Goal: Task Accomplishment & Management: Complete application form

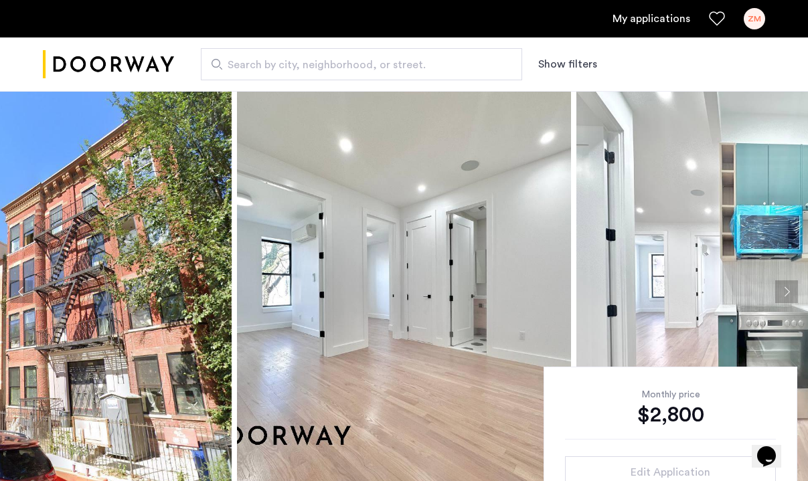
click at [161, 7] on div "My applications ZM" at bounding box center [404, 18] width 808 height 37
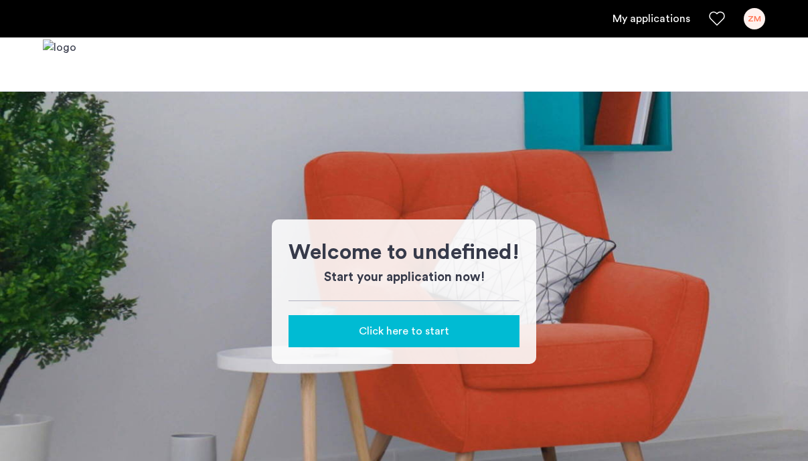
click button "Click here to start"
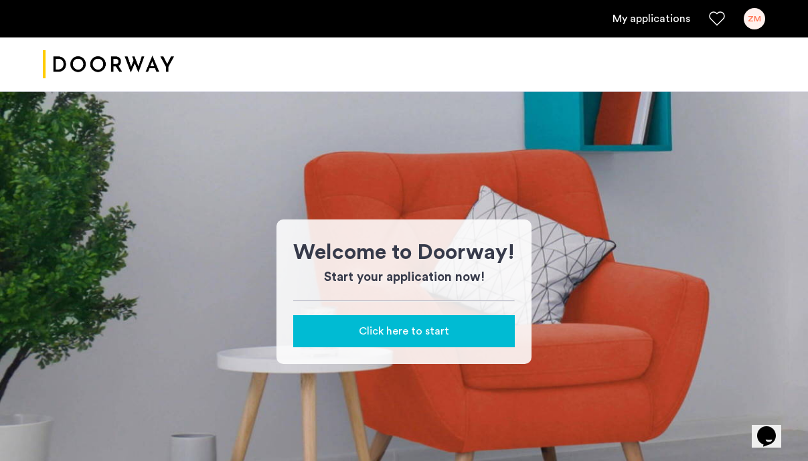
click at [391, 333] on span "Click here to start" at bounding box center [404, 331] width 90 height 16
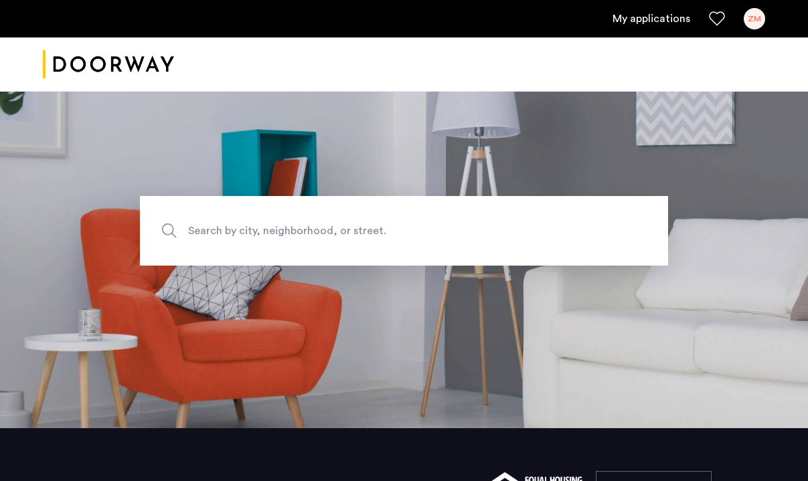
scroll to position [58, 0]
click at [309, 224] on span "Search by city, neighborhood, or street." at bounding box center [372, 230] width 369 height 18
click at [309, 224] on input "Search by city, neighborhood, or street." at bounding box center [404, 231] width 528 height 70
type input "**********"
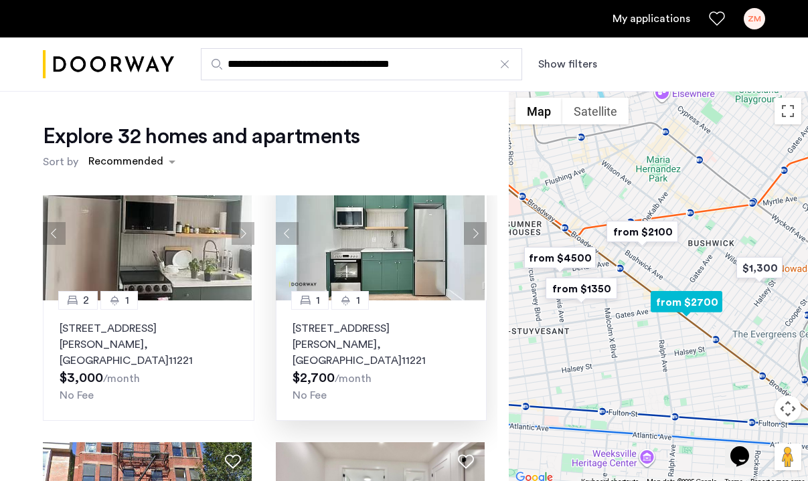
scroll to position [17, 0]
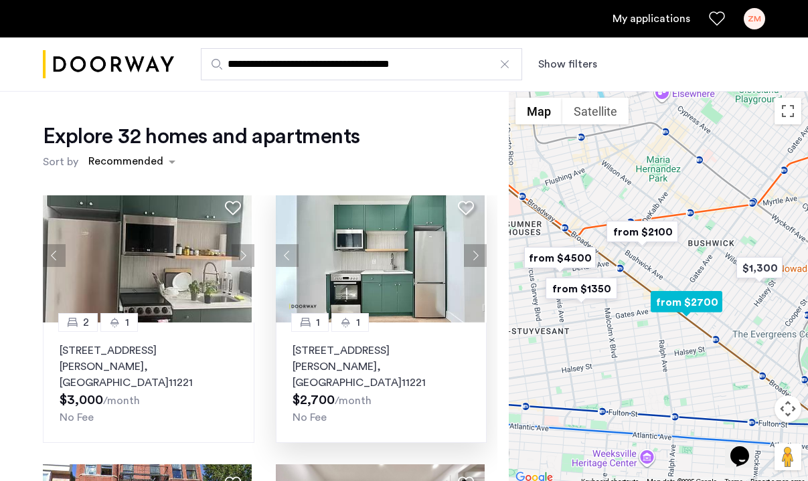
click at [399, 276] on img at bounding box center [380, 256] width 209 height 134
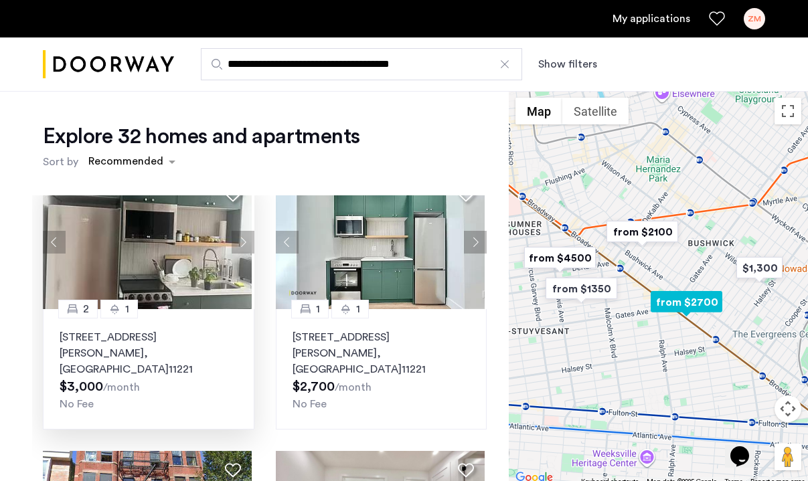
scroll to position [28, 0]
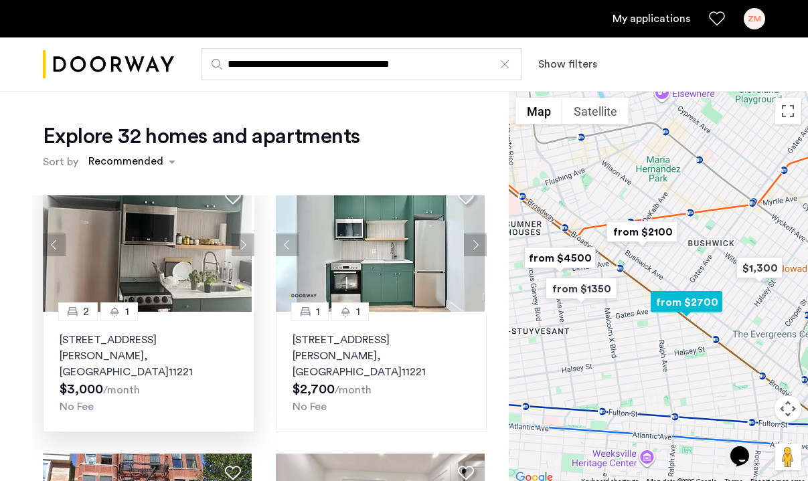
click at [181, 299] on img at bounding box center [147, 245] width 209 height 134
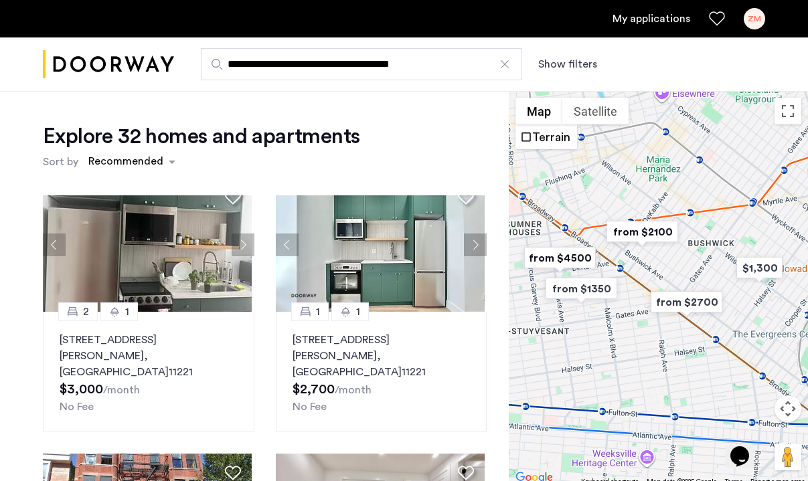
click at [674, 18] on link "My applications" at bounding box center [651, 19] width 78 height 16
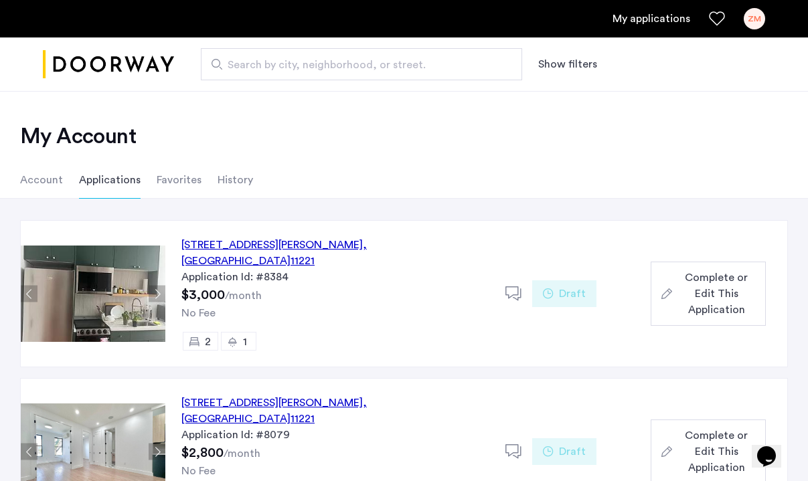
click at [696, 286] on span "Complete or Edit This Application" at bounding box center [716, 294] width 78 height 48
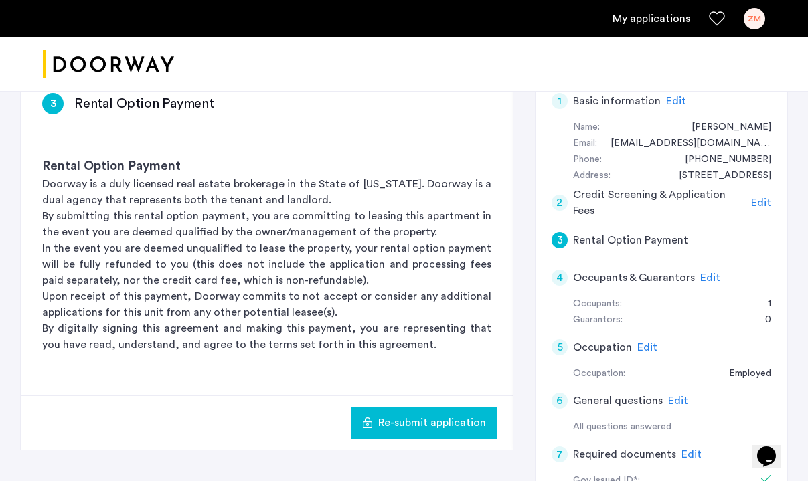
scroll to position [235, 0]
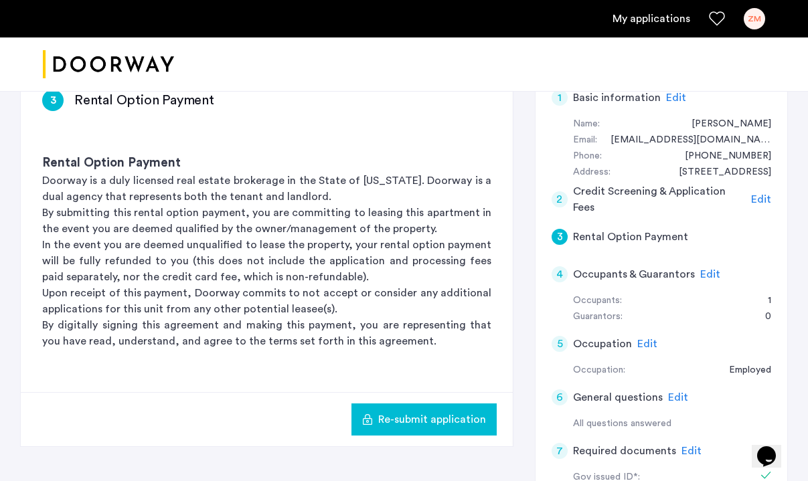
click at [700, 270] on span "Edit" at bounding box center [710, 274] width 20 height 11
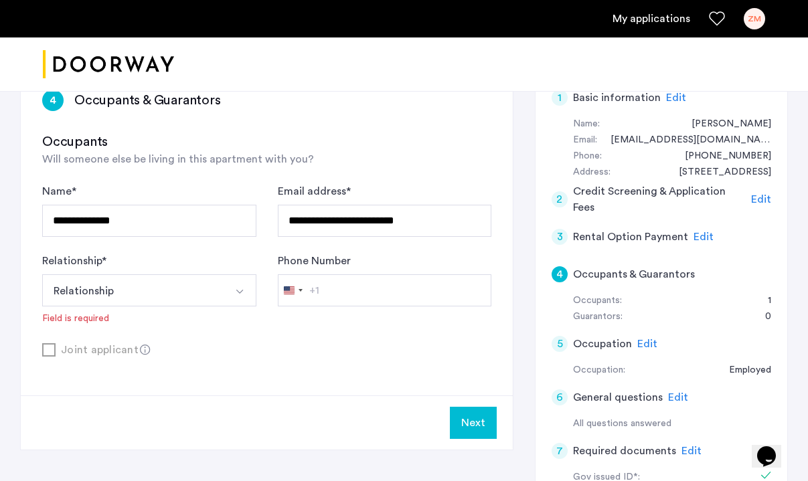
click at [130, 294] on button "Relationship" at bounding box center [133, 290] width 183 height 32
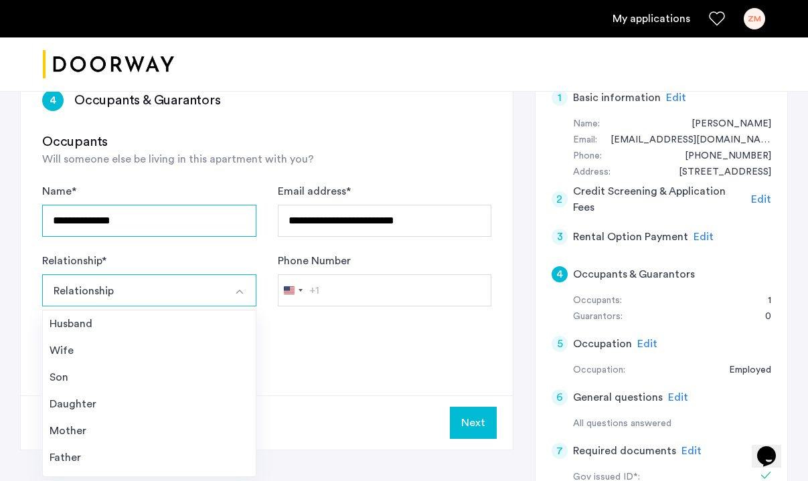
drag, startPoint x: 183, startPoint y: 228, endPoint x: -73, endPoint y: 198, distance: 257.4
click at [0, 198] on html "**********" at bounding box center [404, 5] width 808 height 481
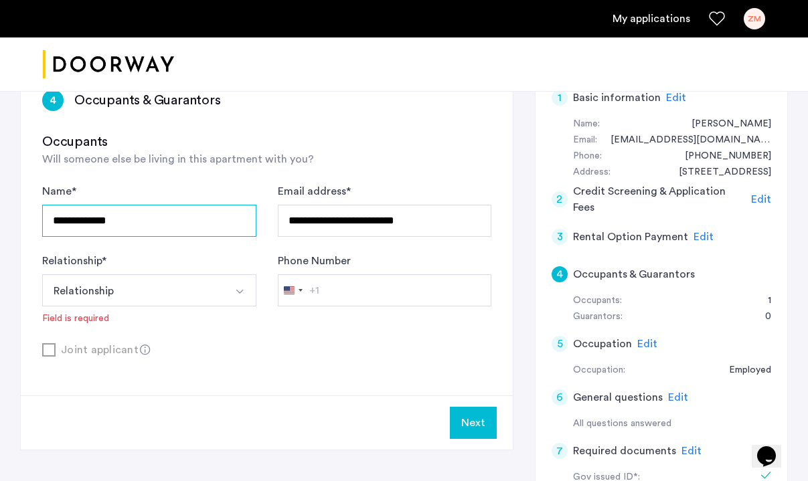
type input "**********"
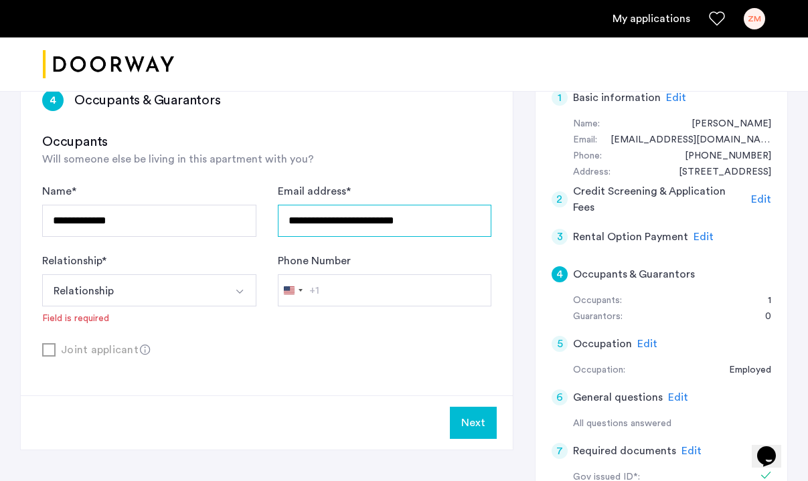
drag, startPoint x: 370, startPoint y: 221, endPoint x: 188, endPoint y: 221, distance: 182.0
drag, startPoint x: 371, startPoint y: 221, endPoint x: 346, endPoint y: 221, distance: 24.8
click at [346, 221] on input "**********" at bounding box center [385, 221] width 214 height 32
type input "**********"
click at [143, 299] on button "Relationship" at bounding box center [133, 290] width 183 height 32
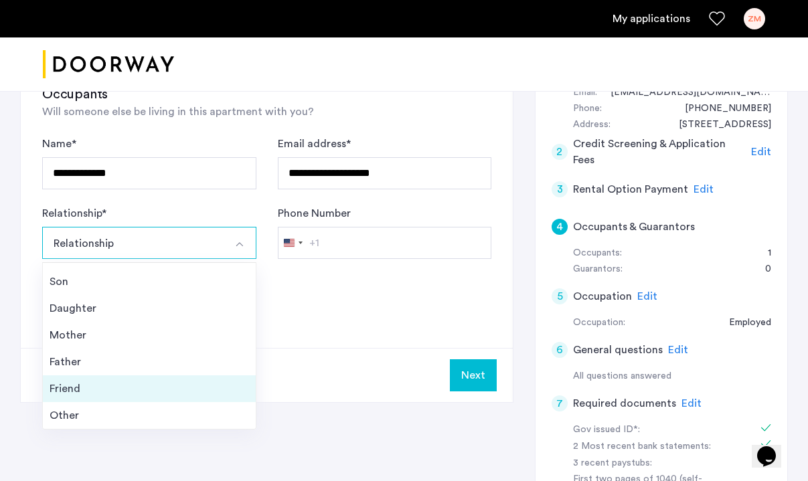
scroll to position [48, 0]
click at [114, 394] on div "Friend" at bounding box center [149, 389] width 199 height 16
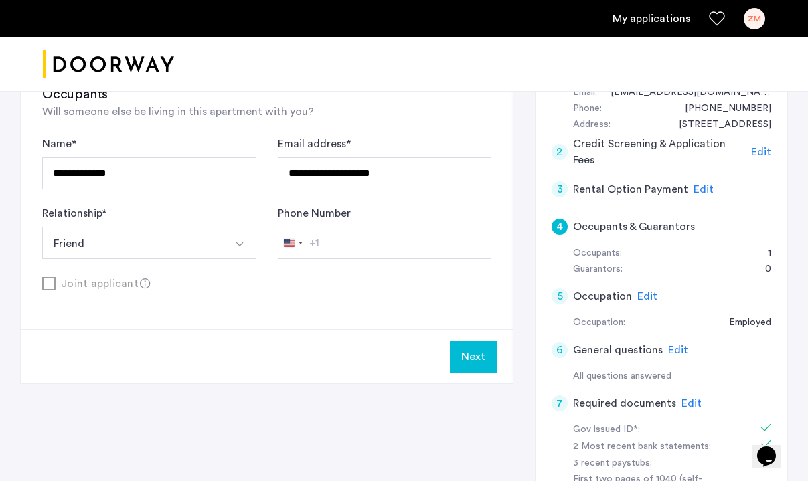
click at [323, 256] on input "Phone Number" at bounding box center [385, 243] width 214 height 32
click at [327, 244] on input "Phone Number" at bounding box center [385, 243] width 214 height 32
click at [313, 243] on div "+1" at bounding box center [314, 243] width 10 height 16
click at [382, 251] on input "Phone Number" at bounding box center [385, 243] width 214 height 32
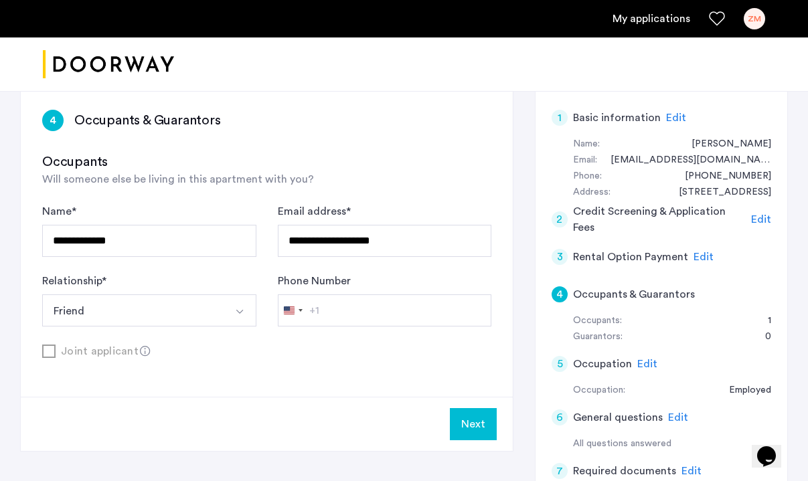
scroll to position [188, 0]
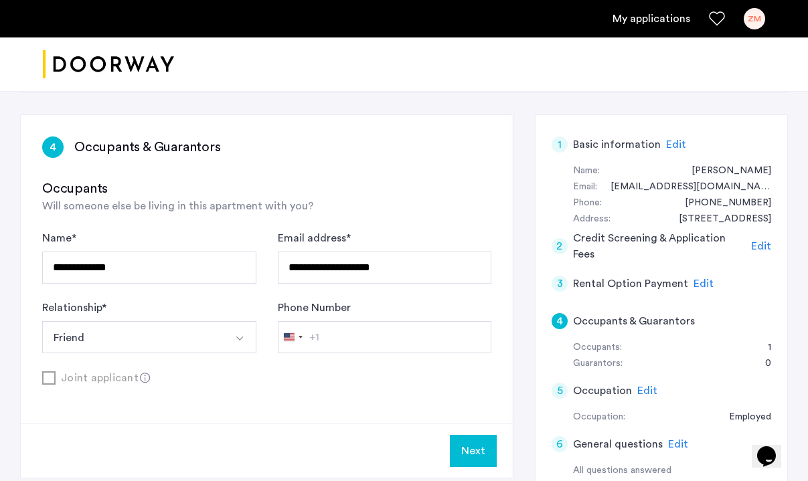
click at [358, 331] on input "Phone Number" at bounding box center [385, 337] width 214 height 32
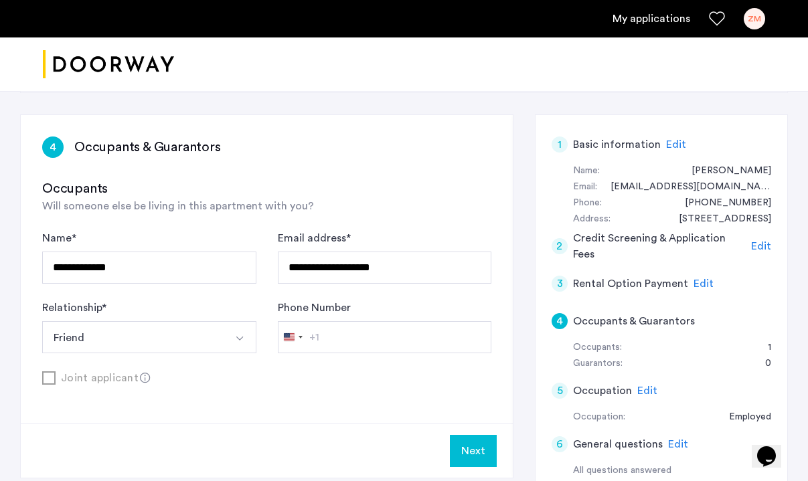
click at [481, 462] on button "Next" at bounding box center [473, 451] width 47 height 32
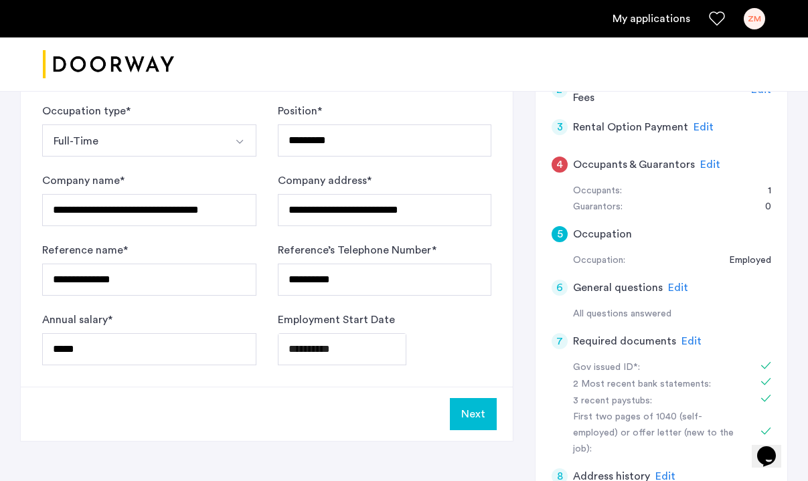
scroll to position [349, 0]
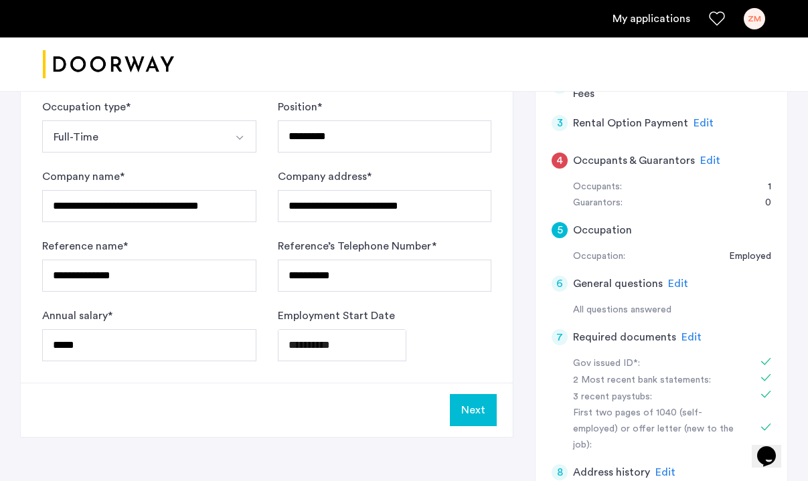
click at [479, 404] on button "Next" at bounding box center [473, 410] width 47 height 32
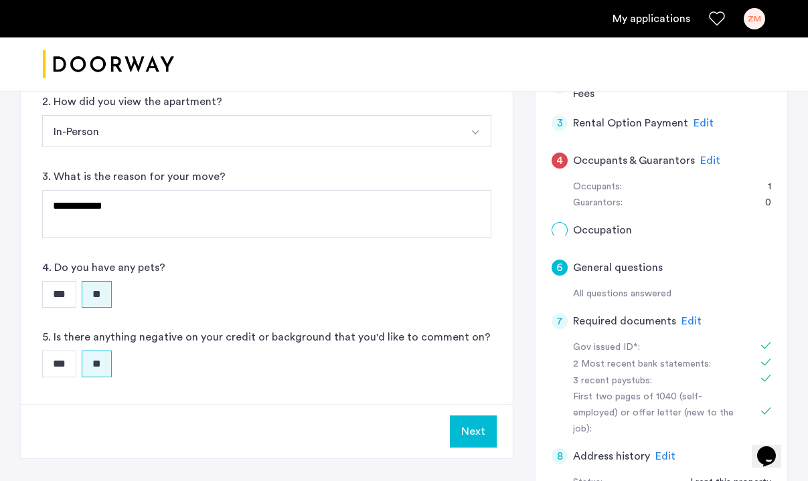
scroll to position [0, 0]
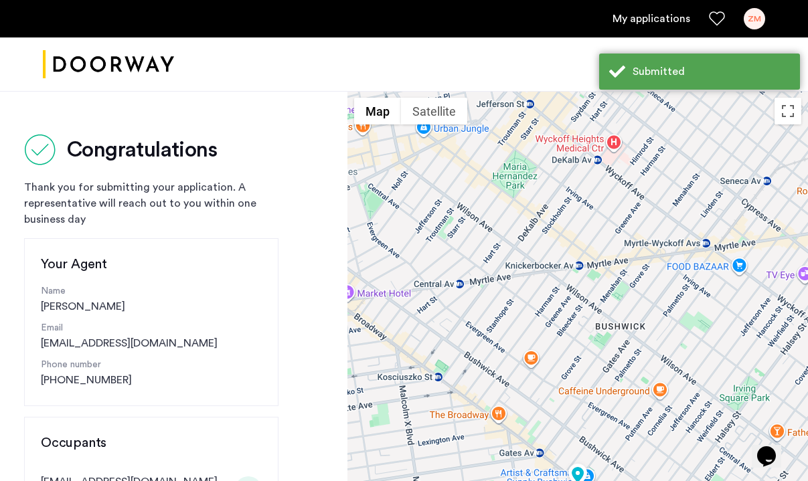
click at [658, 17] on link "My applications" at bounding box center [651, 19] width 78 height 16
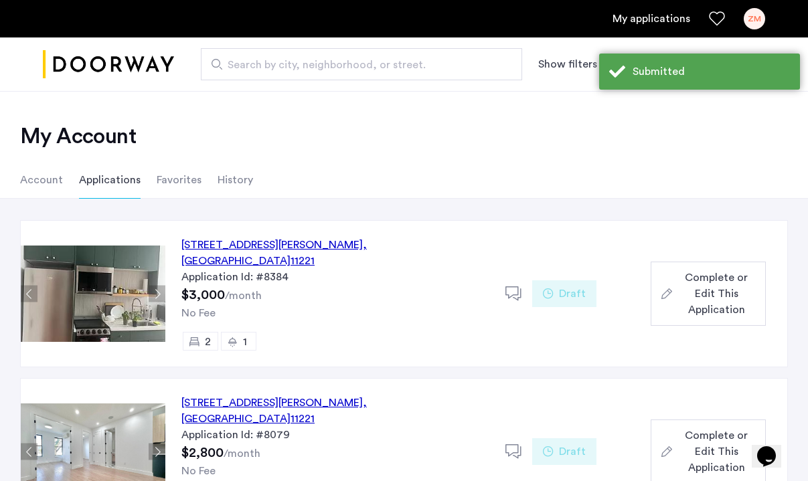
click at [716, 288] on span "Complete or Edit This Application" at bounding box center [716, 294] width 78 height 48
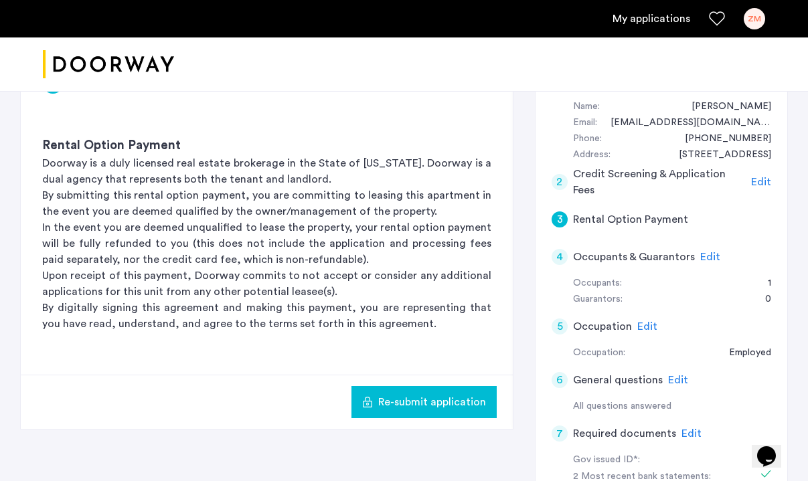
scroll to position [253, 0]
click at [711, 254] on span "Edit" at bounding box center [710, 256] width 20 height 11
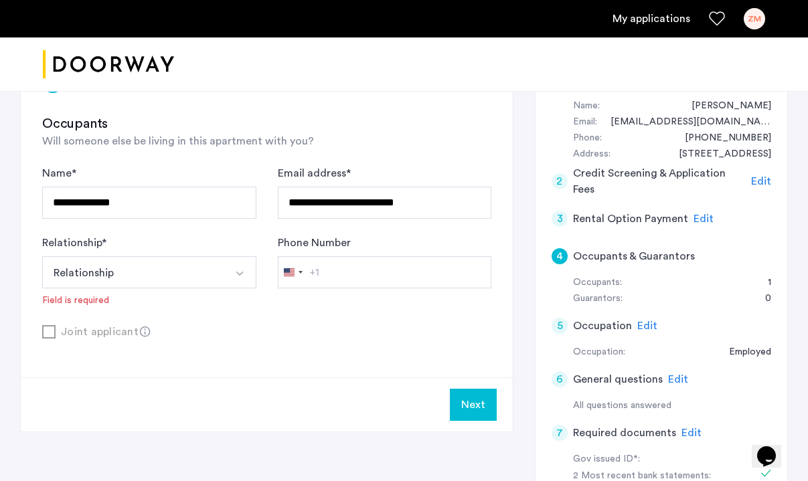
scroll to position [207, 0]
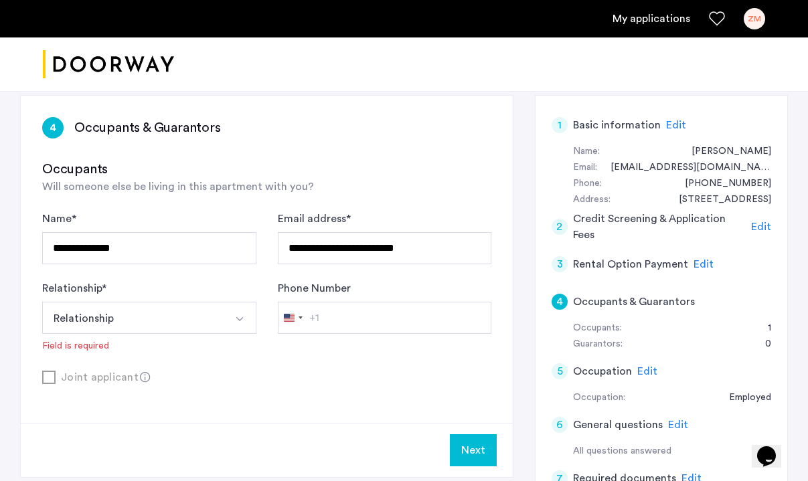
click at [48, 378] on div "Joint applicant" at bounding box center [266, 377] width 449 height 17
click at [111, 312] on button "Relationship" at bounding box center [133, 318] width 183 height 32
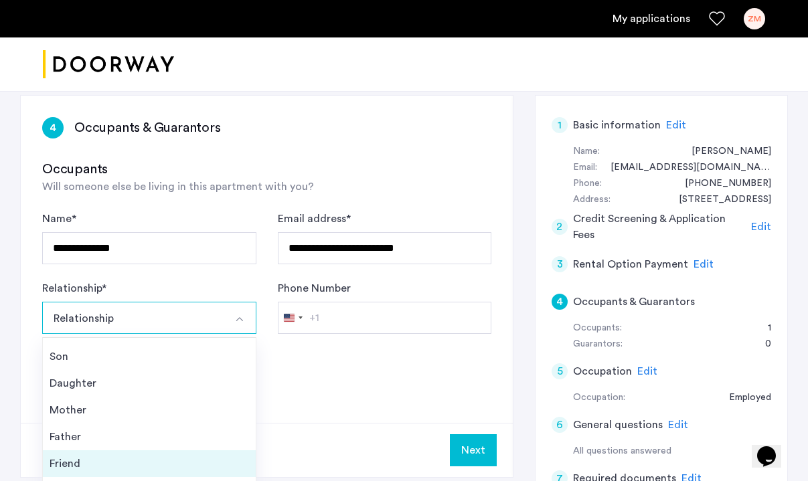
scroll to position [48, 0]
click at [90, 464] on div "Friend" at bounding box center [149, 464] width 199 height 16
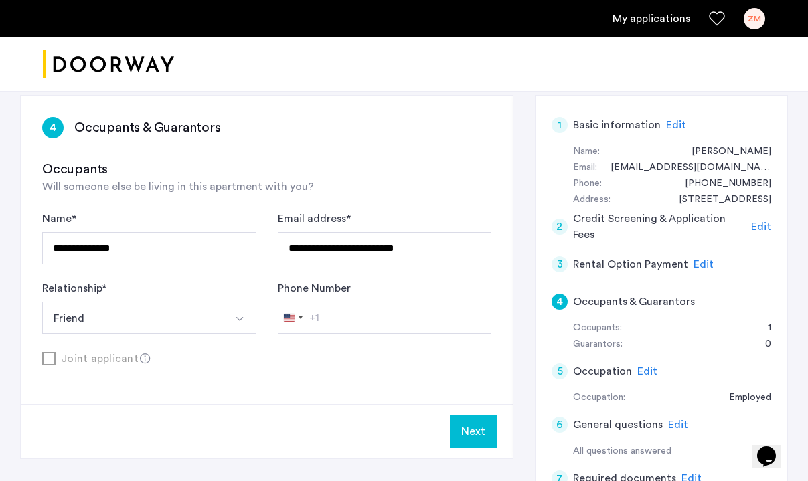
click at [336, 327] on input "Phone Number" at bounding box center [385, 318] width 214 height 32
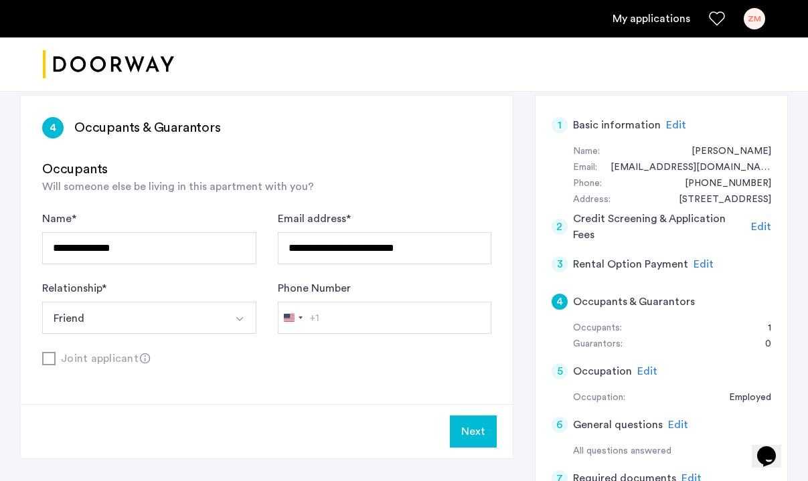
click at [336, 327] on input "Phone Number" at bounding box center [385, 318] width 214 height 32
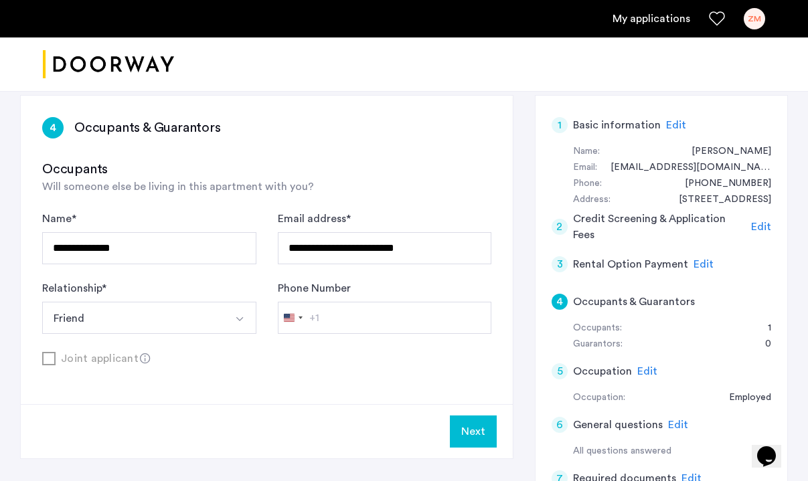
click at [336, 327] on input "Phone Number" at bounding box center [385, 318] width 214 height 32
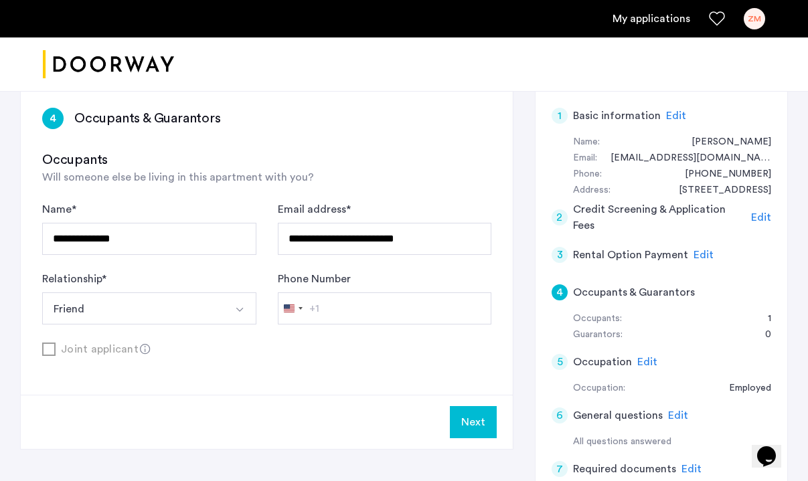
scroll to position [240, 0]
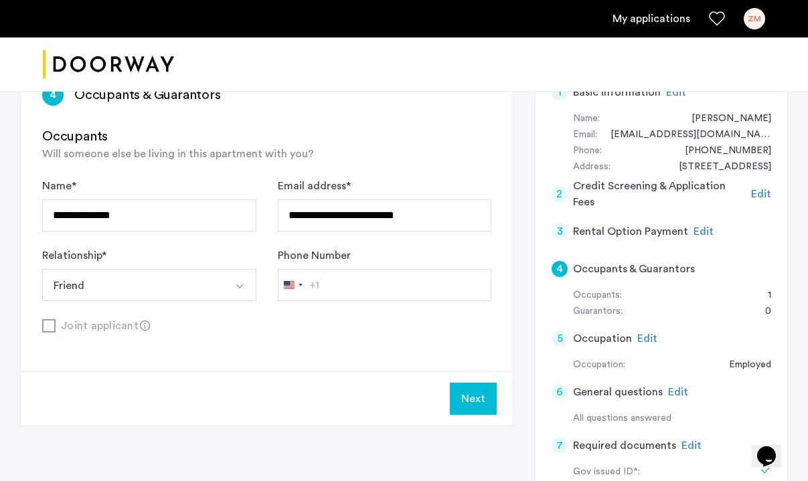
click at [379, 277] on input "Phone Number" at bounding box center [385, 285] width 214 height 32
click at [378, 277] on input "Phone Number" at bounding box center [385, 285] width 214 height 32
click at [376, 277] on input "Phone Number" at bounding box center [385, 285] width 214 height 32
click at [485, 412] on button "Next" at bounding box center [473, 399] width 47 height 32
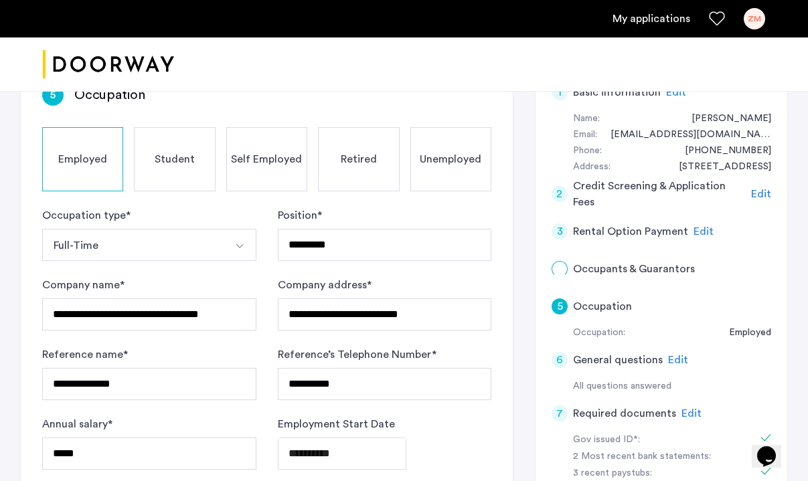
scroll to position [0, 0]
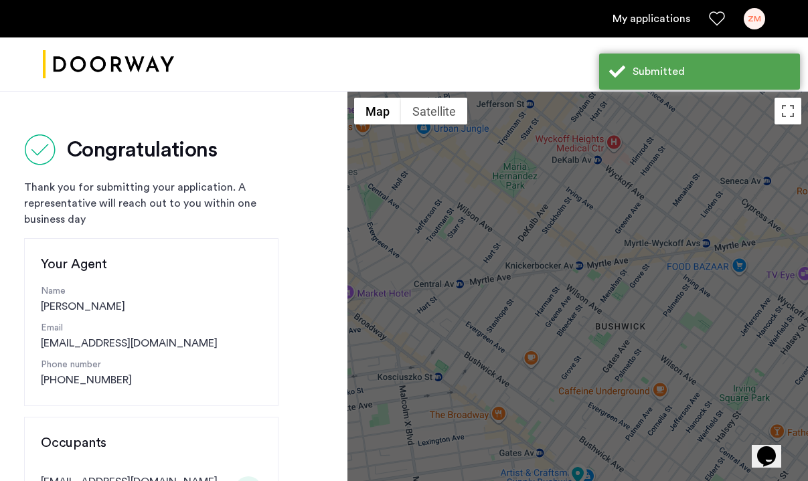
click at [668, 7] on div "My applications ZM" at bounding box center [404, 18] width 808 height 37
click at [656, 27] on ul "My applications ZM" at bounding box center [404, 18] width 722 height 21
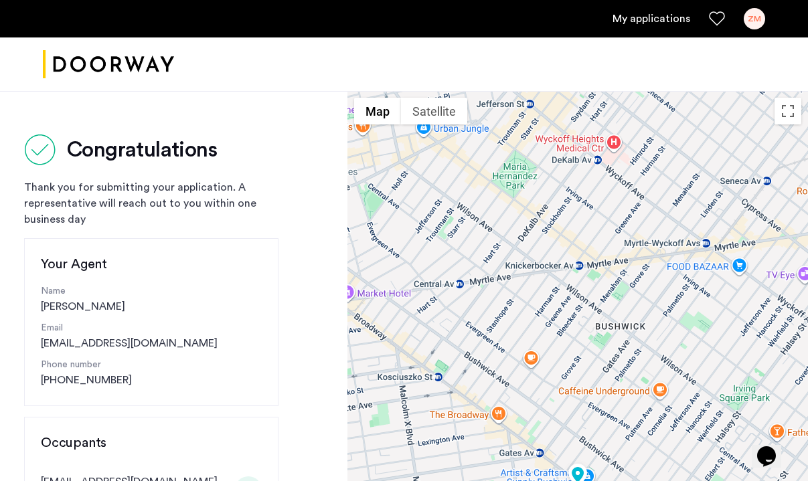
click at [643, 13] on link "My applications" at bounding box center [651, 19] width 78 height 16
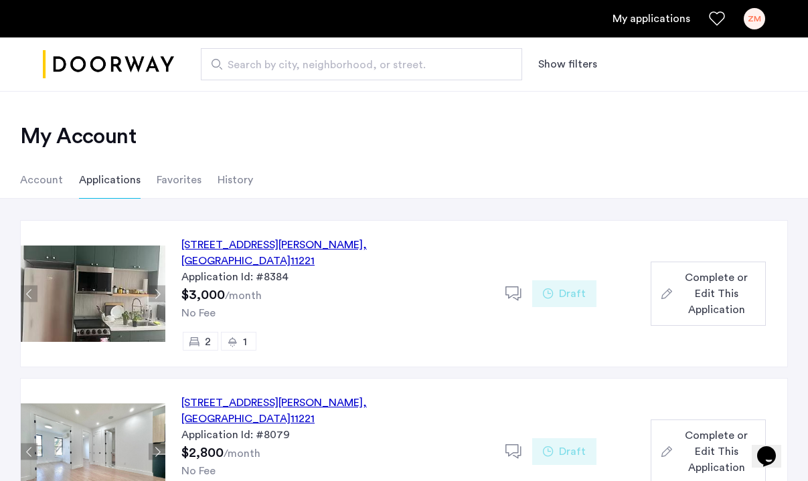
click at [683, 279] on span "Complete or Edit This Application" at bounding box center [716, 294] width 78 height 48
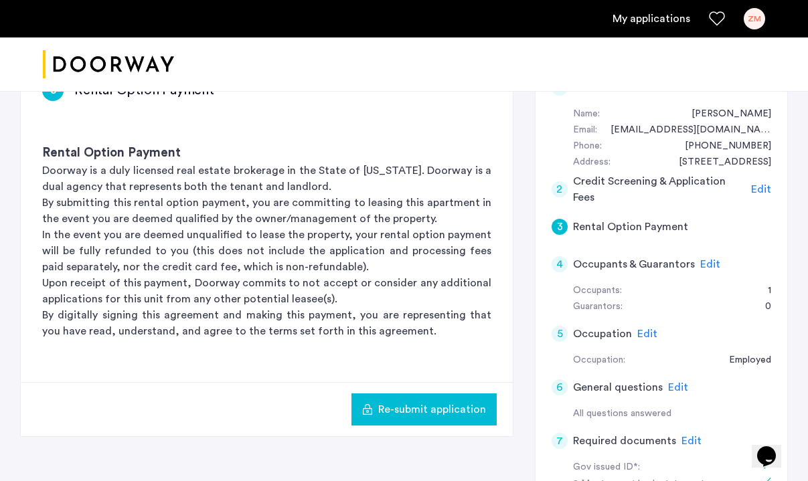
scroll to position [239, 0]
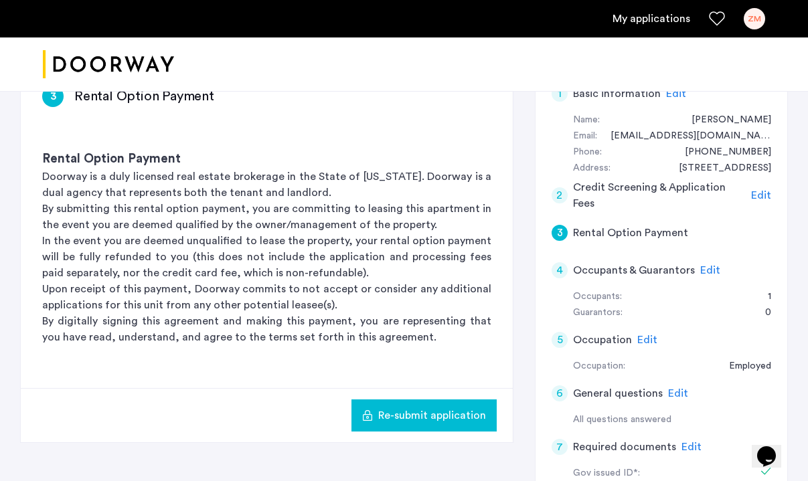
click at [715, 270] on span "Edit" at bounding box center [710, 270] width 20 height 11
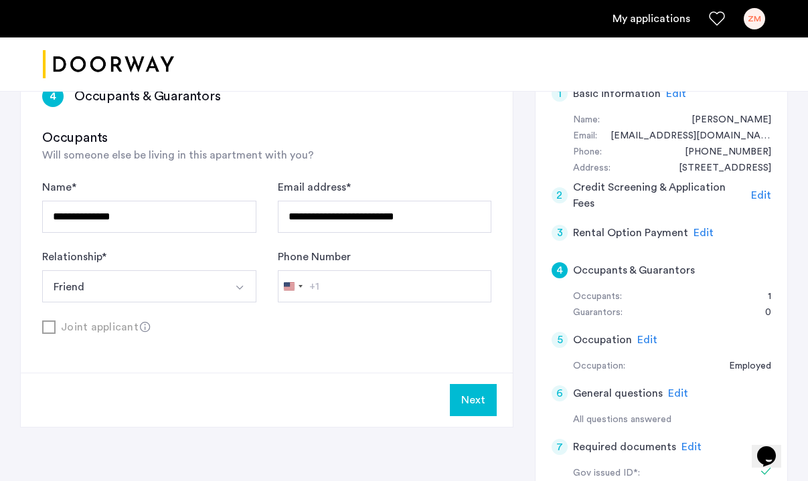
click at [459, 410] on button "Next" at bounding box center [473, 400] width 47 height 32
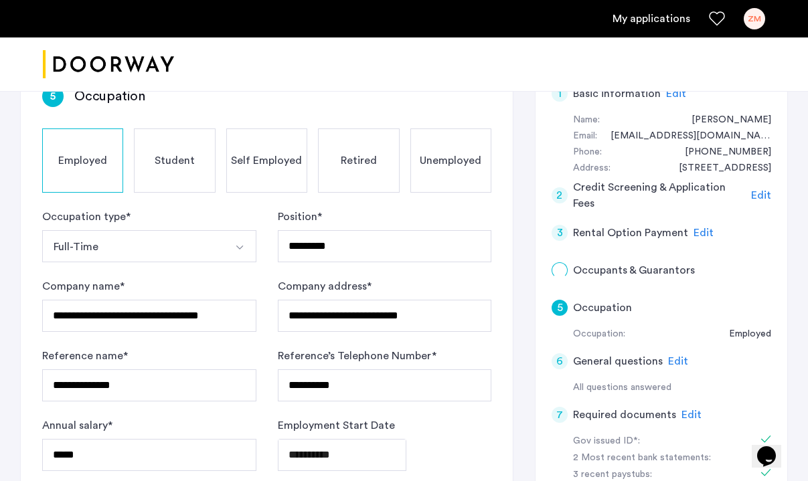
scroll to position [0, 0]
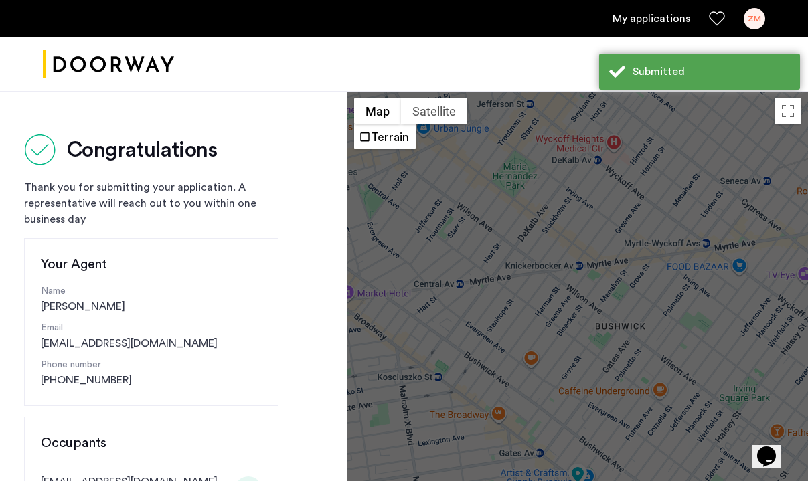
click at [637, 21] on link "My applications" at bounding box center [651, 19] width 78 height 16
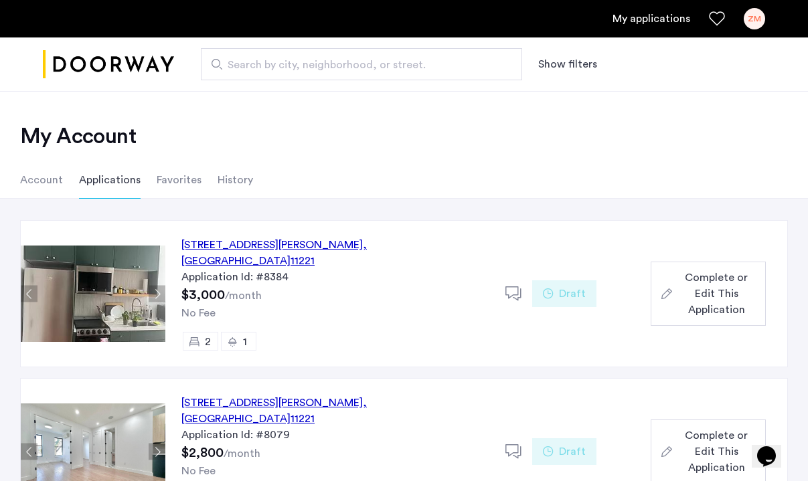
click at [719, 341] on div "1027 Putnam Avenue, Unit 2B, Brooklyn , NY 11221 Application Id: #8384 $3,000 /…" at bounding box center [476, 294] width 622 height 146
click at [700, 293] on span "Complete or Edit This Application" at bounding box center [716, 294] width 78 height 48
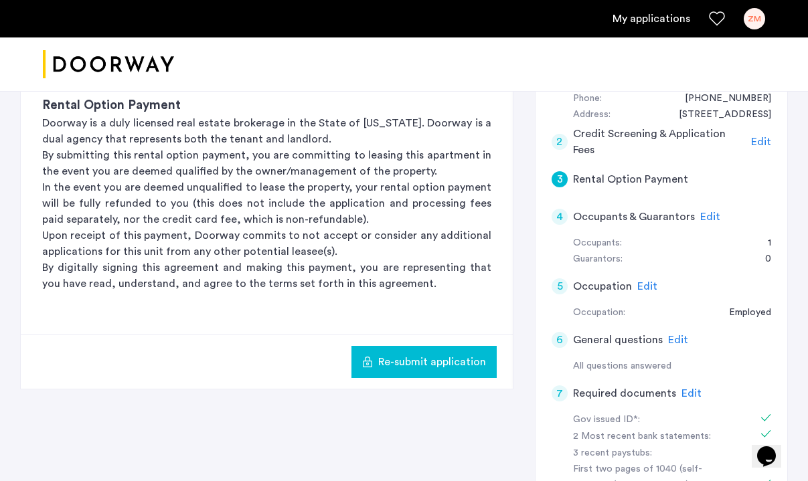
scroll to position [294, 0]
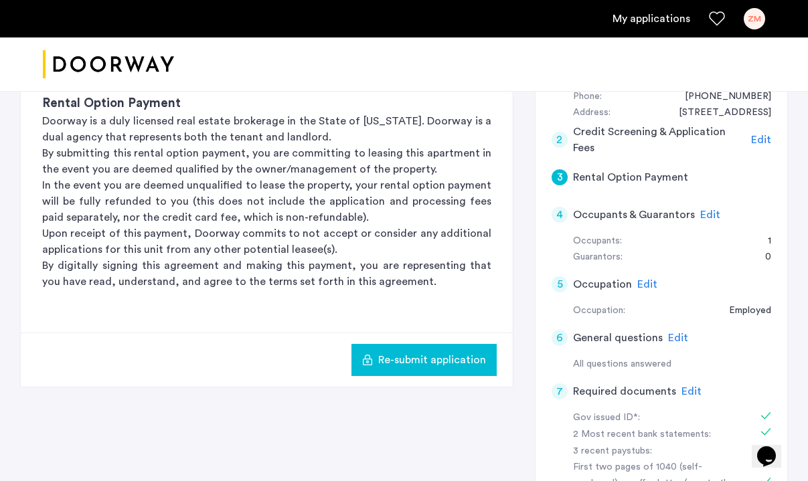
click at [713, 209] on span "Edit" at bounding box center [710, 214] width 20 height 11
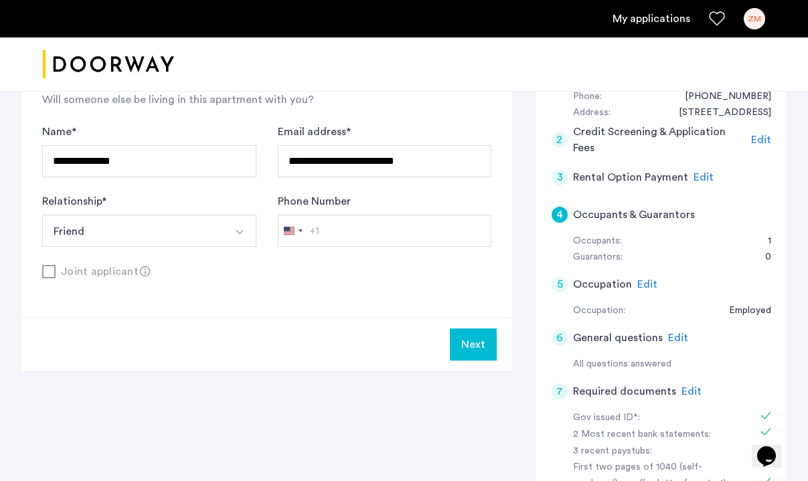
scroll to position [258, 0]
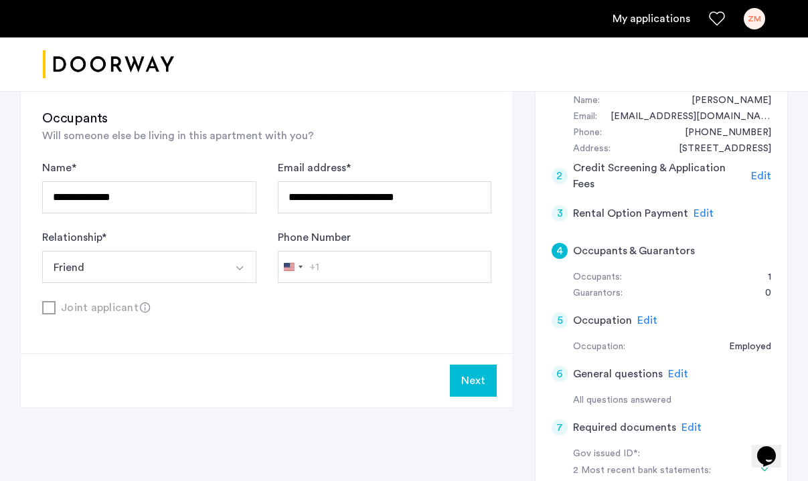
click at [349, 256] on input "Phone Number" at bounding box center [385, 267] width 214 height 32
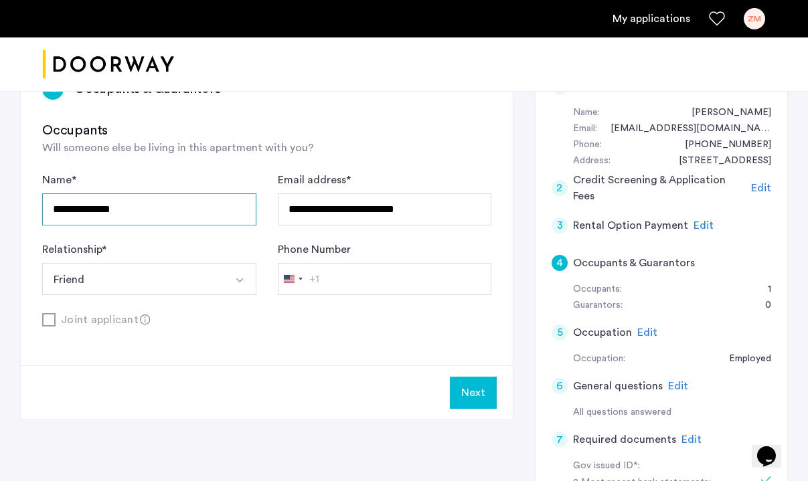
drag, startPoint x: 142, startPoint y: 209, endPoint x: -25, endPoint y: 217, distance: 166.8
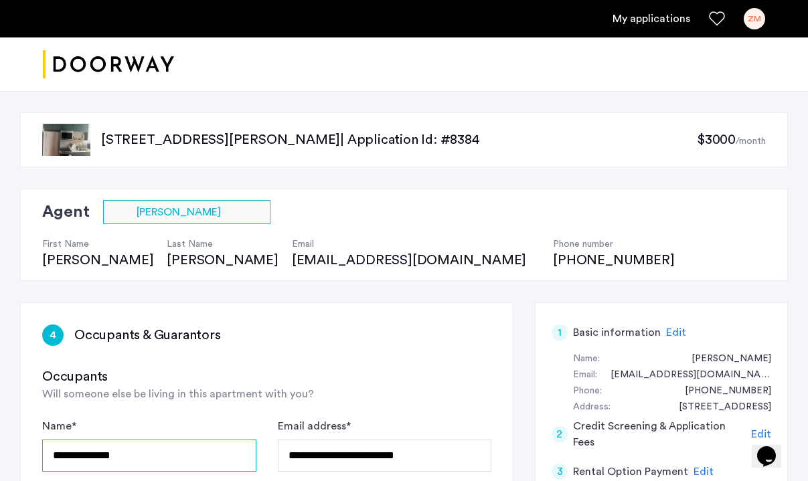
scroll to position [0, 0]
click at [764, 19] on div "ZM" at bounding box center [753, 18] width 21 height 21
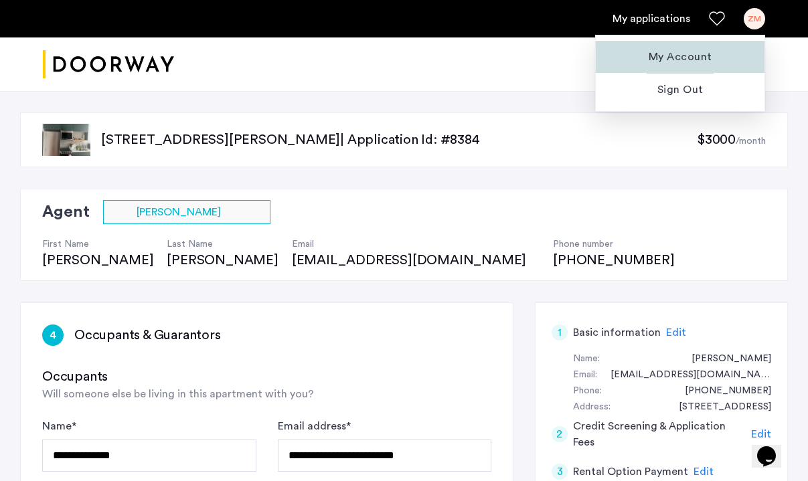
click at [671, 64] on button "My Account" at bounding box center [680, 57] width 169 height 32
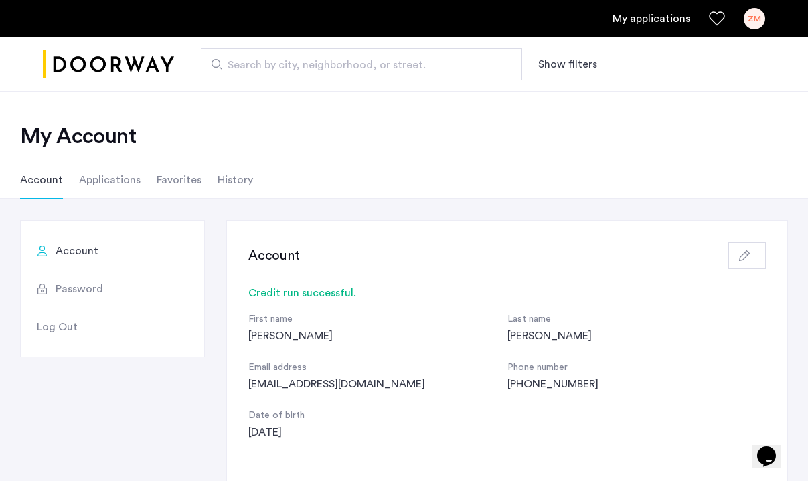
click at [113, 184] on li "Applications" at bounding box center [110, 179] width 62 height 37
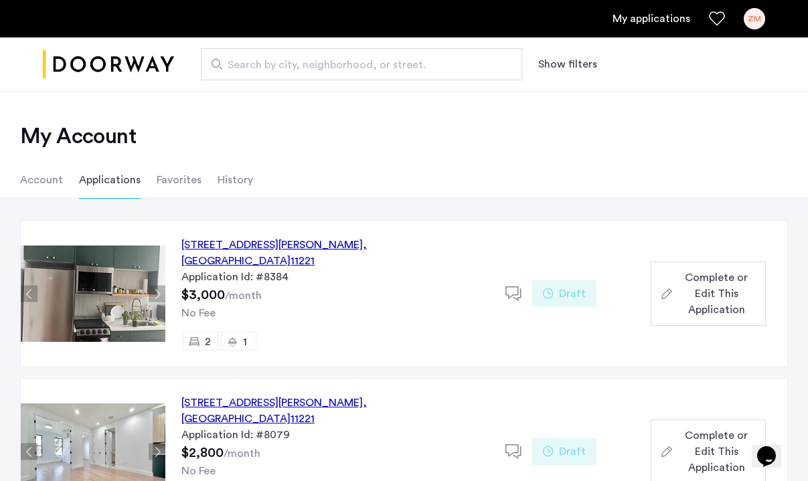
click at [296, 238] on div "1027 Putnam Avenue, Unit 2B, Brooklyn , NY 11221" at bounding box center [335, 253] width 308 height 32
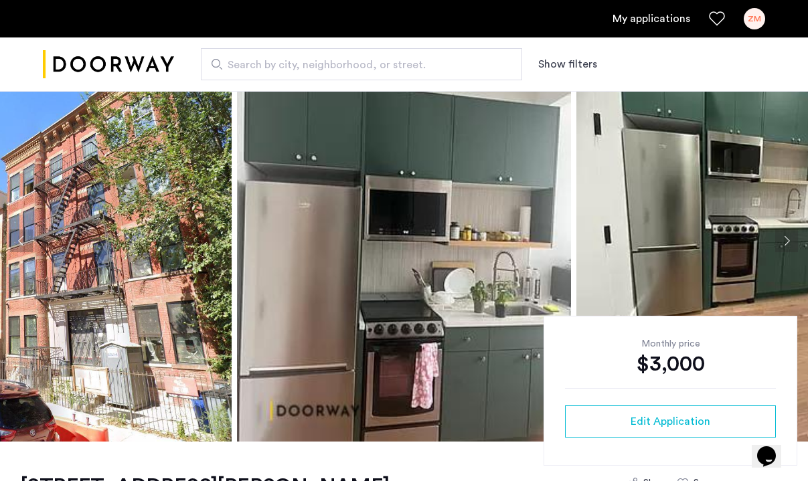
scroll to position [53, 0]
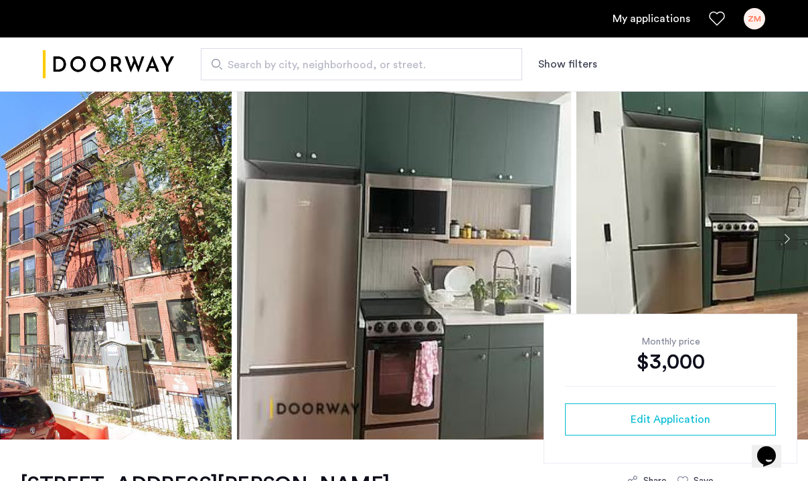
click at [784, 242] on button "Next apartment" at bounding box center [786, 239] width 23 height 23
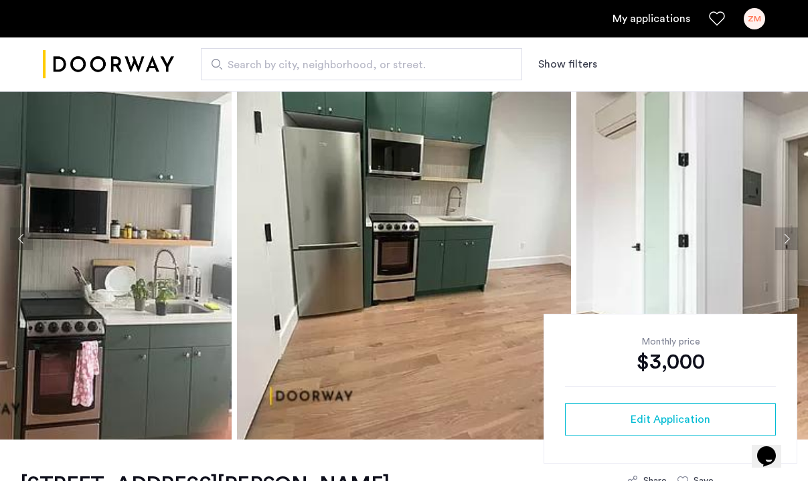
click at [784, 242] on button "Next apartment" at bounding box center [786, 239] width 23 height 23
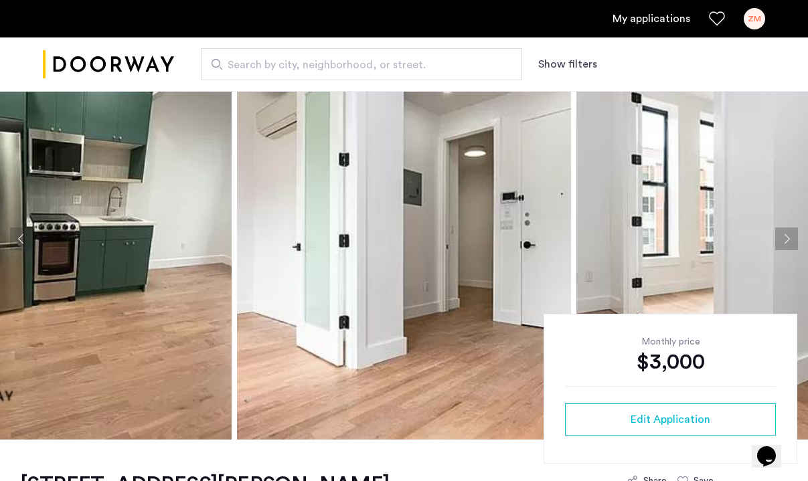
click at [784, 242] on button "Next apartment" at bounding box center [786, 239] width 23 height 23
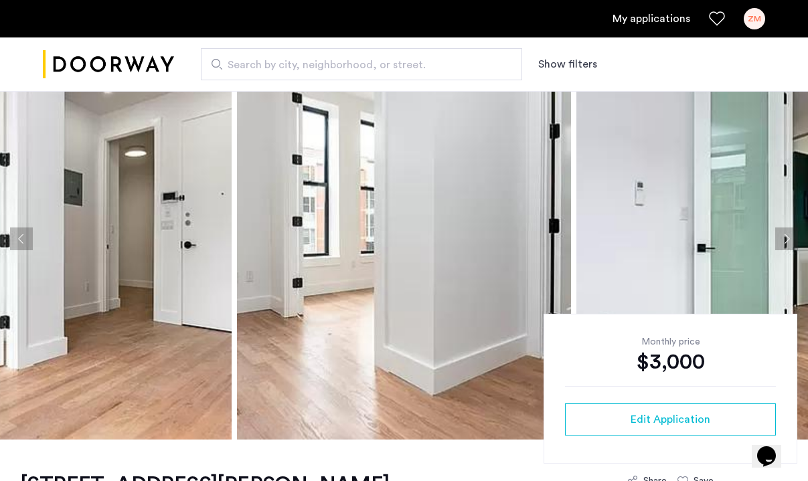
click at [784, 242] on button "Next apartment" at bounding box center [786, 239] width 23 height 23
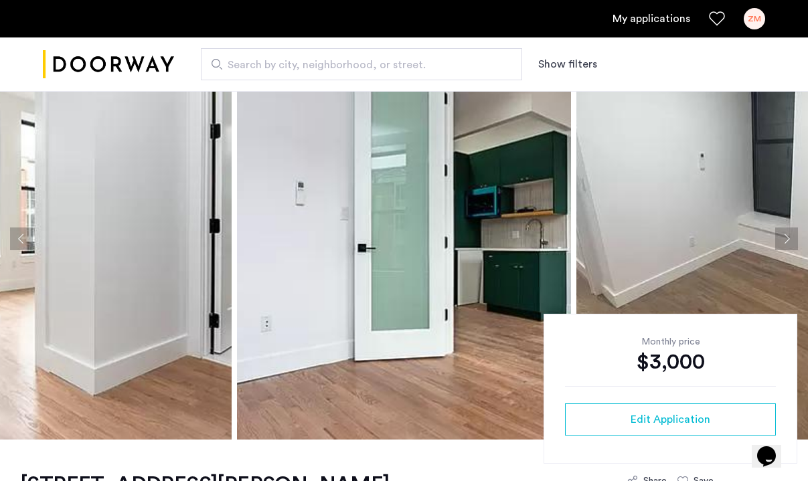
click at [784, 242] on button "Next apartment" at bounding box center [786, 239] width 23 height 23
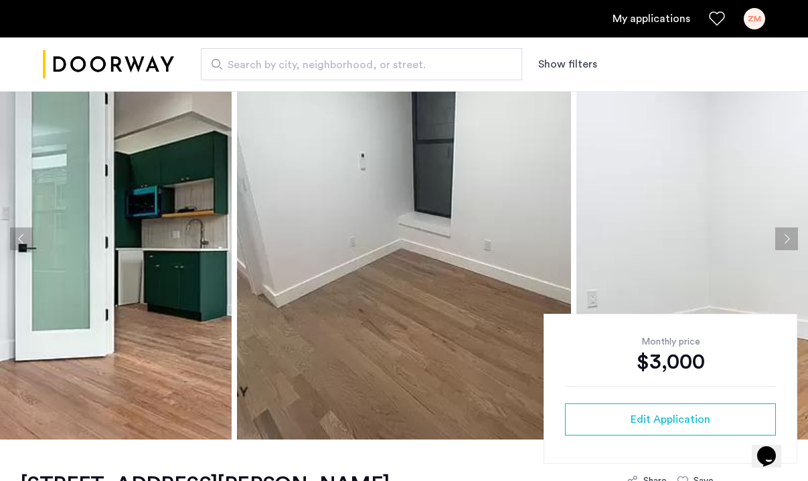
click at [784, 242] on button "Next apartment" at bounding box center [786, 239] width 23 height 23
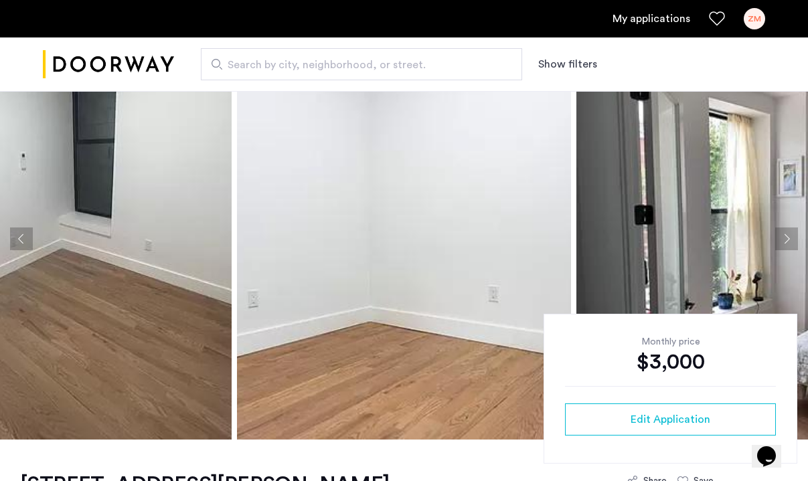
click at [784, 242] on button "Next apartment" at bounding box center [786, 239] width 23 height 23
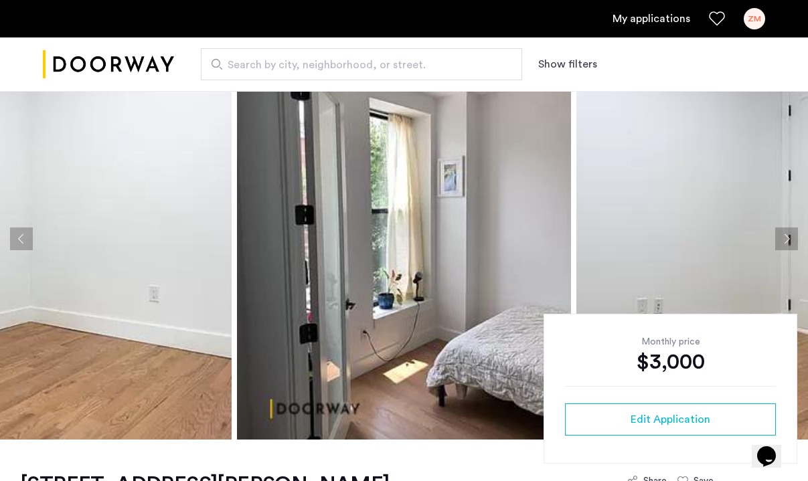
click at [784, 242] on button "Next apartment" at bounding box center [786, 239] width 23 height 23
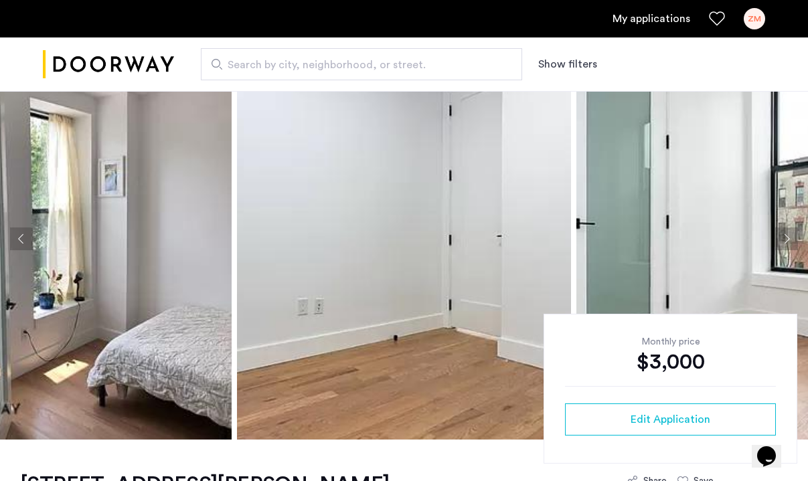
click at [784, 242] on button "Next apartment" at bounding box center [786, 239] width 23 height 23
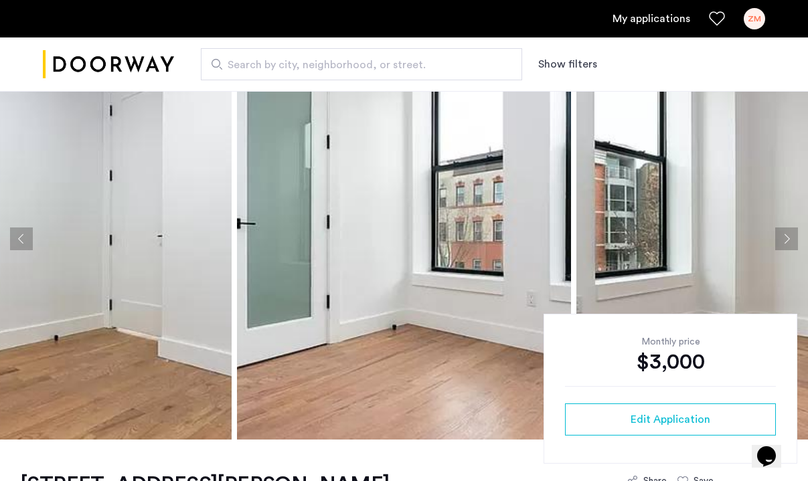
click at [784, 242] on button "Next apartment" at bounding box center [786, 239] width 23 height 23
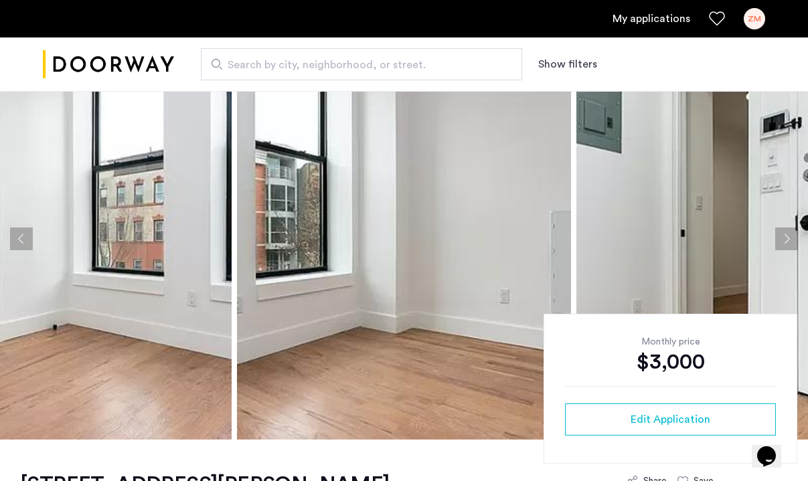
click at [784, 242] on button "Next apartment" at bounding box center [786, 239] width 23 height 23
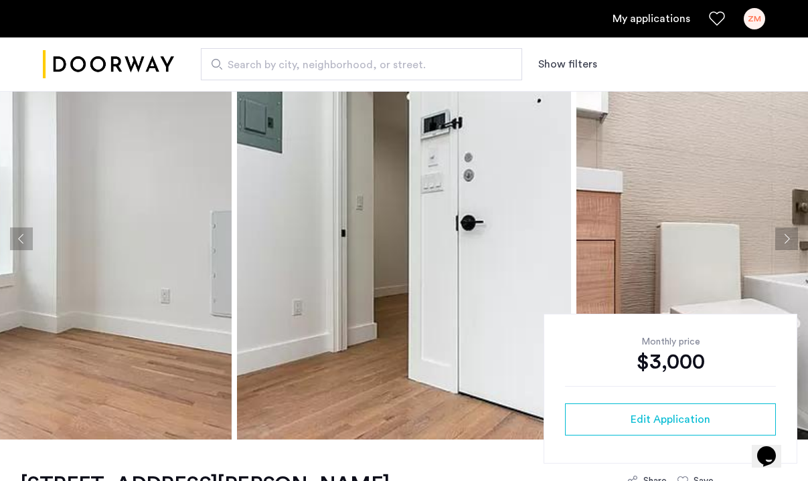
click at [784, 242] on button "Next apartment" at bounding box center [786, 239] width 23 height 23
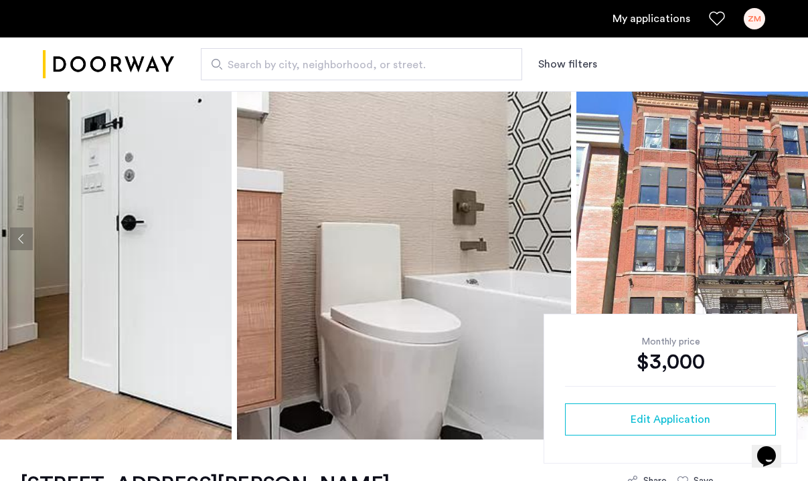
click at [784, 242] on button "Next apartment" at bounding box center [786, 239] width 23 height 23
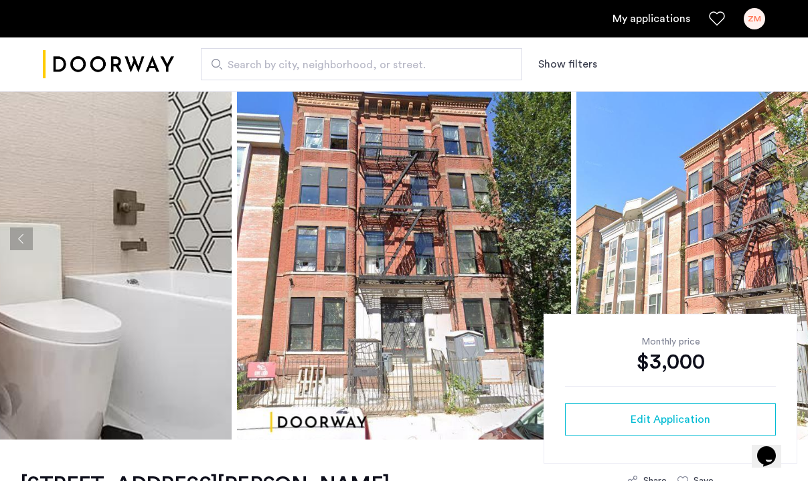
click at [784, 242] on button "Next apartment" at bounding box center [786, 239] width 23 height 23
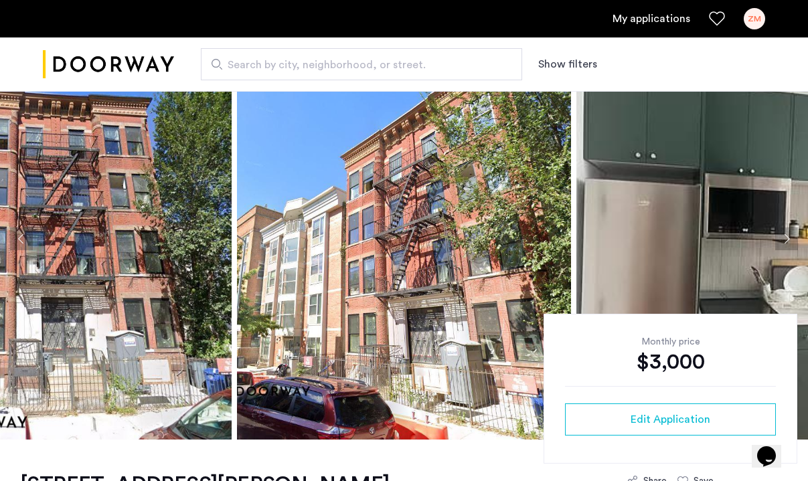
click at [784, 242] on button "Next apartment" at bounding box center [786, 239] width 23 height 23
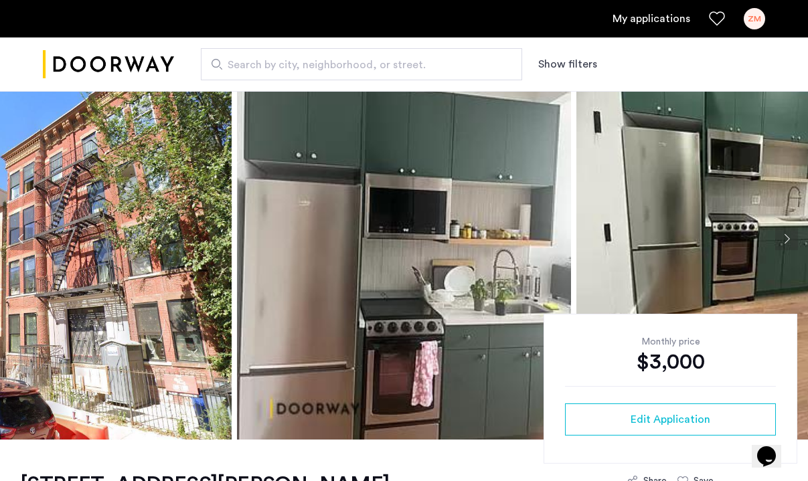
click at [784, 242] on button "Next apartment" at bounding box center [786, 239] width 23 height 23
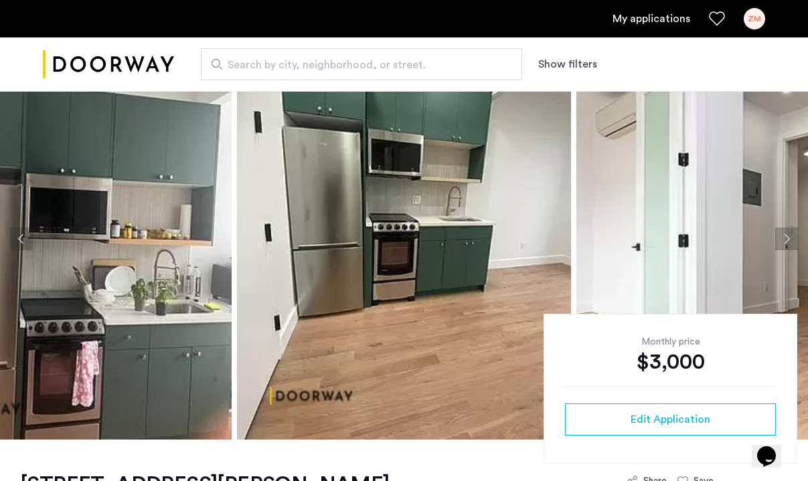
click at [784, 242] on button "Next apartment" at bounding box center [786, 239] width 23 height 23
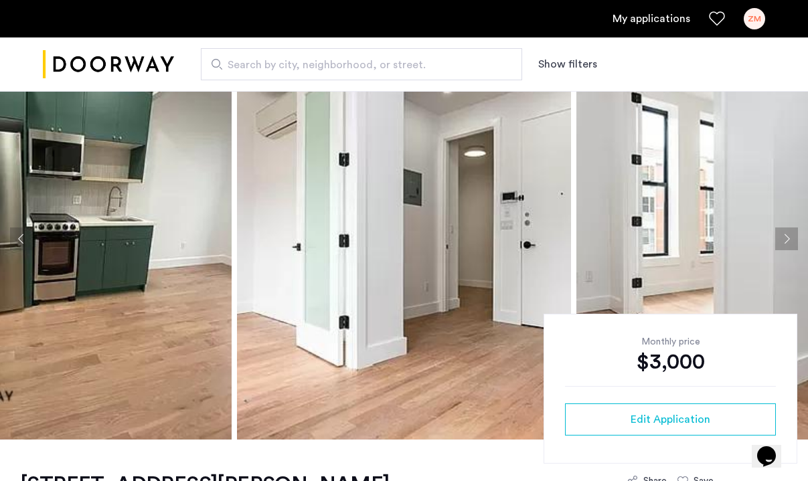
click at [784, 242] on button "Next apartment" at bounding box center [786, 239] width 23 height 23
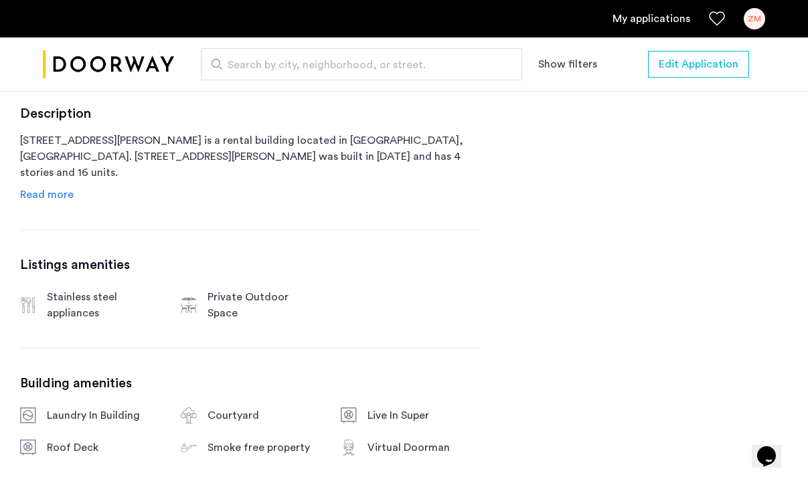
scroll to position [676, 0]
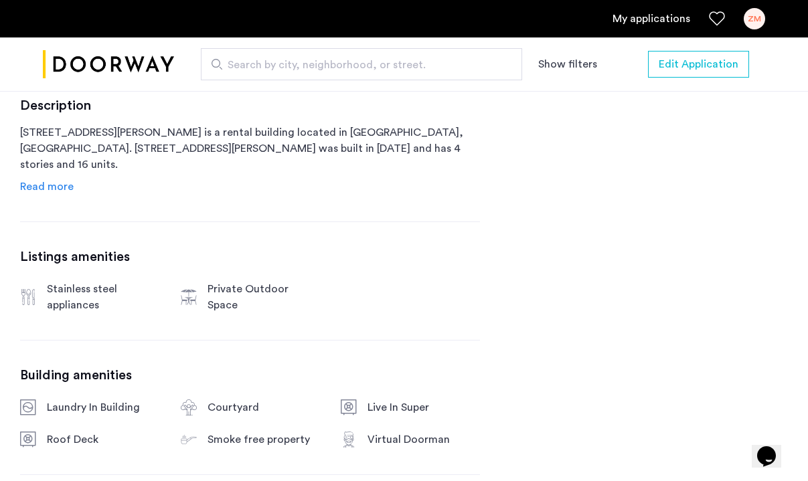
click at [37, 191] on span "Read more" at bounding box center [47, 186] width 54 height 11
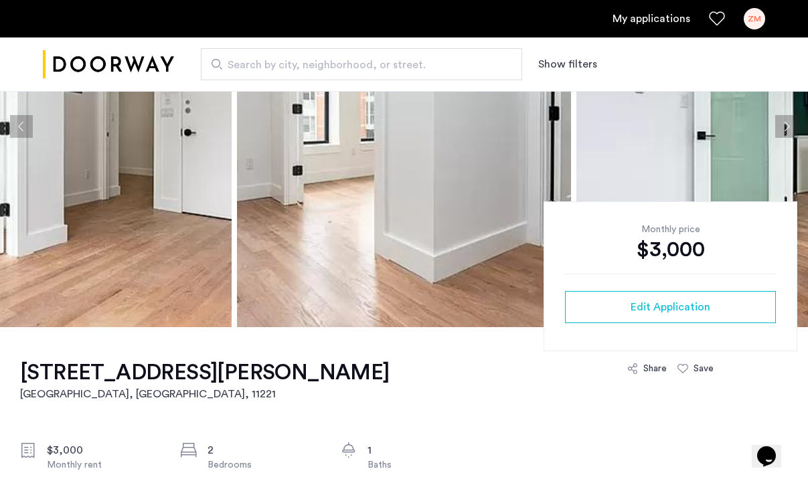
scroll to position [166, 0]
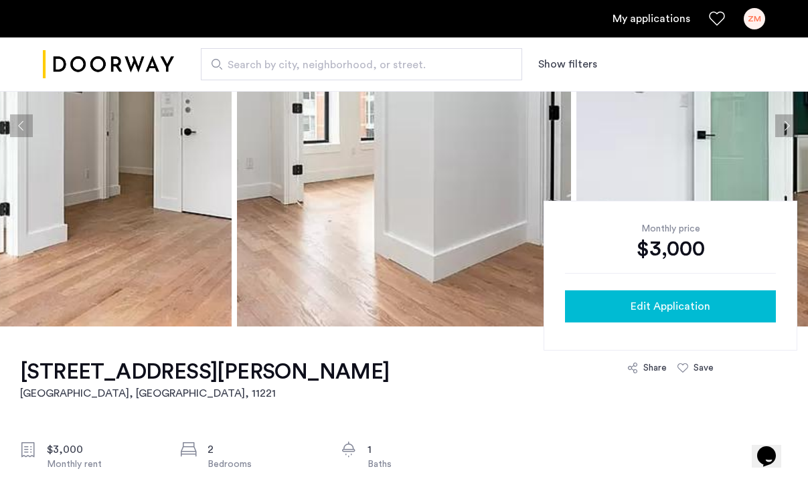
click at [610, 306] on div "Edit Application" at bounding box center [669, 306] width 189 height 16
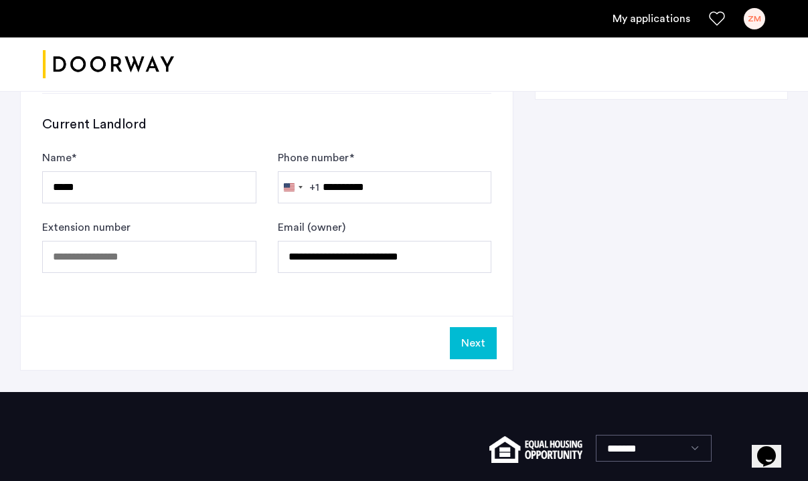
scroll to position [869, 0]
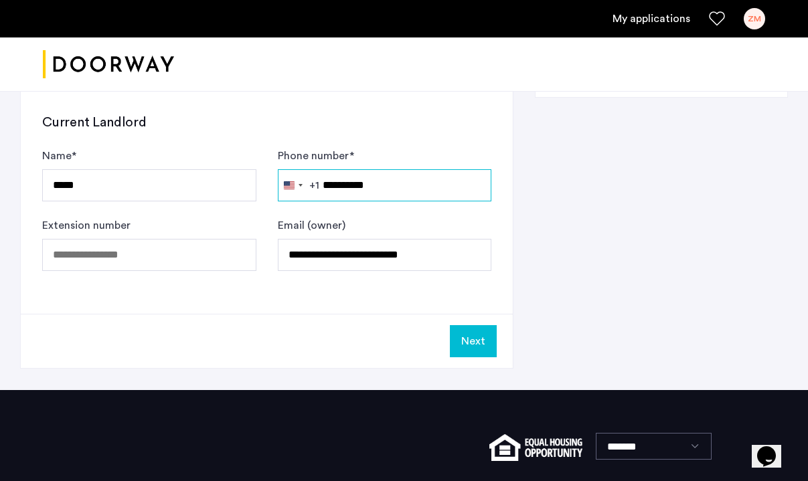
drag, startPoint x: 397, startPoint y: 185, endPoint x: 320, endPoint y: 183, distance: 77.0
click at [385, 199] on input "Phone number *" at bounding box center [385, 185] width 214 height 32
click at [384, 199] on input "Phone number *" at bounding box center [385, 185] width 214 height 32
click at [384, 192] on input "Phone number *" at bounding box center [385, 185] width 214 height 32
paste input "**********"
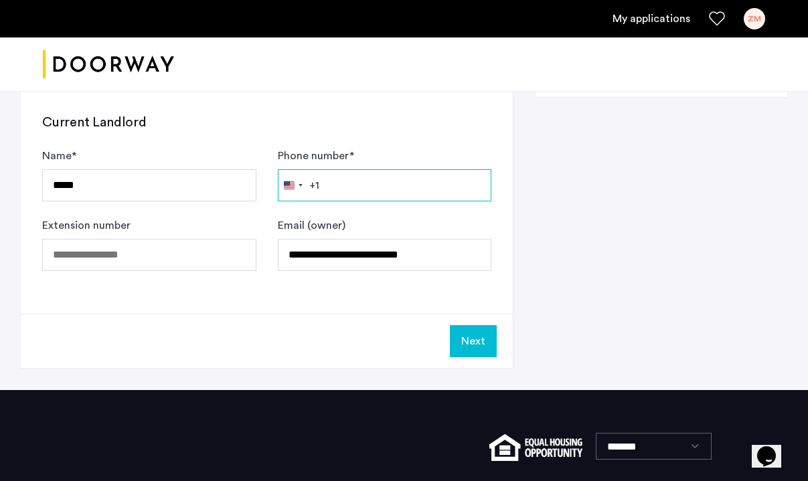
type input "**********"
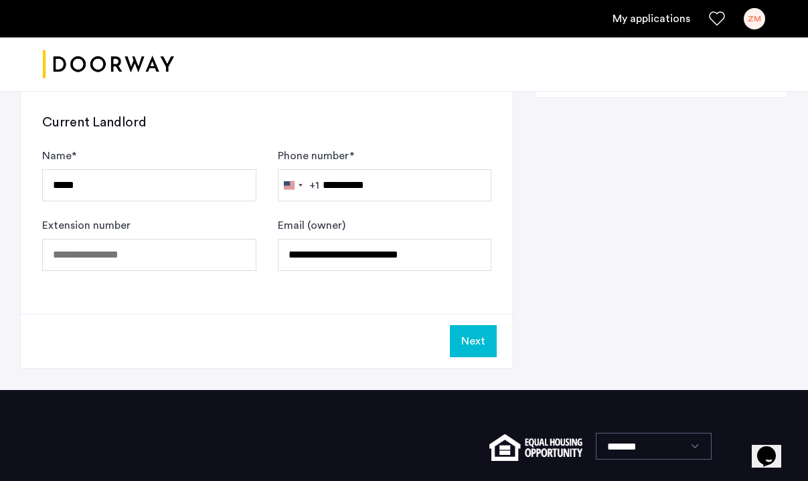
click at [470, 349] on button "Next" at bounding box center [473, 341] width 47 height 32
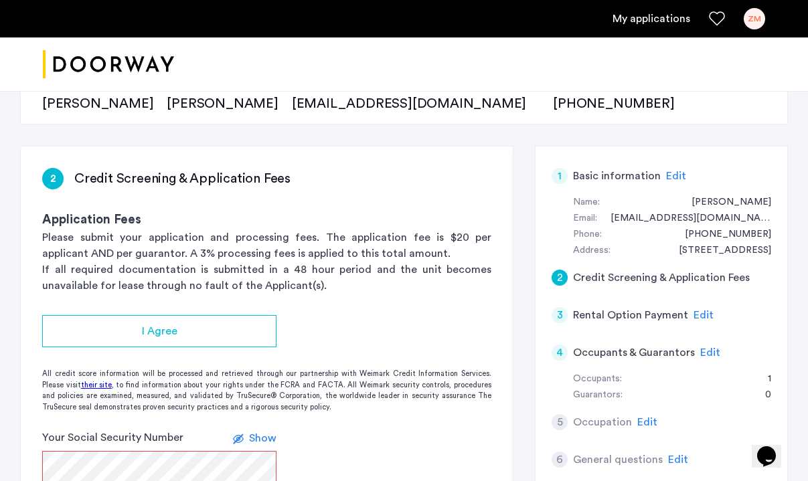
scroll to position [162, 0]
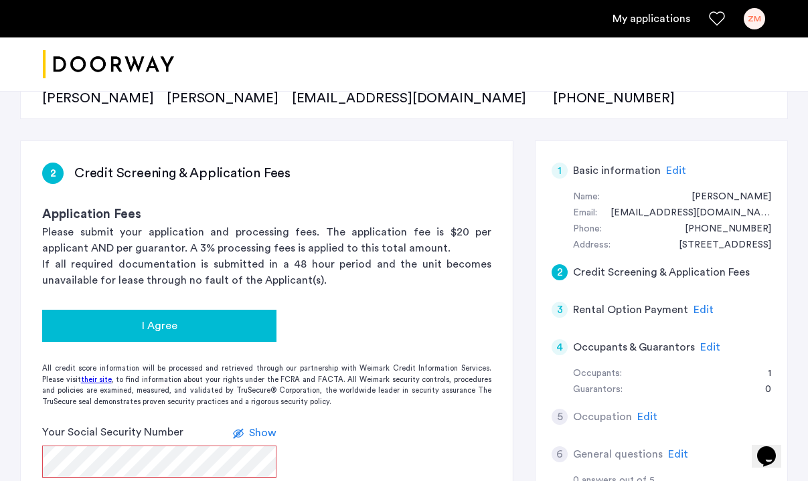
click at [213, 324] on div "I Agree" at bounding box center [159, 326] width 213 height 16
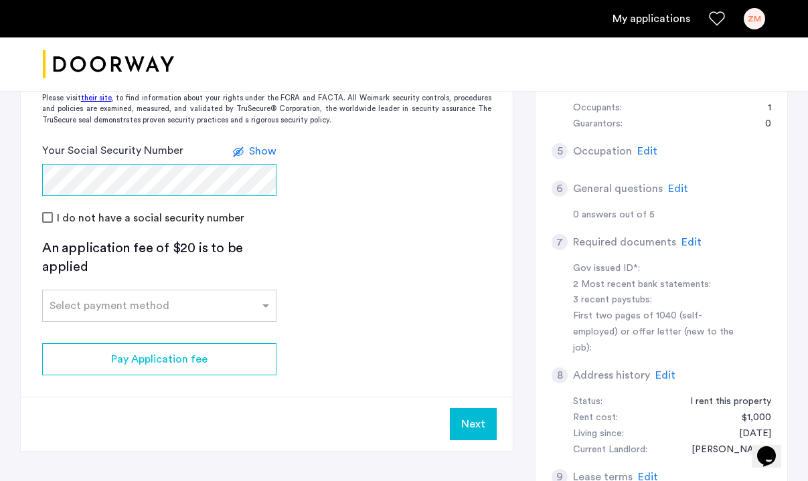
scroll to position [430, 0]
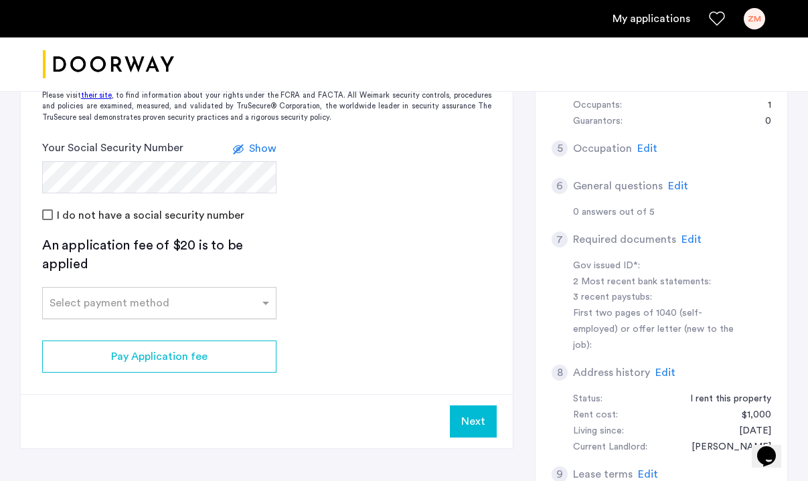
click at [140, 309] on div "Select payment method" at bounding box center [110, 303] width 120 height 16
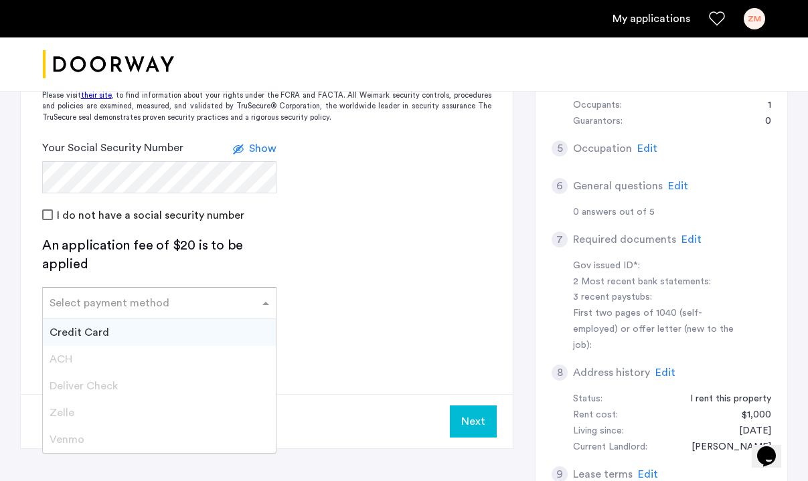
click at [132, 330] on div "Credit Card" at bounding box center [159, 332] width 233 height 27
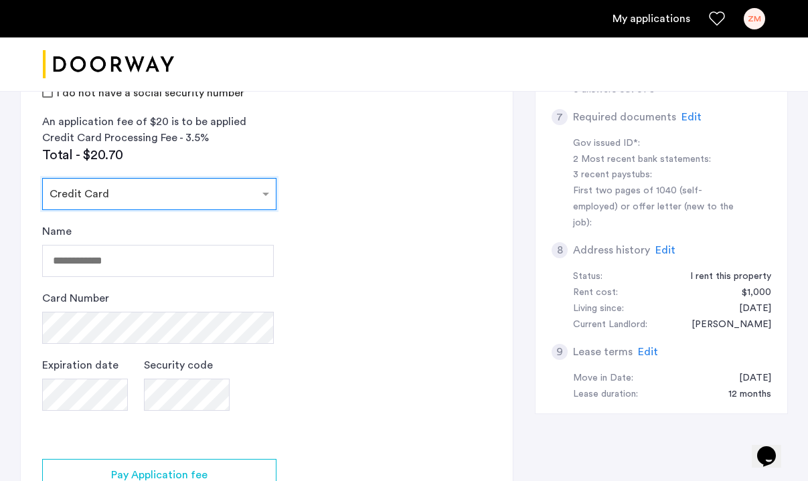
scroll to position [553, 0]
click at [181, 268] on input "Name" at bounding box center [158, 260] width 232 height 32
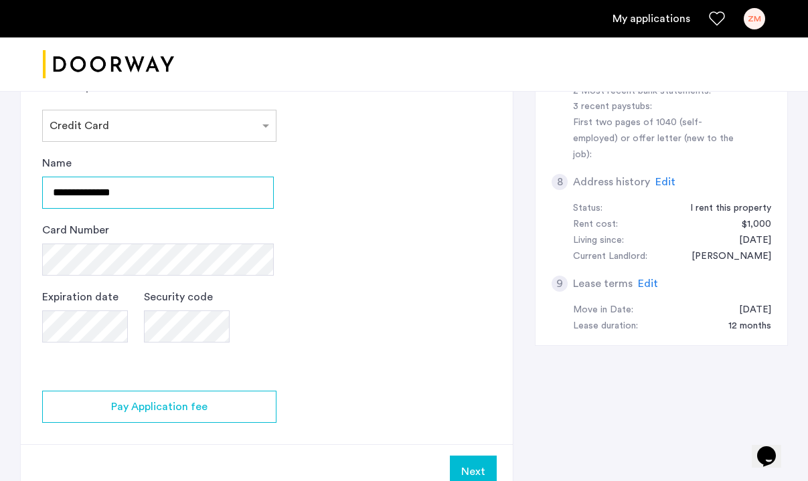
scroll to position [626, 0]
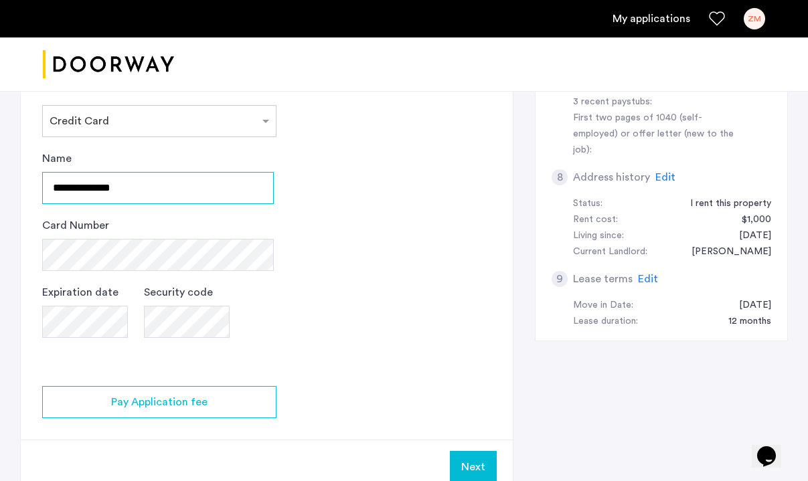
type input "**********"
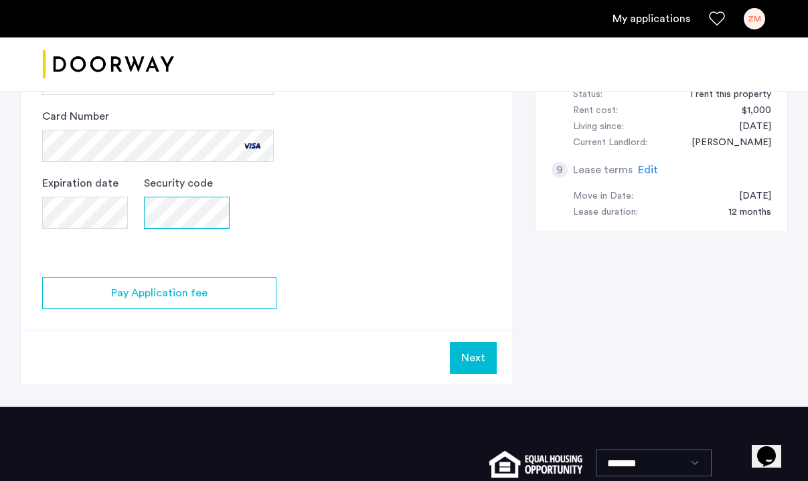
scroll to position [735, 0]
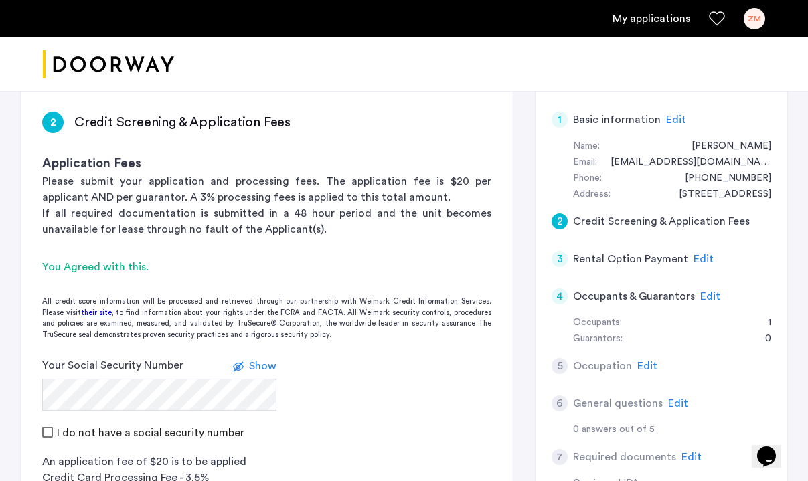
scroll to position [854, 0]
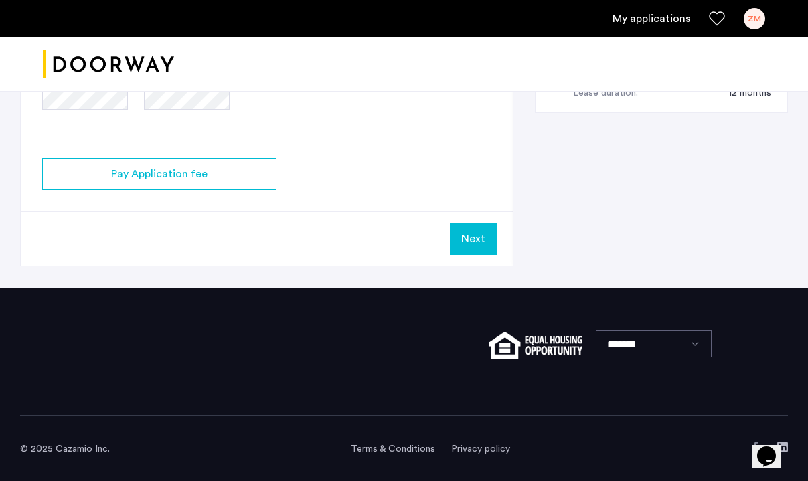
click at [473, 241] on button "Next" at bounding box center [473, 239] width 47 height 32
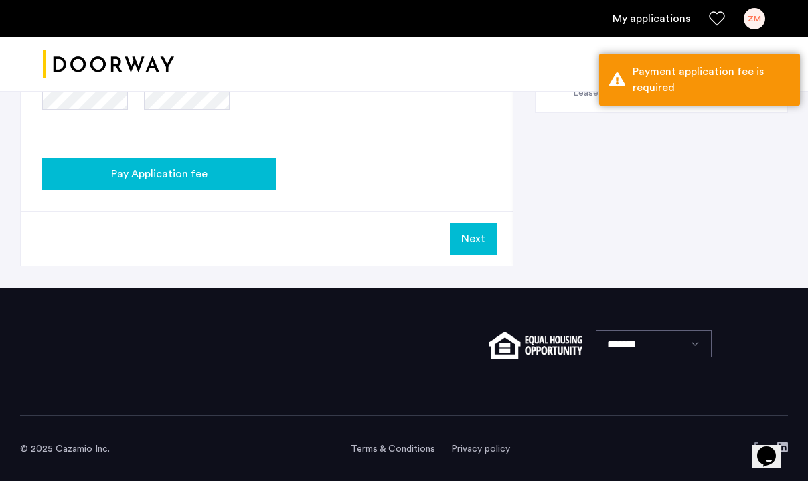
click at [224, 177] on div "Pay Application fee" at bounding box center [159, 174] width 213 height 16
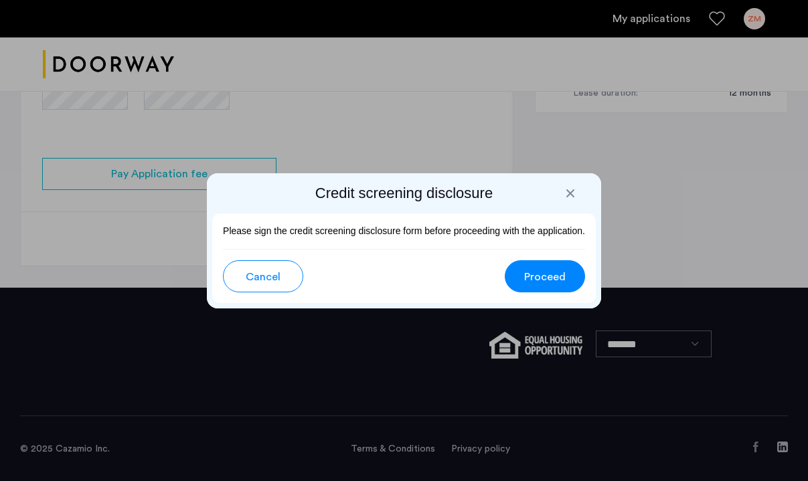
click at [535, 263] on button "Proceed" at bounding box center [545, 276] width 80 height 32
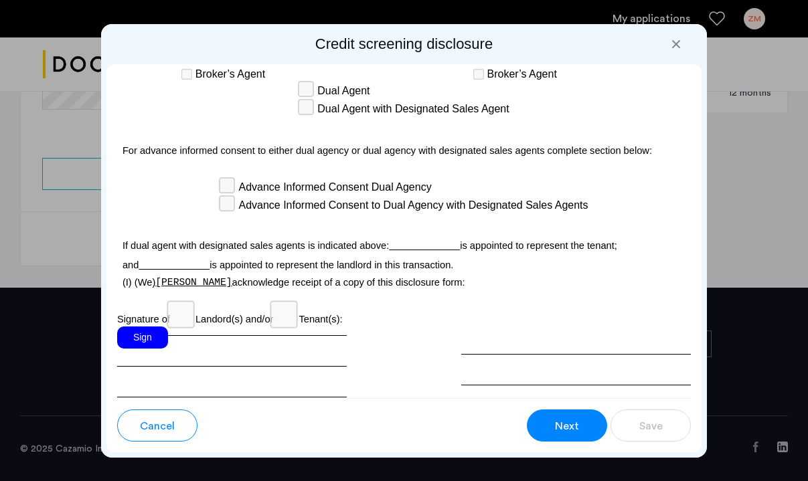
scroll to position [4271, 0]
click at [143, 327] on div "Sign" at bounding box center [142, 338] width 51 height 22
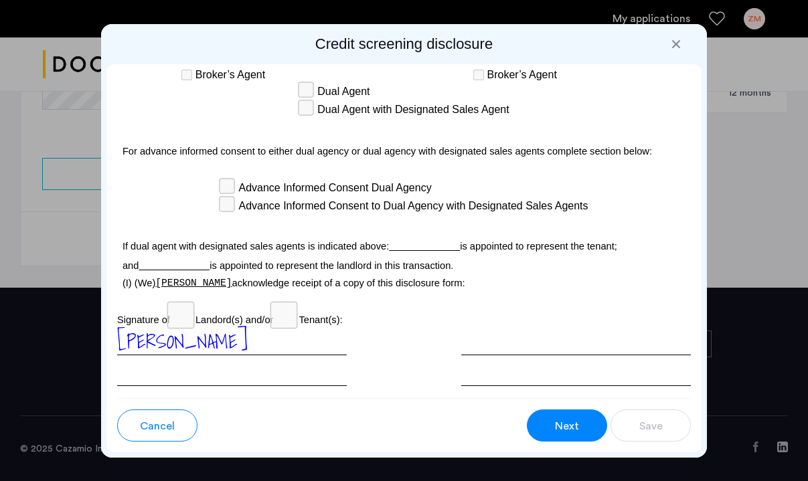
scroll to position [4270, 0]
click at [570, 429] on span "Next" at bounding box center [567, 426] width 24 height 16
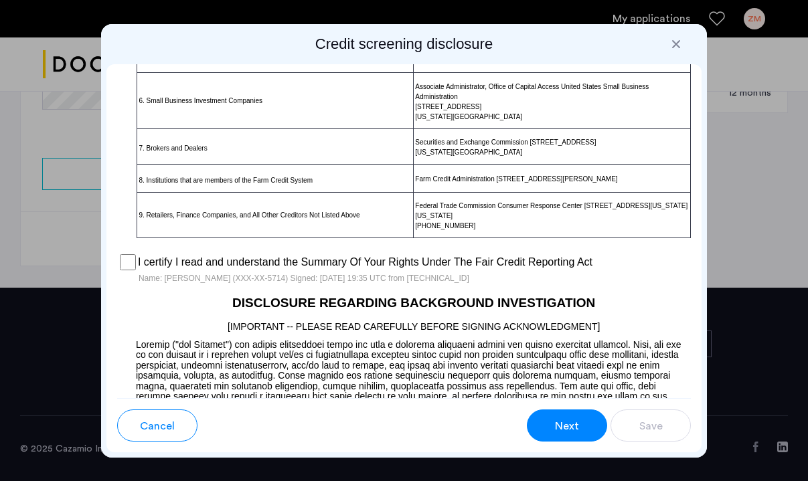
click at [573, 436] on button "Next" at bounding box center [567, 426] width 80 height 32
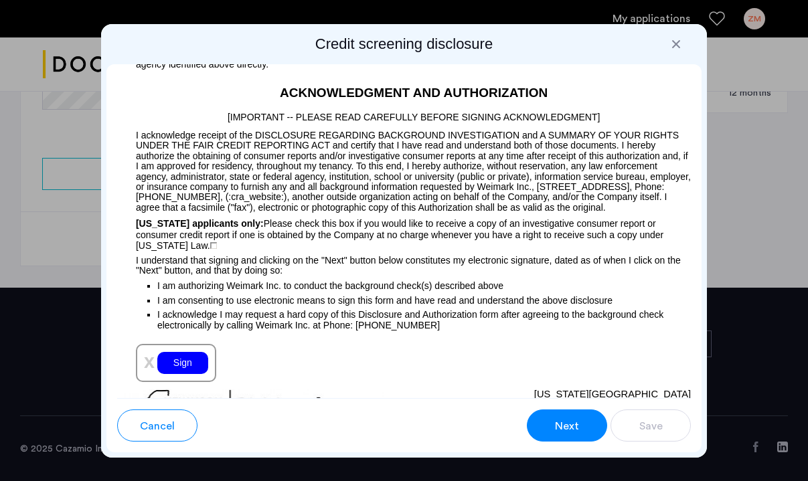
scroll to position [1650, 0]
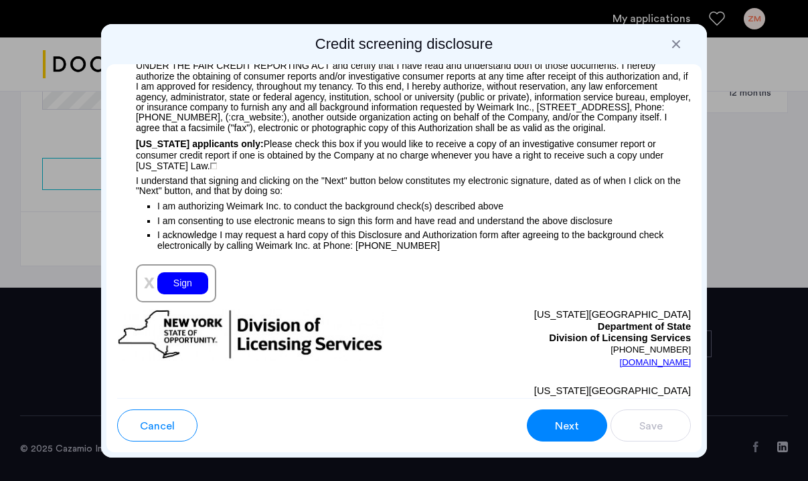
click at [173, 272] on div "Sign" at bounding box center [182, 283] width 51 height 22
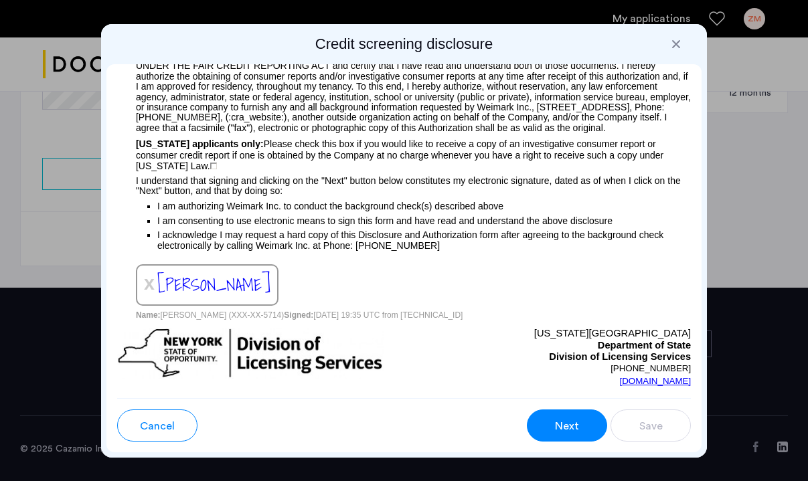
click at [571, 424] on span "Next" at bounding box center [567, 426] width 24 height 16
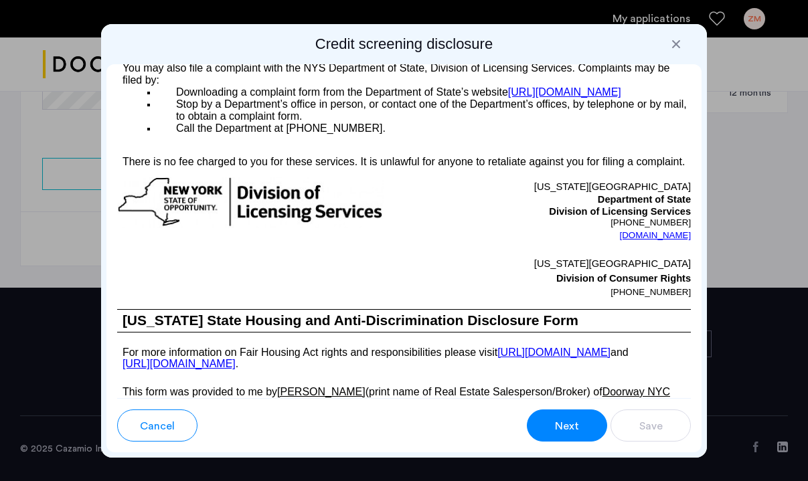
scroll to position [2659, 0]
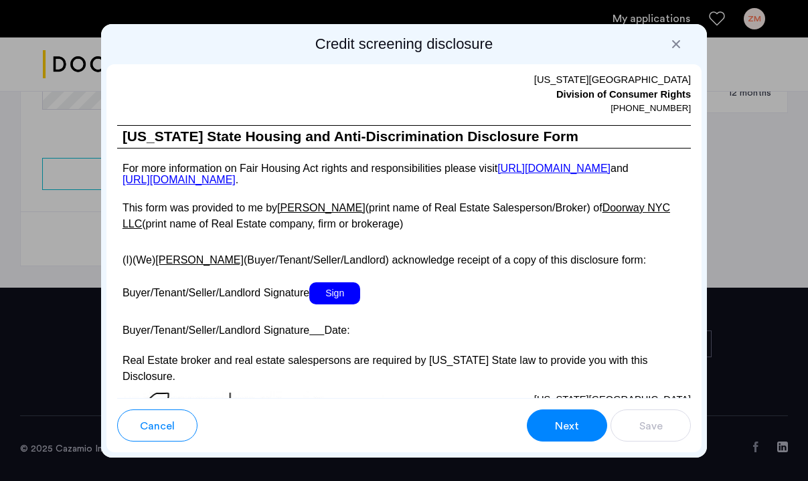
click at [347, 282] on span "Sign" at bounding box center [334, 293] width 51 height 22
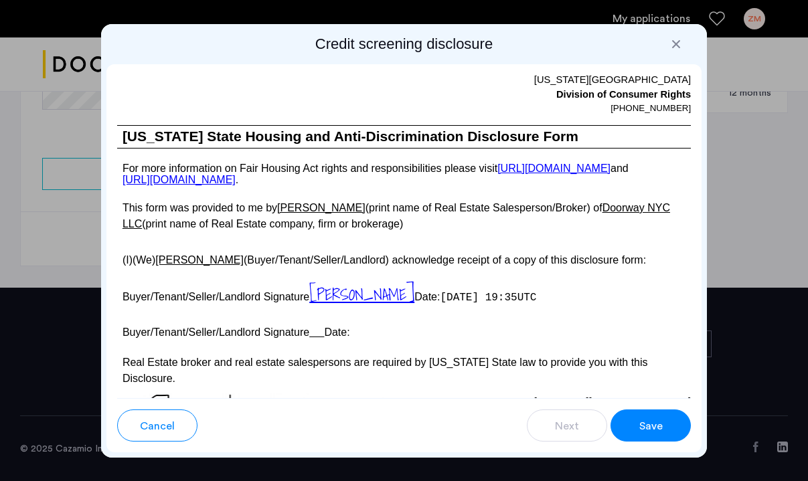
click at [639, 431] on span "Save" at bounding box center [650, 426] width 23 height 16
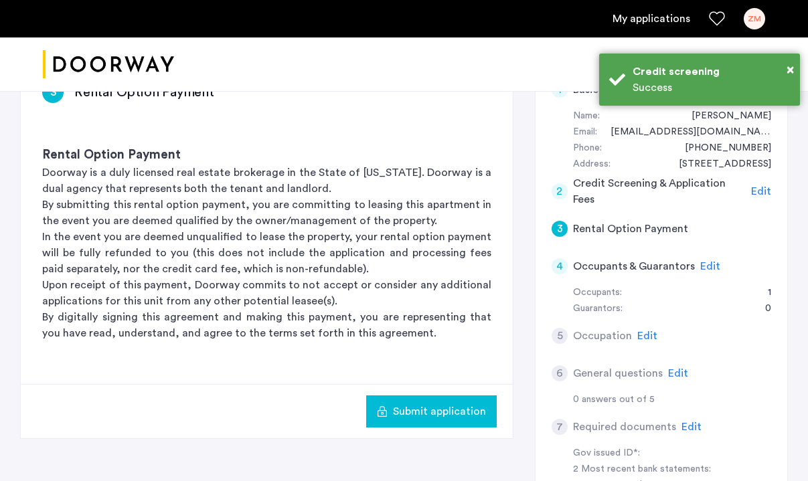
scroll to position [251, 0]
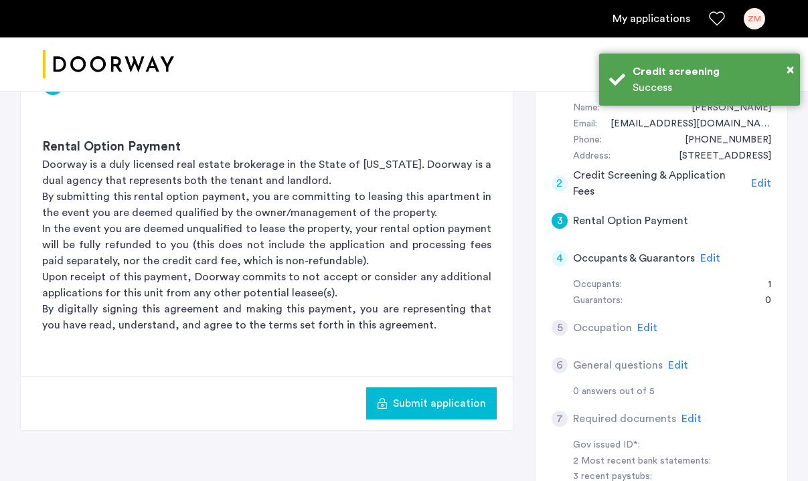
click at [452, 404] on span "Submit application" at bounding box center [439, 403] width 93 height 16
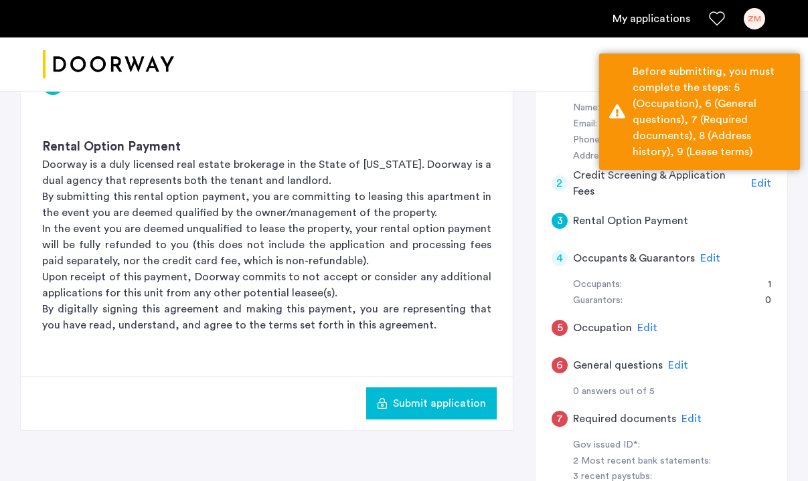
click at [641, 325] on span "Edit" at bounding box center [647, 328] width 20 height 11
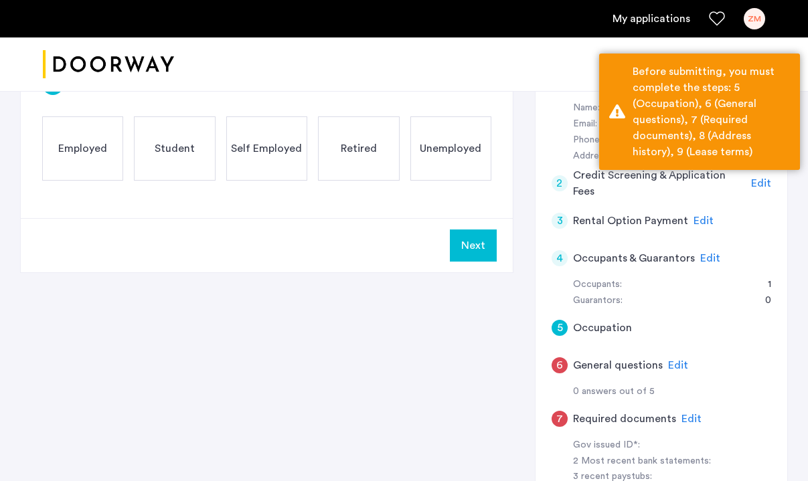
click at [40, 144] on div "5 Occupation Employed Student Self Employed Retired Unemployed" at bounding box center [267, 135] width 492 height 166
click at [69, 151] on span "Employed" at bounding box center [82, 149] width 49 height 16
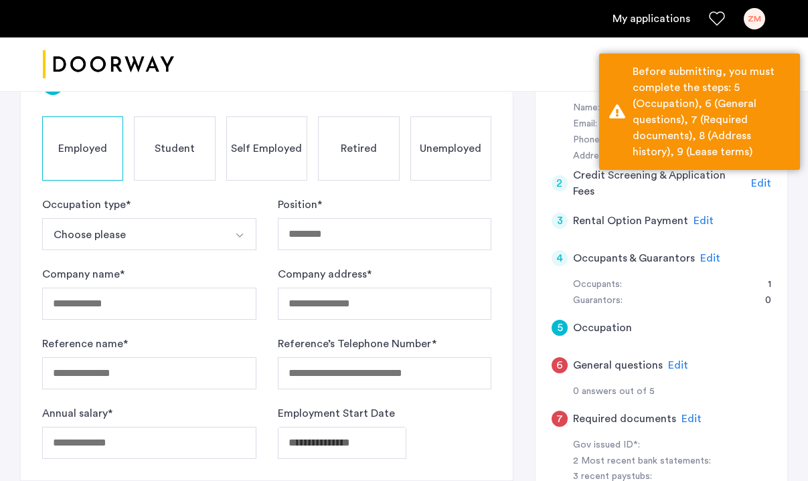
click at [154, 233] on button "Choose please" at bounding box center [133, 234] width 183 height 32
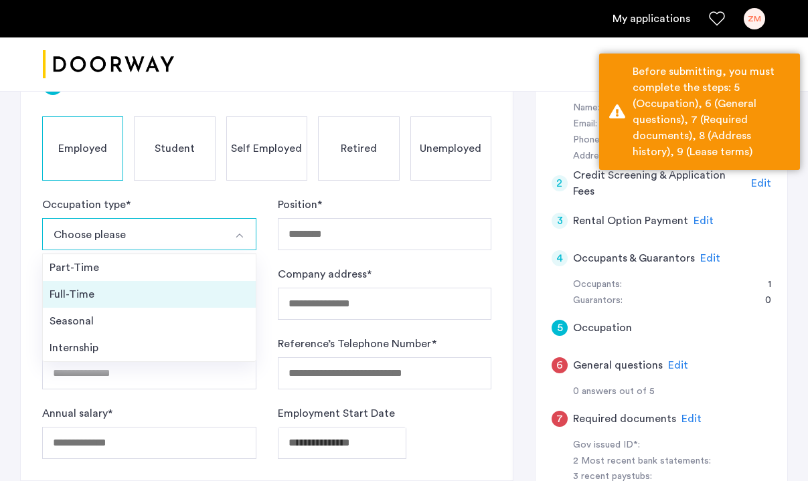
click at [106, 289] on div "Full-Time" at bounding box center [149, 294] width 199 height 16
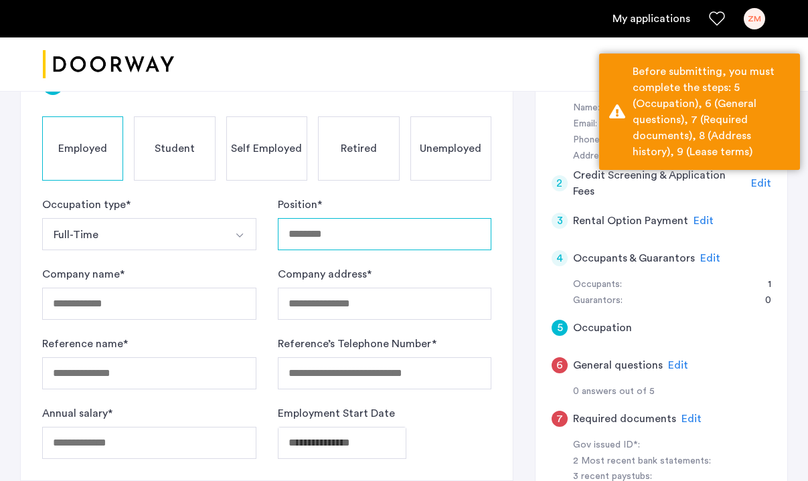
click at [327, 245] on input "Position *" at bounding box center [385, 234] width 214 height 32
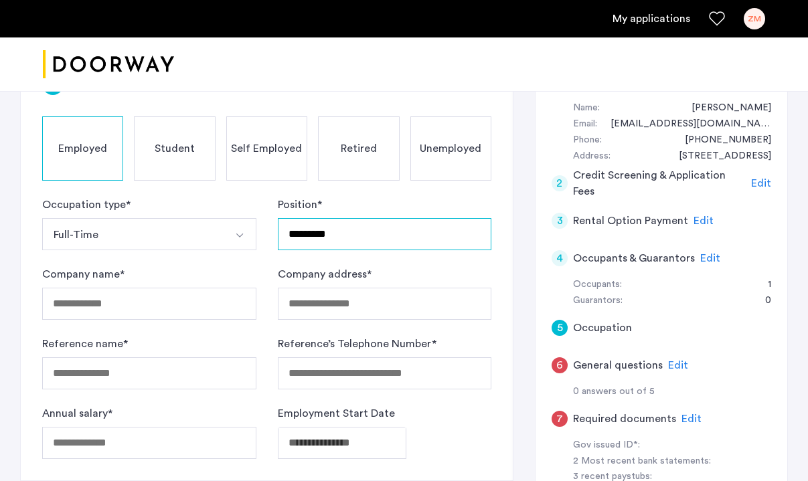
type input "*********"
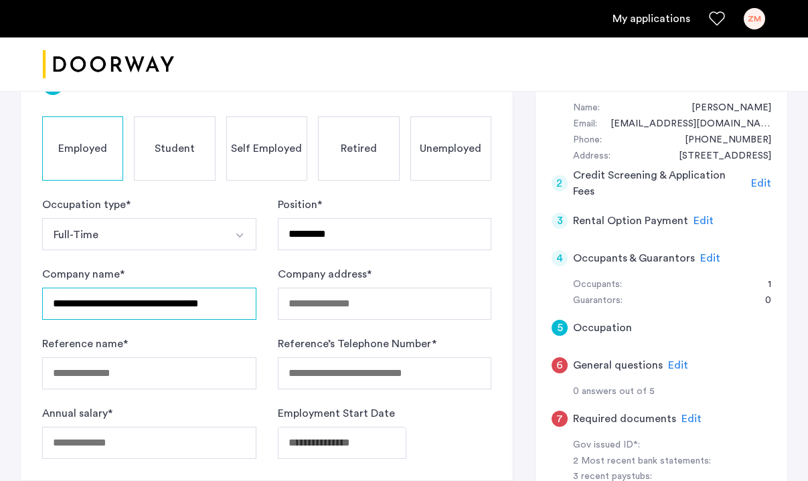
type input "**********"
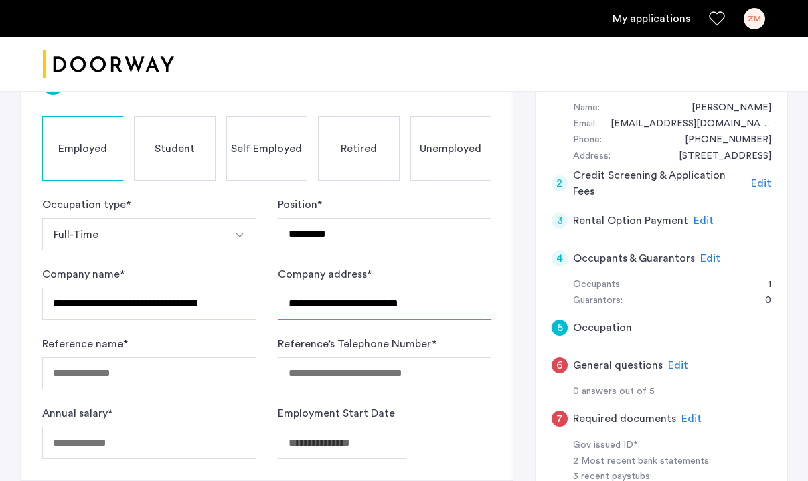
type input "**********"
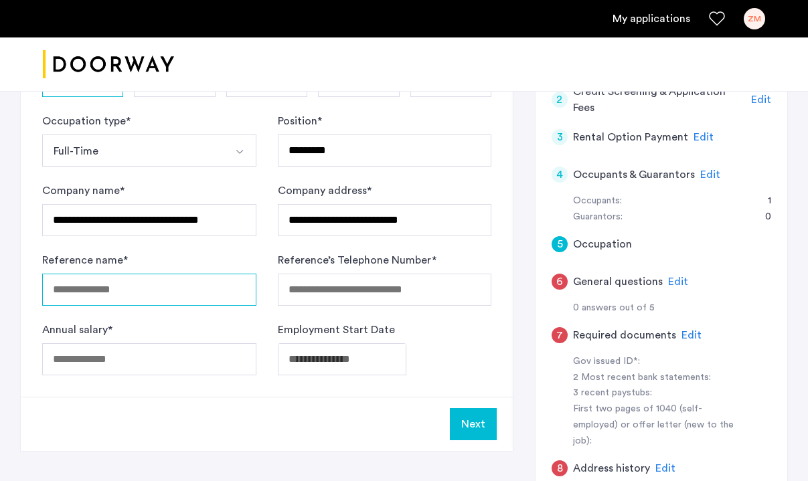
scroll to position [336, 0]
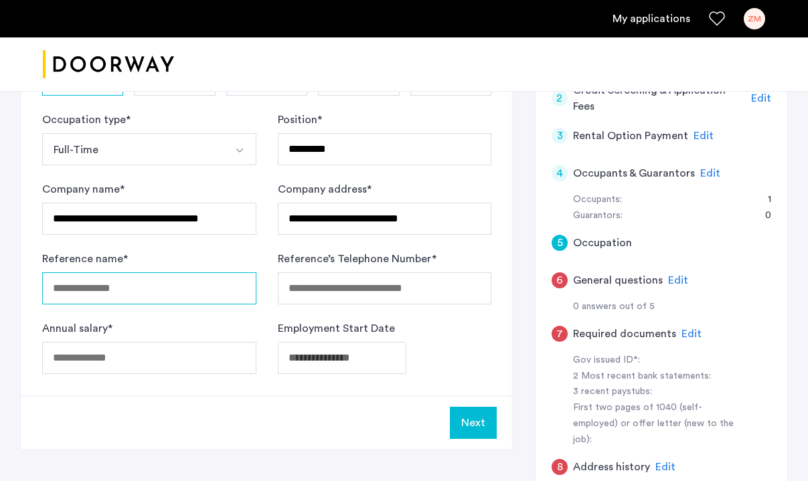
click at [126, 290] on input "Reference name *" at bounding box center [149, 288] width 214 height 32
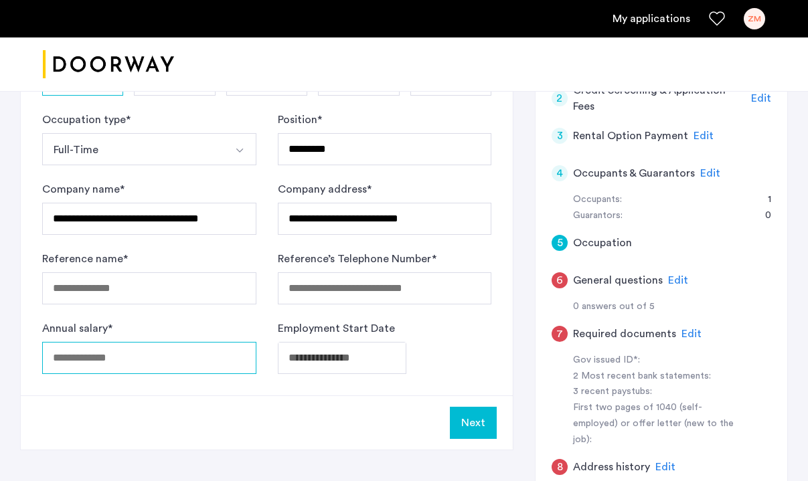
click at [143, 356] on div "Annual salary *" at bounding box center [149, 348] width 214 height 54
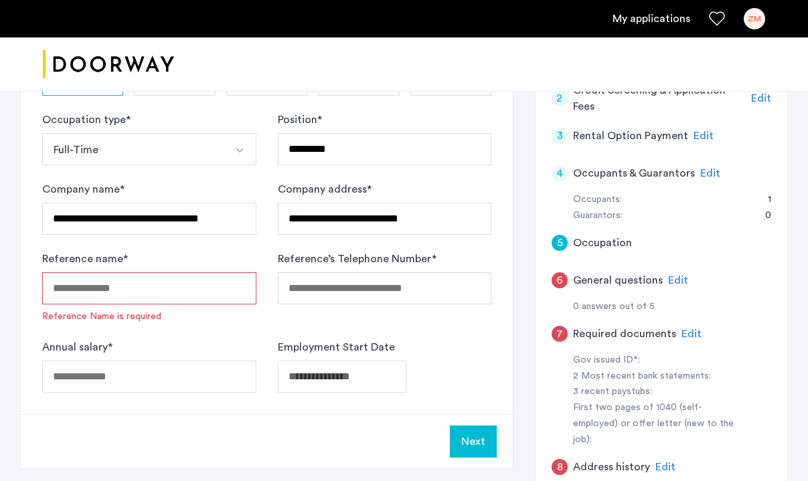
click at [143, 294] on input "Reference name *" at bounding box center [149, 288] width 214 height 32
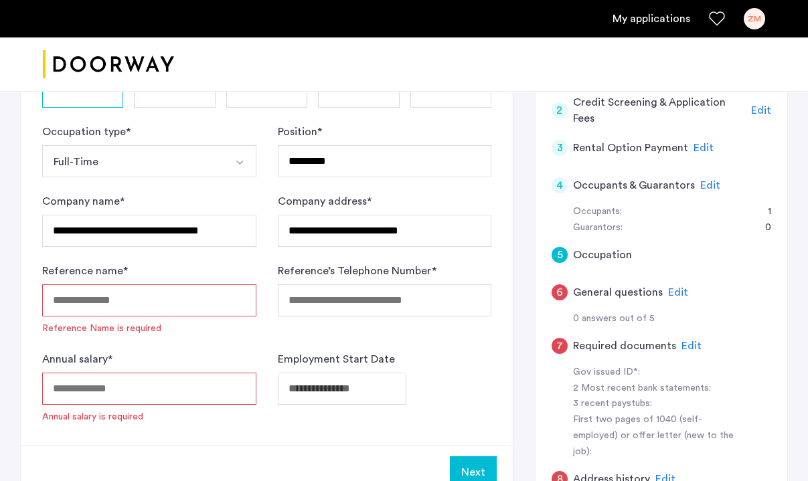
scroll to position [332, 0]
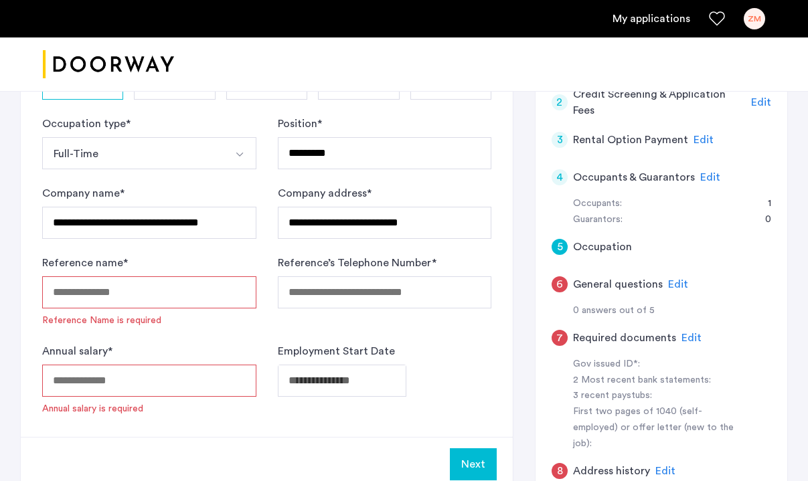
click at [143, 294] on input "Reference name *" at bounding box center [149, 292] width 214 height 32
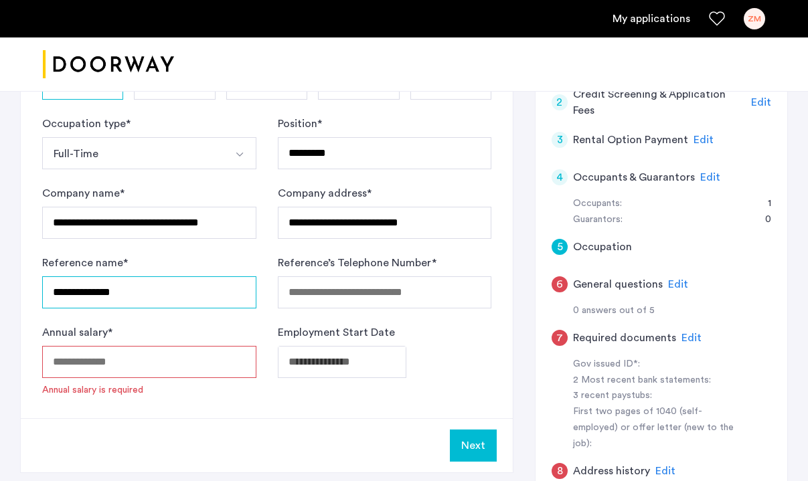
type input "**********"
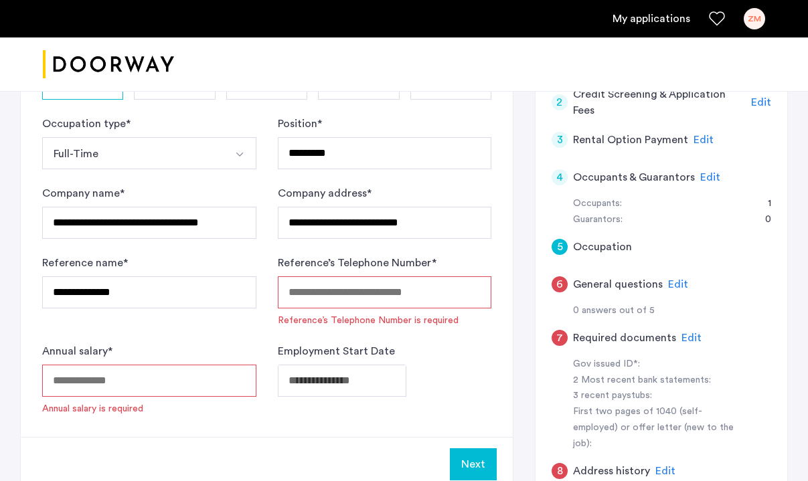
paste input "**********"
type input "**********"
click at [335, 317] on span "Reference’s Telephone Number is invalid" at bounding box center [385, 320] width 214 height 13
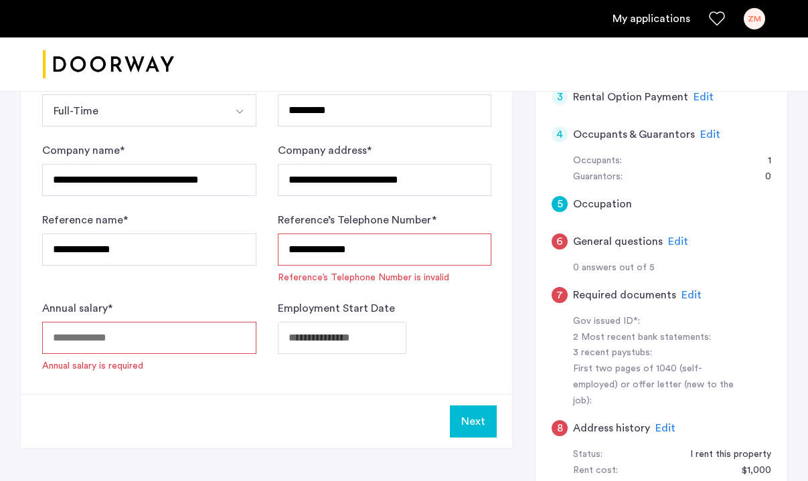
click at [118, 347] on input "Annual salary *" at bounding box center [149, 338] width 214 height 32
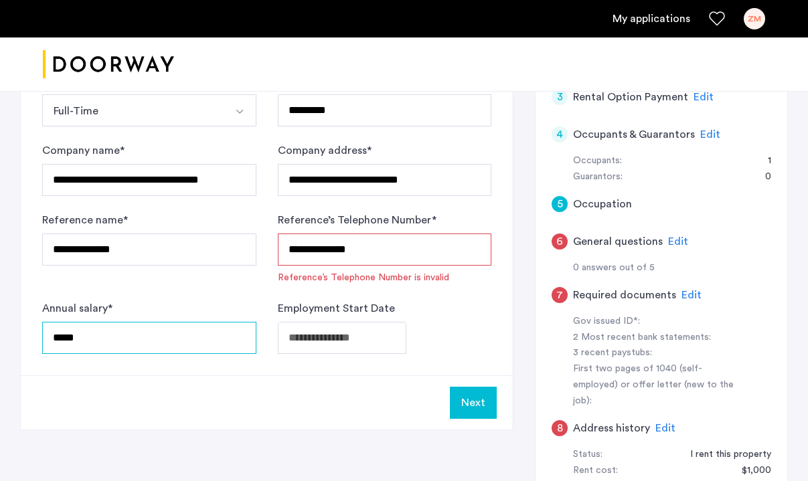
type input "*****"
click at [211, 387] on div "Next" at bounding box center [267, 402] width 492 height 54
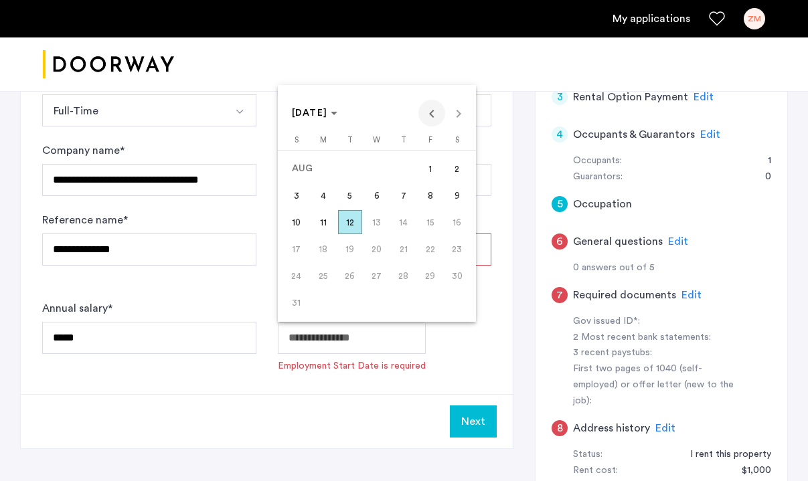
click at [428, 110] on span "Previous month" at bounding box center [431, 113] width 27 height 27
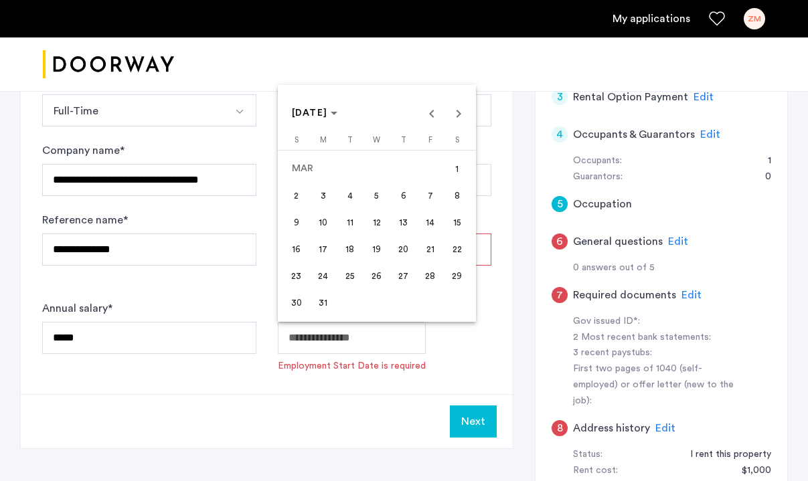
click at [315, 272] on span "24" at bounding box center [323, 276] width 24 height 24
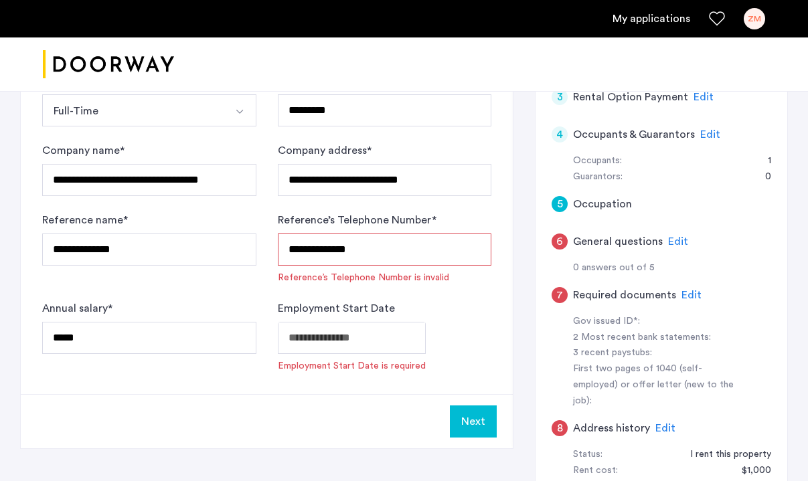
type input "**********"
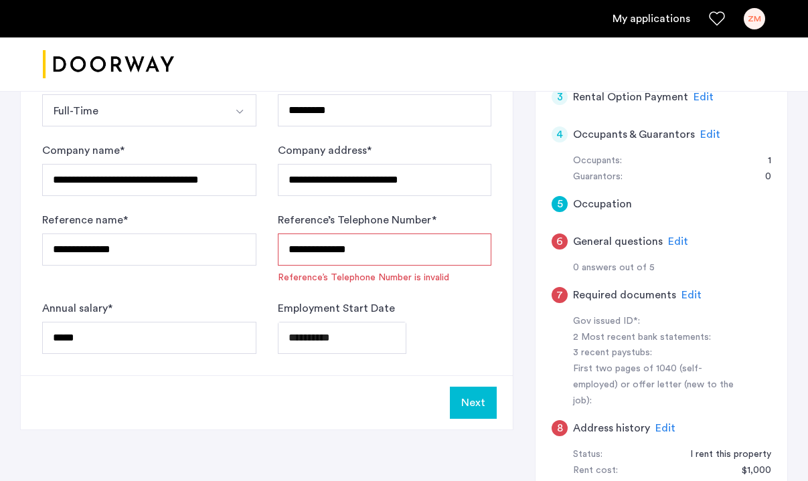
click at [400, 238] on input "**********" at bounding box center [385, 250] width 214 height 32
click at [308, 251] on input "**********" at bounding box center [385, 250] width 214 height 32
click at [294, 252] on input "**********" at bounding box center [385, 250] width 214 height 32
click at [307, 251] on input "**********" at bounding box center [385, 250] width 214 height 32
click at [327, 253] on input "**********" at bounding box center [385, 250] width 214 height 32
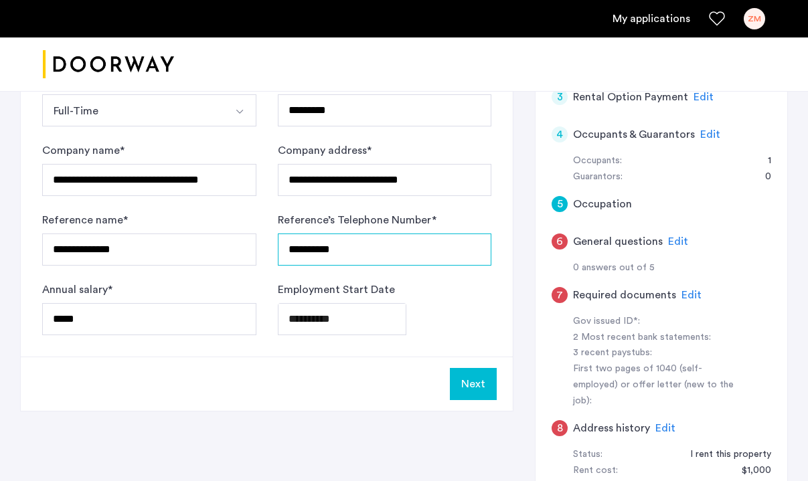
type input "**********"
click at [472, 375] on button "Next" at bounding box center [473, 384] width 47 height 32
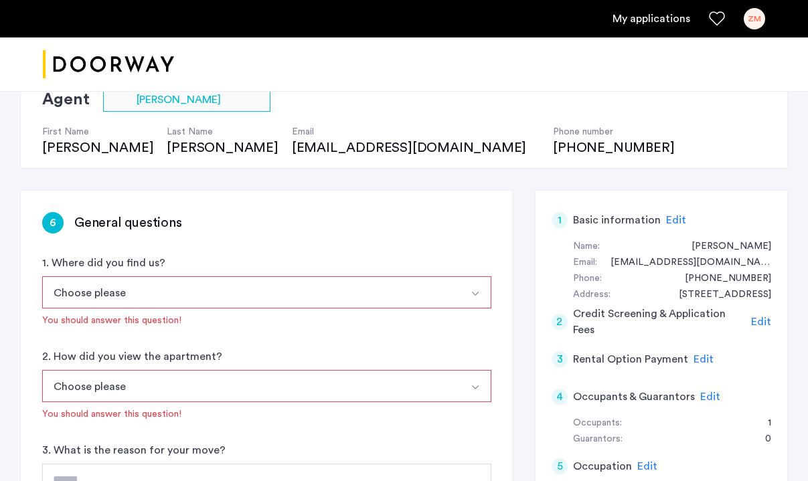
scroll to position [113, 0]
click at [213, 296] on button "Choose please" at bounding box center [251, 292] width 418 height 32
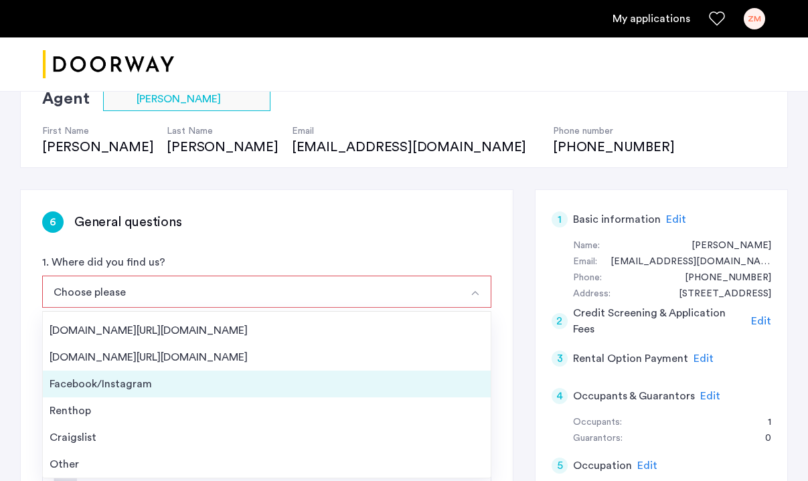
scroll to position [21, 0]
click at [139, 381] on div "Facebook/Instagram" at bounding box center [267, 384] width 434 height 16
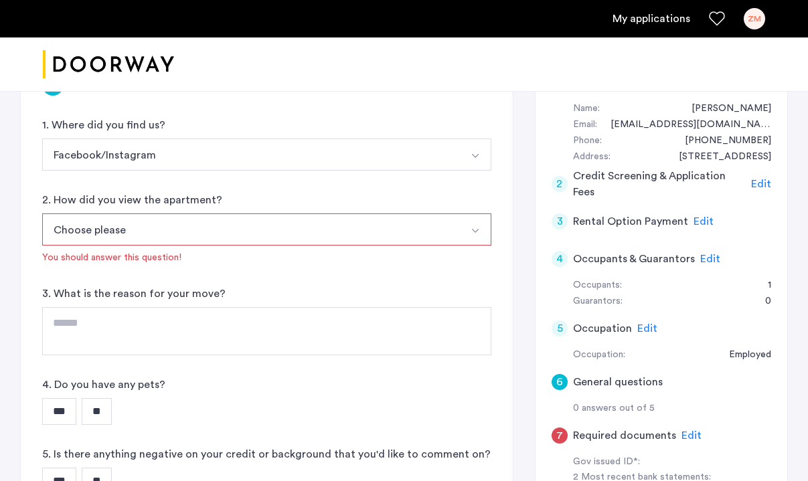
scroll to position [256, 0]
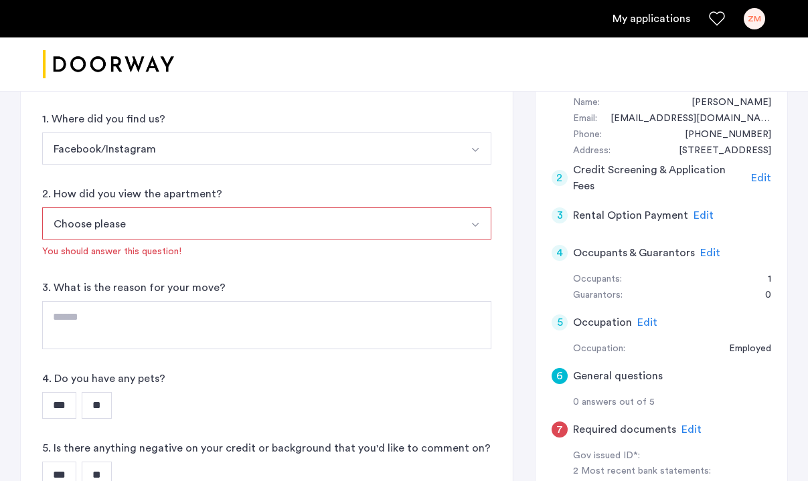
click at [154, 215] on button "Choose please" at bounding box center [251, 223] width 418 height 32
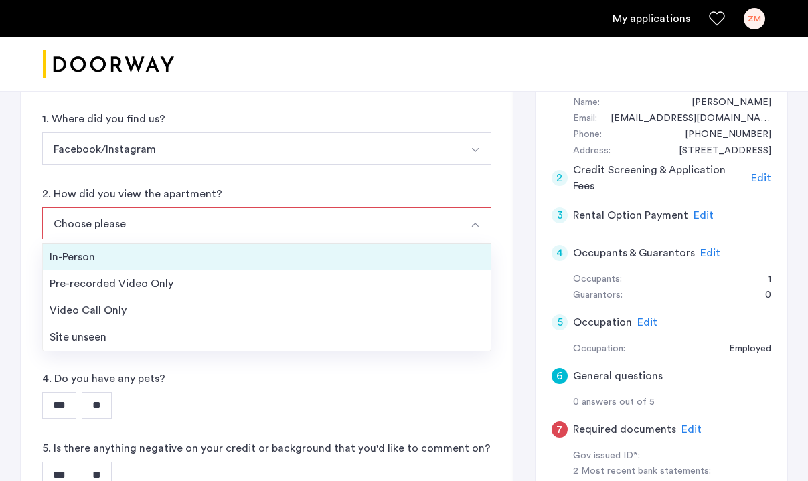
click at [141, 254] on div "In-Person" at bounding box center [267, 257] width 434 height 16
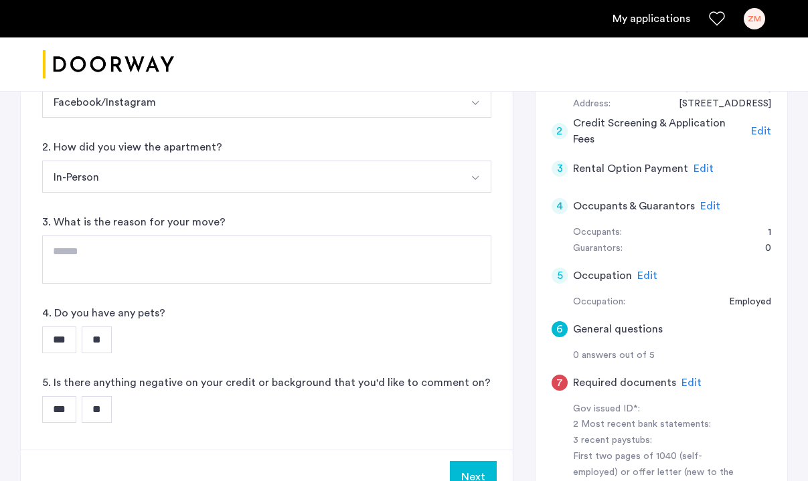
scroll to position [304, 0]
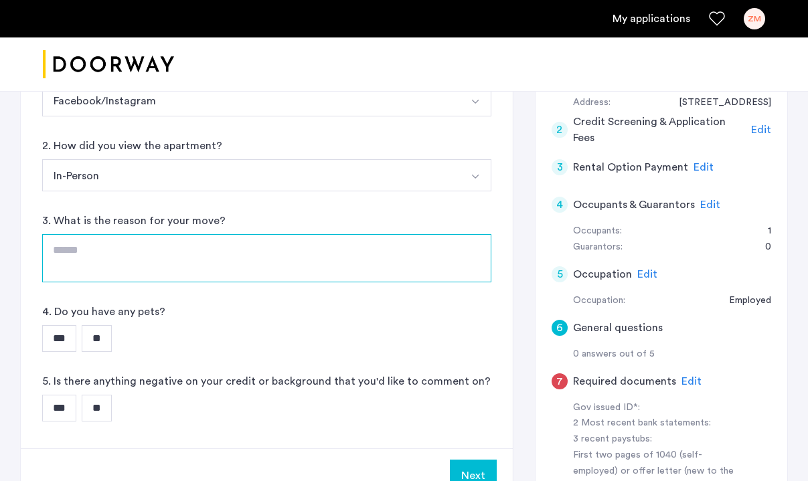
click at [122, 258] on textarea at bounding box center [266, 258] width 449 height 48
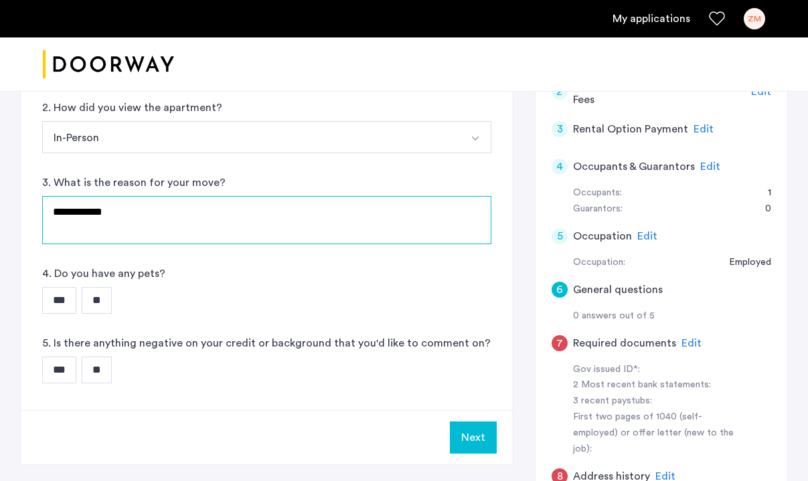
type textarea "**********"
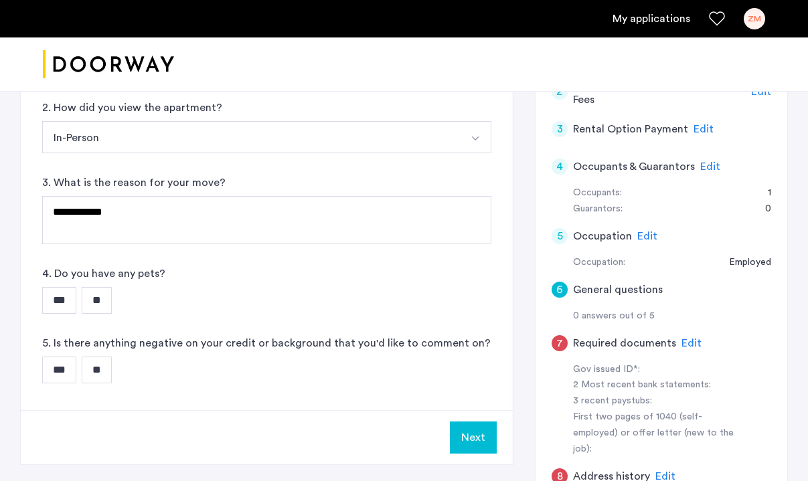
click at [112, 304] on input "**" at bounding box center [97, 300] width 30 height 27
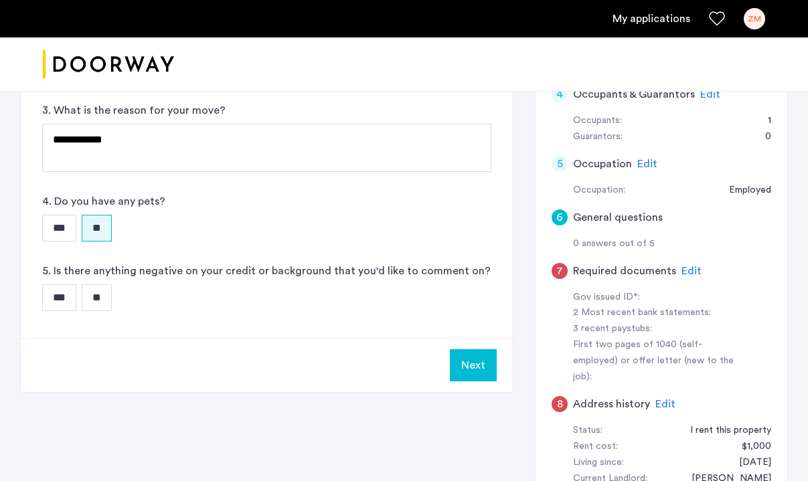
scroll to position [418, 0]
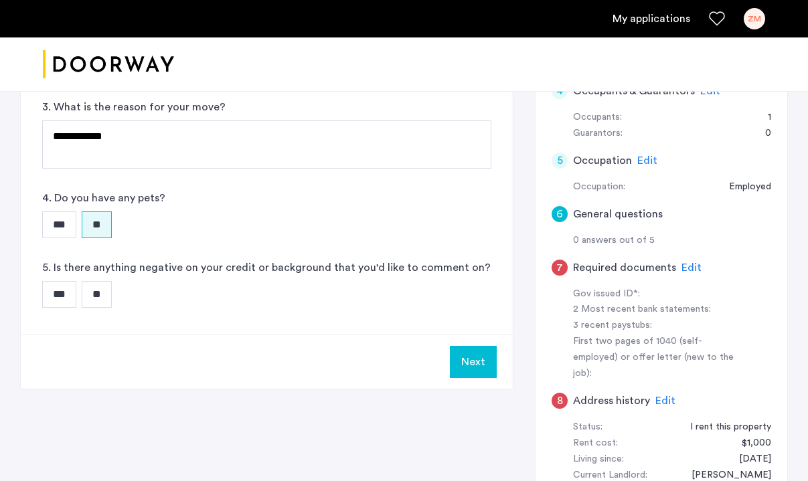
click at [67, 296] on input "***" at bounding box center [59, 294] width 34 height 27
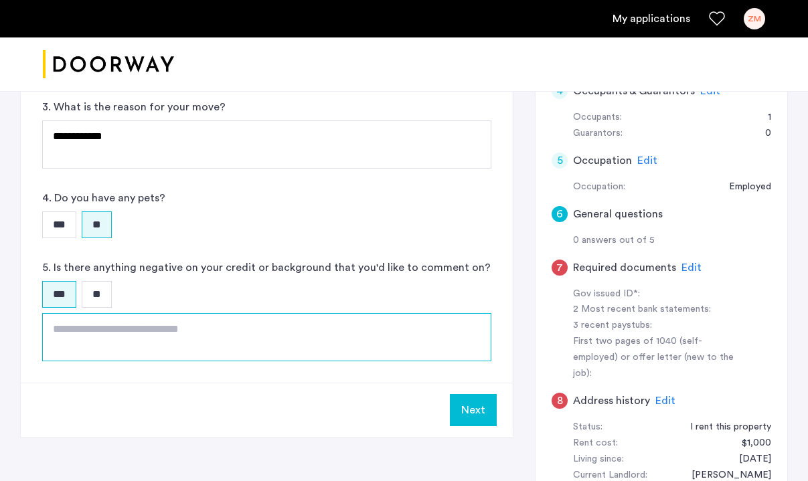
click at [167, 333] on textarea at bounding box center [266, 337] width 449 height 48
type textarea "*"
click at [142, 335] on textarea at bounding box center [266, 337] width 449 height 48
click at [142, 336] on textarea at bounding box center [266, 337] width 449 height 48
type textarea "*"
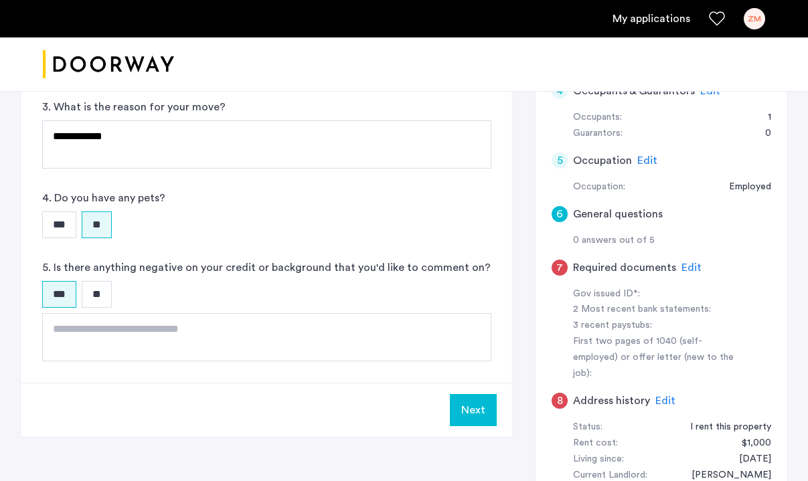
click at [104, 300] on input "**" at bounding box center [97, 294] width 30 height 27
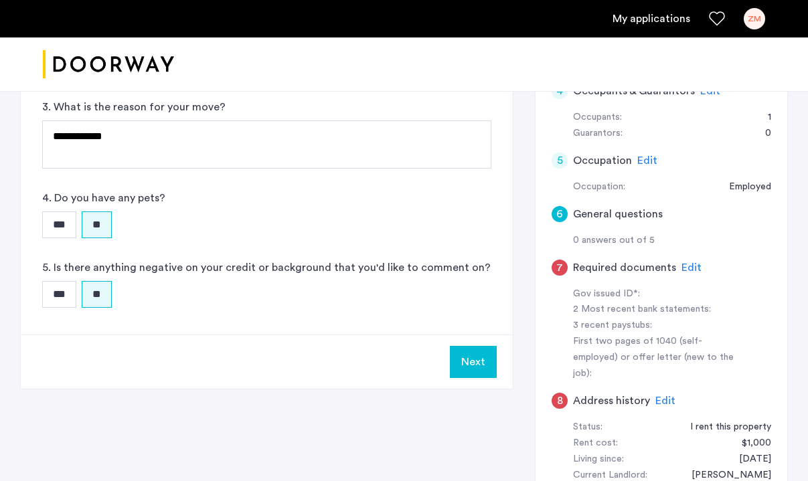
click at [468, 369] on button "Next" at bounding box center [473, 362] width 47 height 32
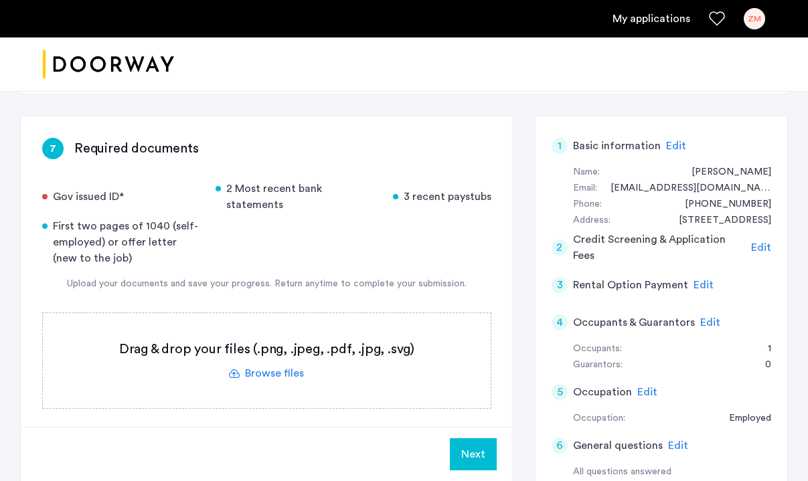
scroll to position [186, 0]
click at [274, 359] on label at bounding box center [267, 361] width 448 height 95
click at [0, 0] on input "file" at bounding box center [0, 0] width 0 height 0
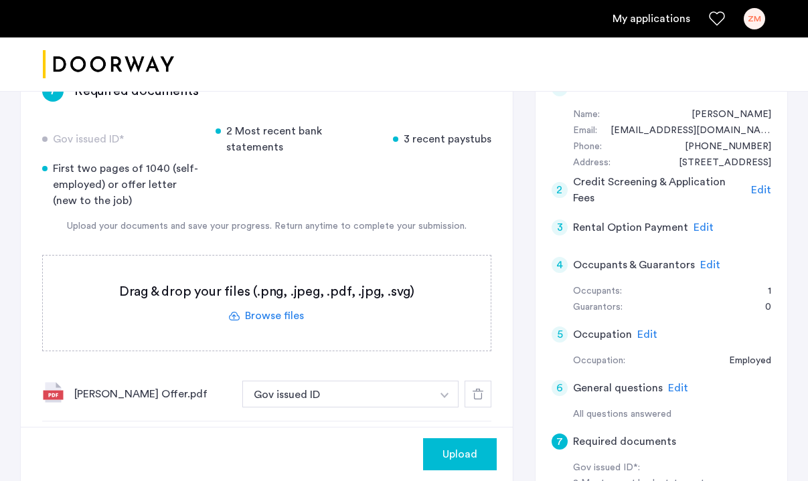
scroll to position [250, 0]
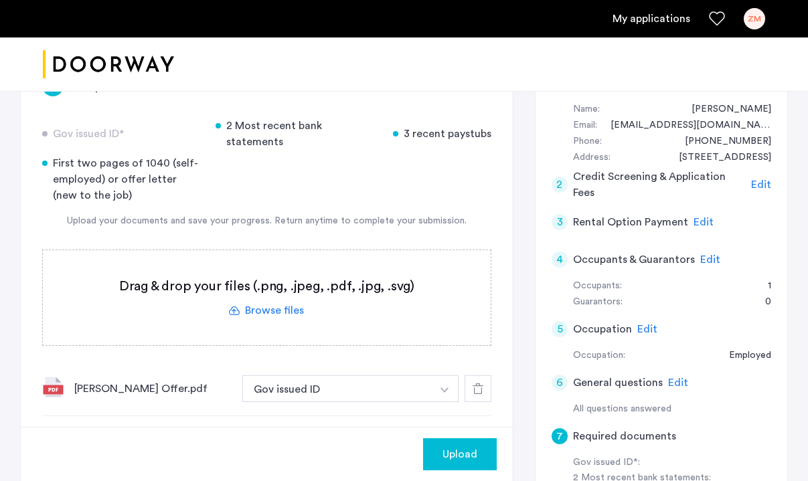
click at [272, 296] on label at bounding box center [267, 297] width 448 height 95
click at [0, 0] on input "file" at bounding box center [0, 0] width 0 height 0
click at [256, 290] on label at bounding box center [267, 297] width 448 height 95
click at [0, 0] on input "file" at bounding box center [0, 0] width 0 height 0
click at [278, 298] on label at bounding box center [267, 297] width 448 height 95
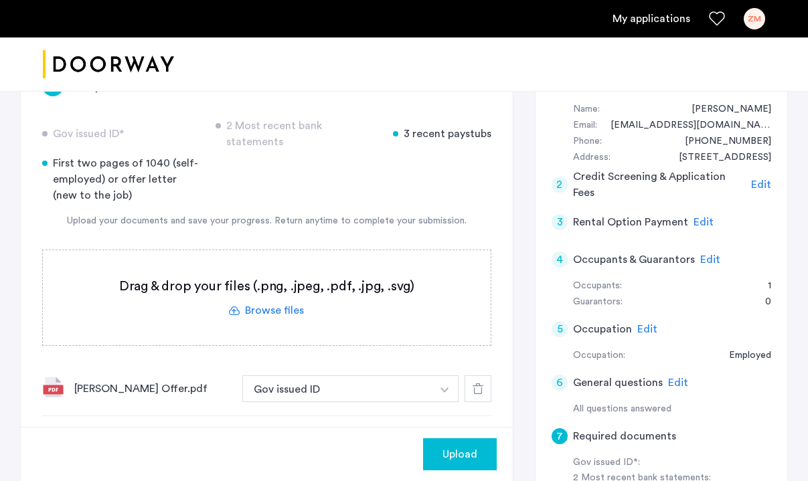
click at [0, 0] on input "file" at bounding box center [0, 0] width 0 height 0
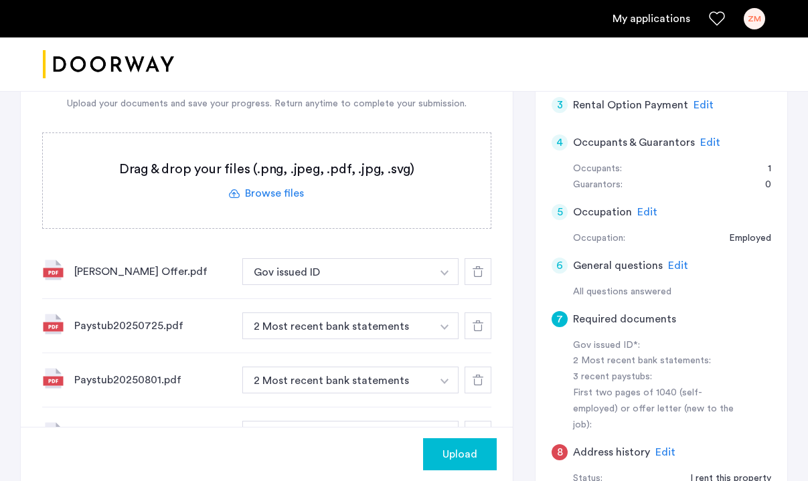
scroll to position [362, 0]
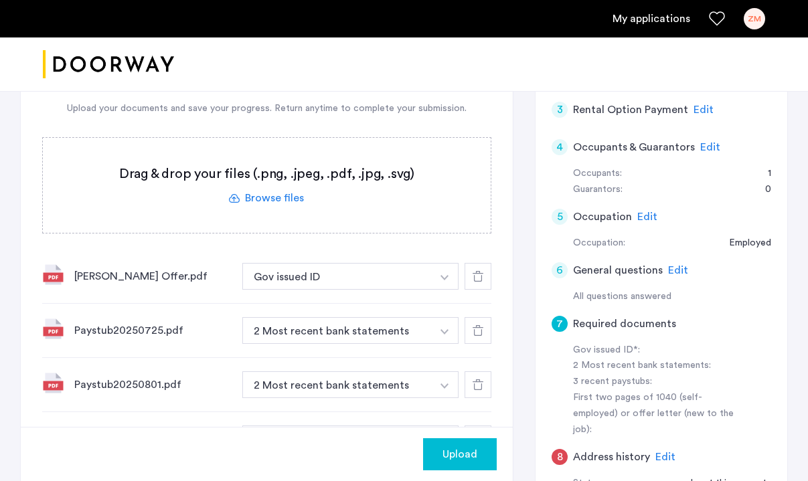
click at [264, 183] on label at bounding box center [267, 185] width 448 height 95
click at [0, 0] on input "file" at bounding box center [0, 0] width 0 height 0
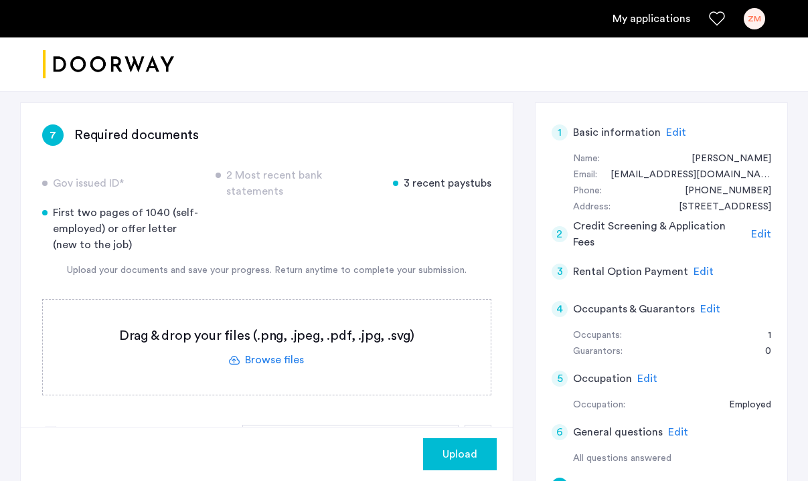
scroll to position [245, 0]
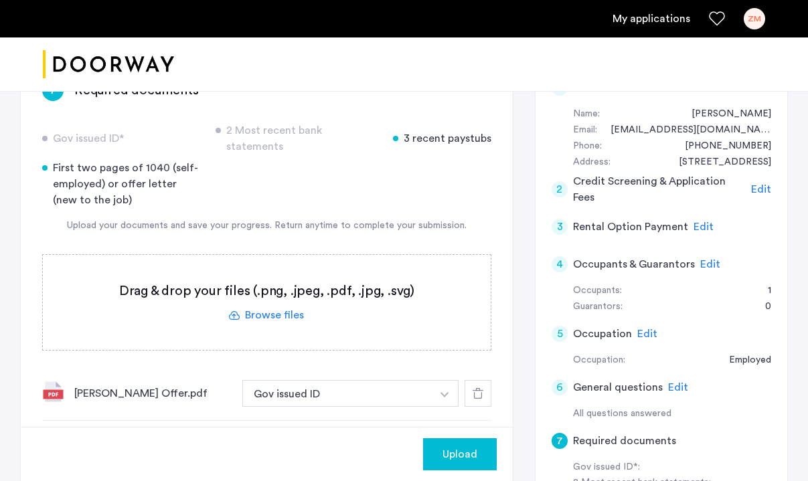
click at [257, 300] on label at bounding box center [267, 302] width 448 height 95
click at [0, 0] on input "file" at bounding box center [0, 0] width 0 height 0
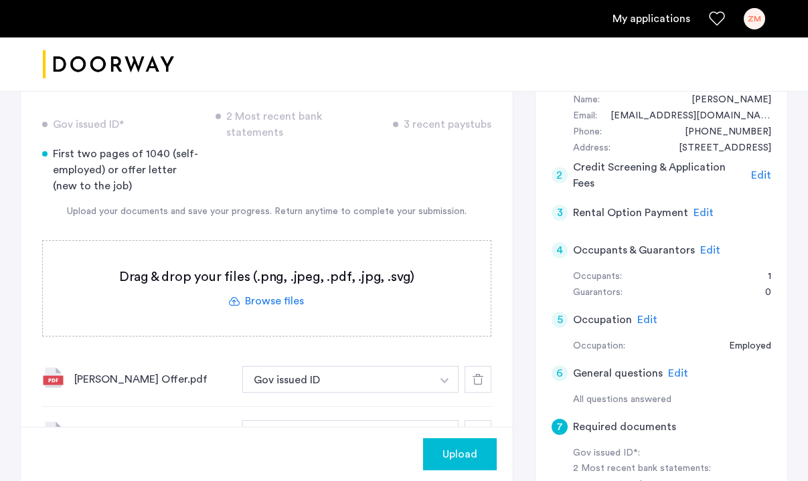
scroll to position [260, 0]
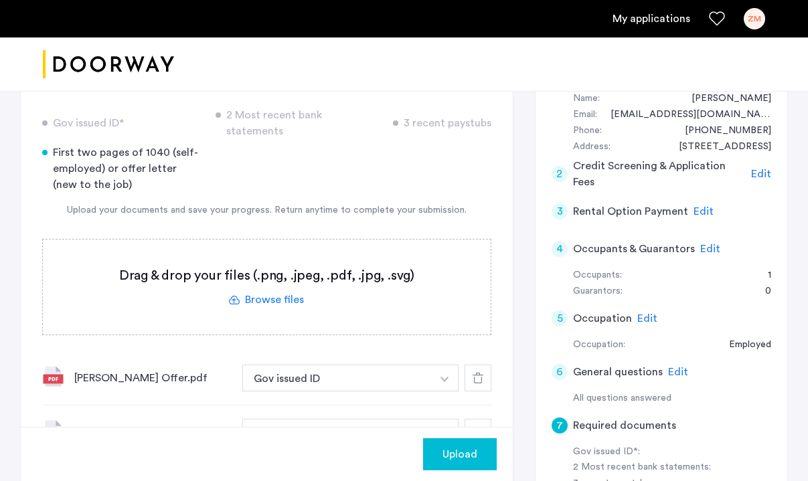
click at [255, 274] on label at bounding box center [267, 287] width 448 height 95
click at [0, 0] on input "file" at bounding box center [0, 0] width 0 height 0
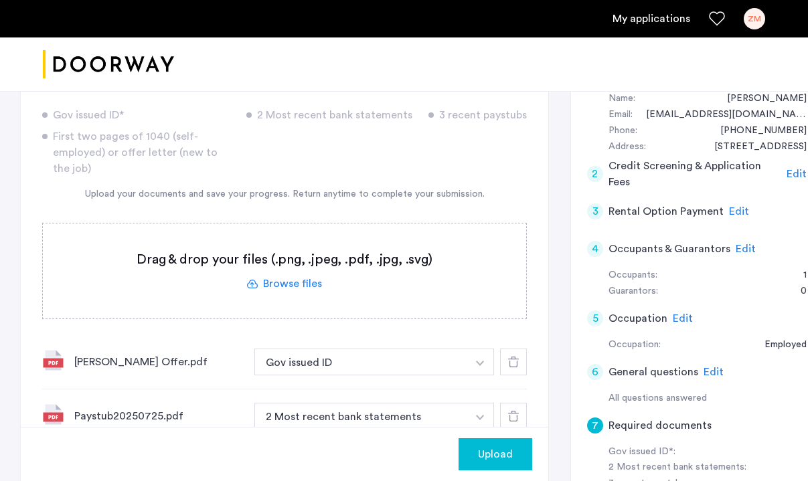
click at [287, 284] on label at bounding box center [284, 271] width 483 height 95
click at [0, 0] on input "file" at bounding box center [0, 0] width 0 height 0
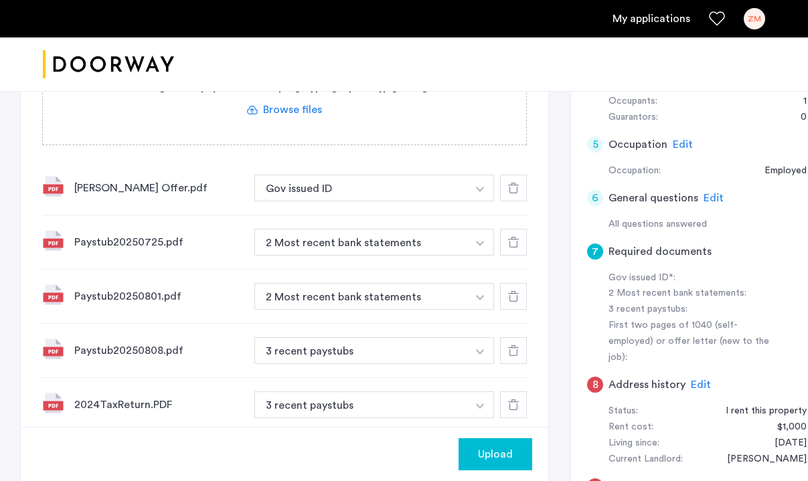
scroll to position [426, 0]
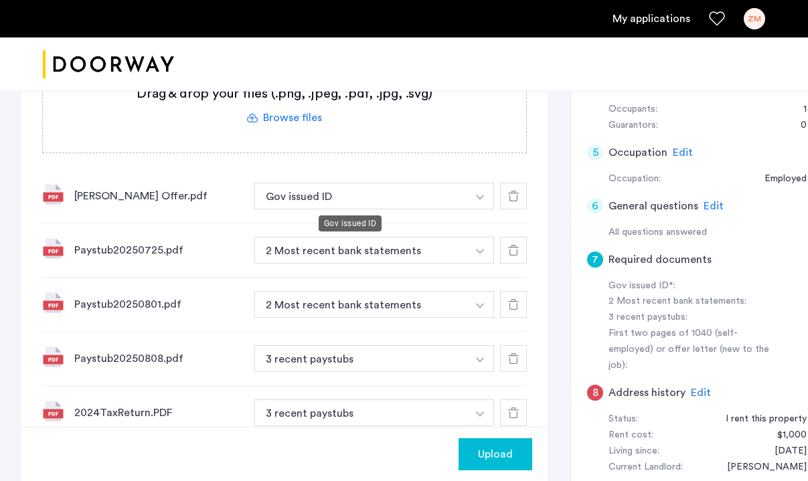
click at [321, 199] on button "Gov issued ID" at bounding box center [360, 196] width 213 height 27
click at [381, 183] on button "Gov issued ID" at bounding box center [360, 196] width 213 height 27
click at [393, 205] on button "Gov issued ID" at bounding box center [360, 196] width 213 height 27
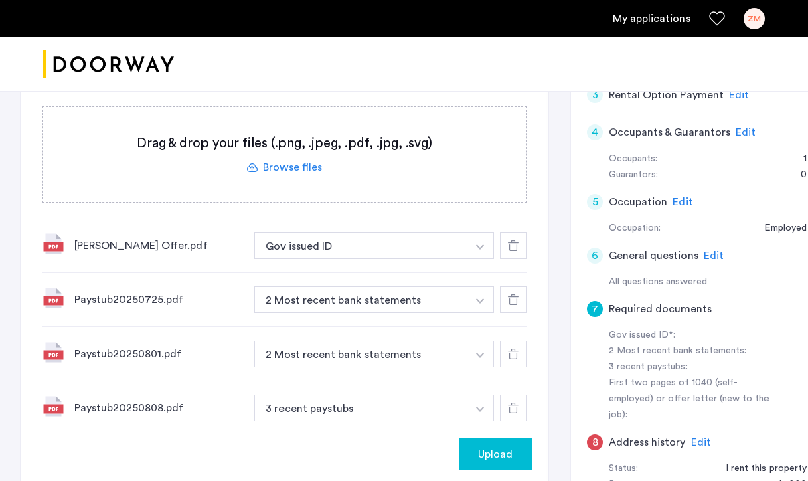
click at [441, 234] on button "Gov issued ID" at bounding box center [360, 245] width 213 height 27
click at [313, 237] on button "Gov issued ID" at bounding box center [360, 245] width 213 height 27
click at [312, 236] on button "Gov issued ID" at bounding box center [360, 245] width 213 height 27
click at [304, 200] on label at bounding box center [284, 154] width 483 height 95
click at [0, 0] on input "file" at bounding box center [0, 0] width 0 height 0
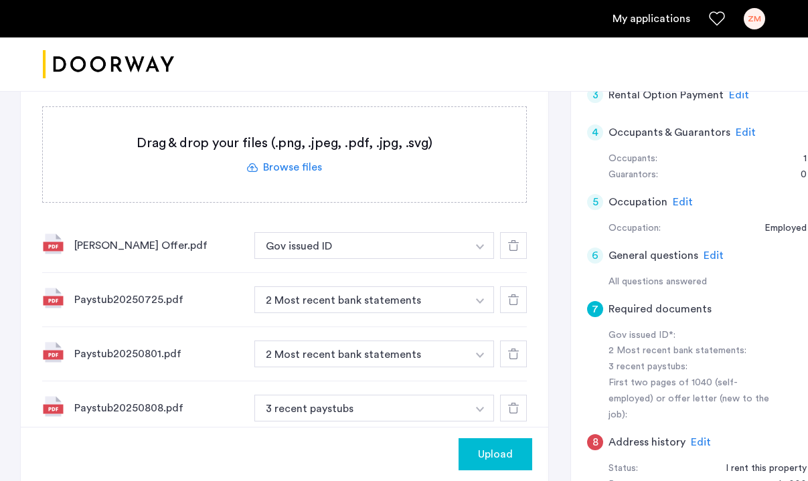
click at [508, 246] on icon at bounding box center [513, 245] width 11 height 11
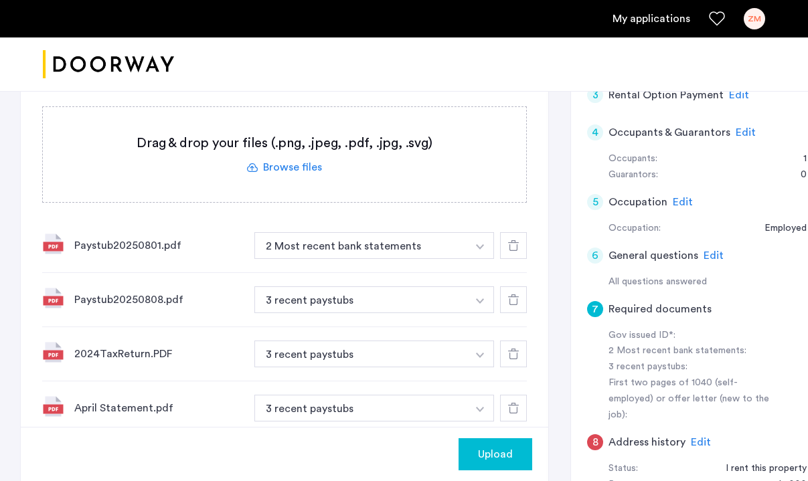
click at [508, 246] on icon at bounding box center [513, 245] width 11 height 11
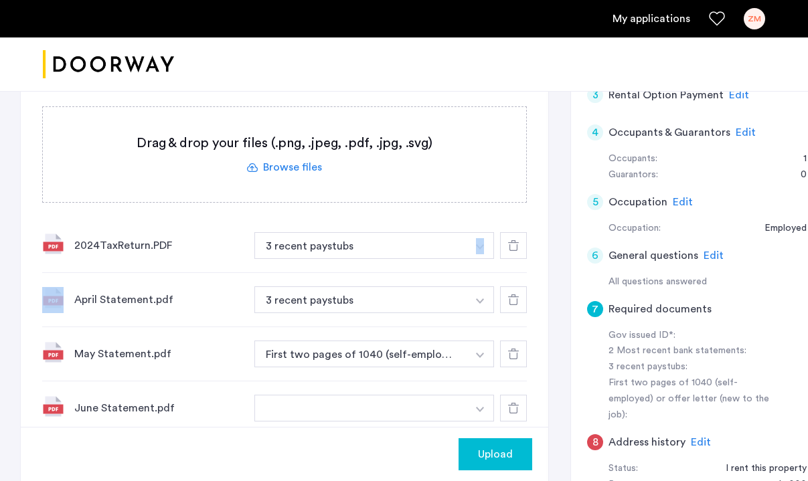
click at [508, 246] on icon at bounding box center [513, 245] width 11 height 11
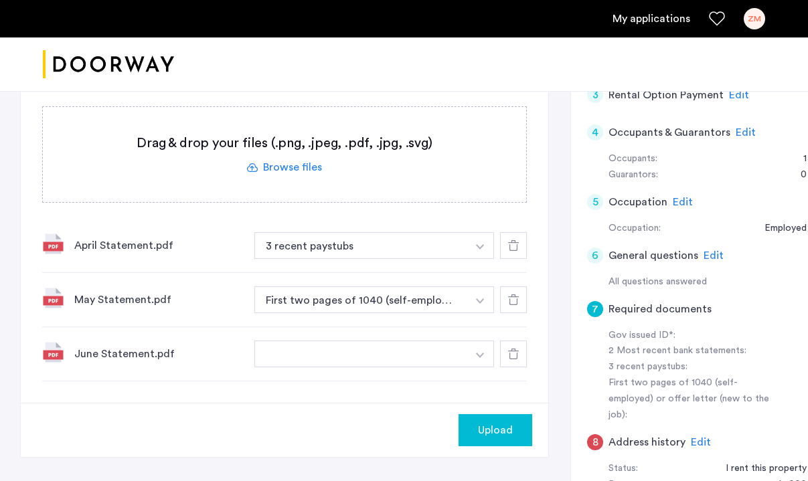
click at [508, 246] on icon at bounding box center [513, 245] width 11 height 11
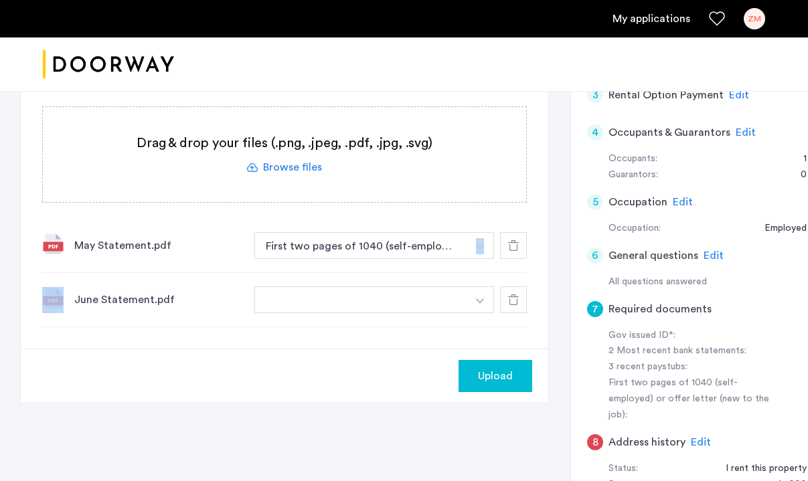
click at [508, 246] on icon at bounding box center [513, 245] width 11 height 11
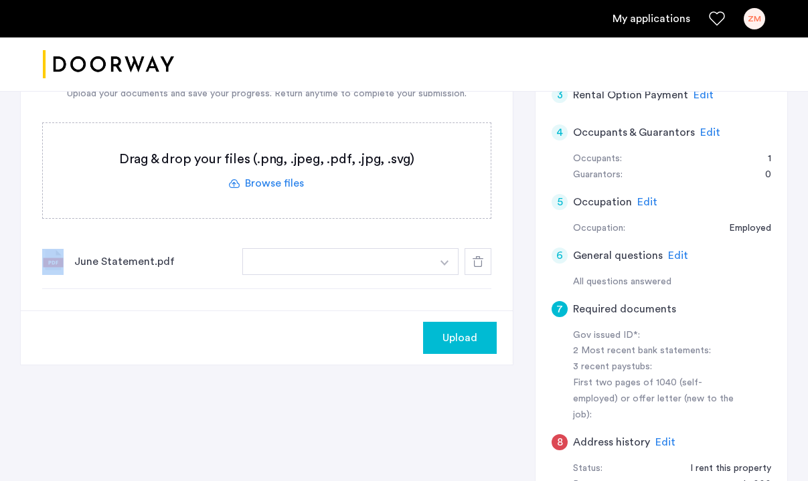
click at [406, 248] on button "button" at bounding box center [336, 261] width 189 height 27
click at [472, 256] on icon at bounding box center [477, 261] width 11 height 11
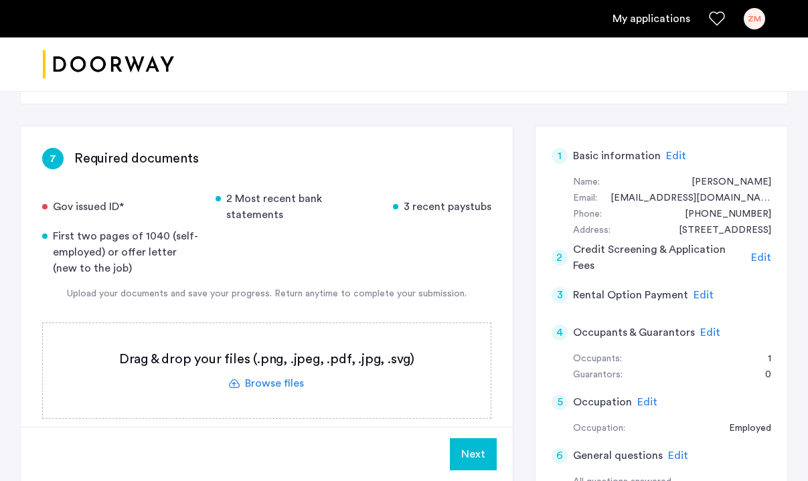
scroll to position [175, 0]
click at [274, 367] on label at bounding box center [267, 372] width 448 height 95
click at [0, 0] on input "file" at bounding box center [0, 0] width 0 height 0
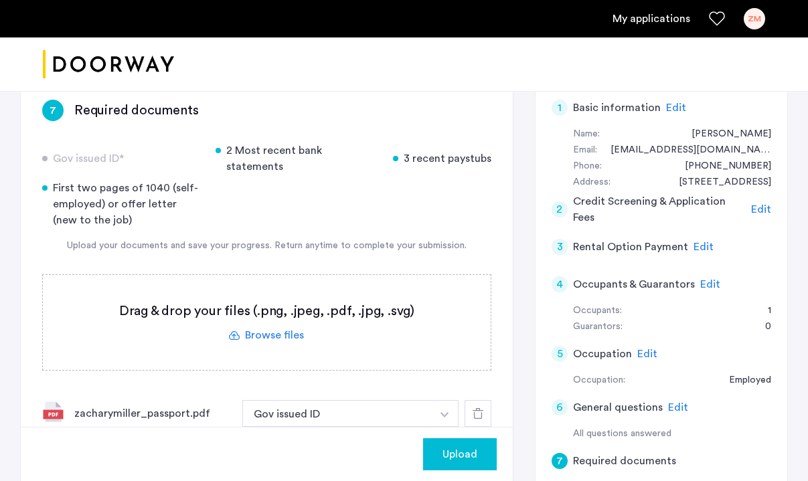
scroll to position [218, 0]
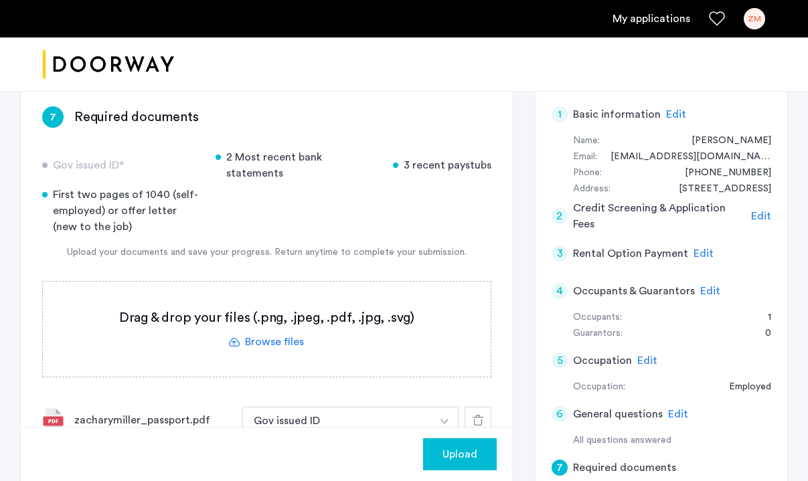
click at [262, 330] on label at bounding box center [267, 329] width 448 height 95
click at [0, 0] on input "file" at bounding box center [0, 0] width 0 height 0
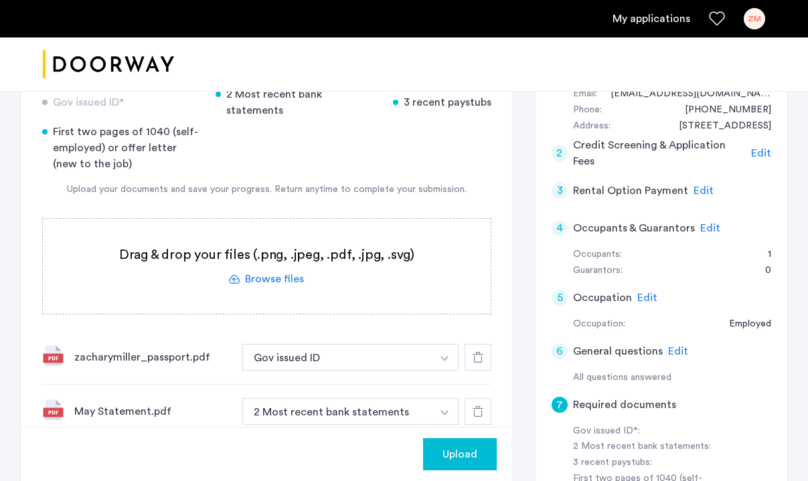
scroll to position [300, 0]
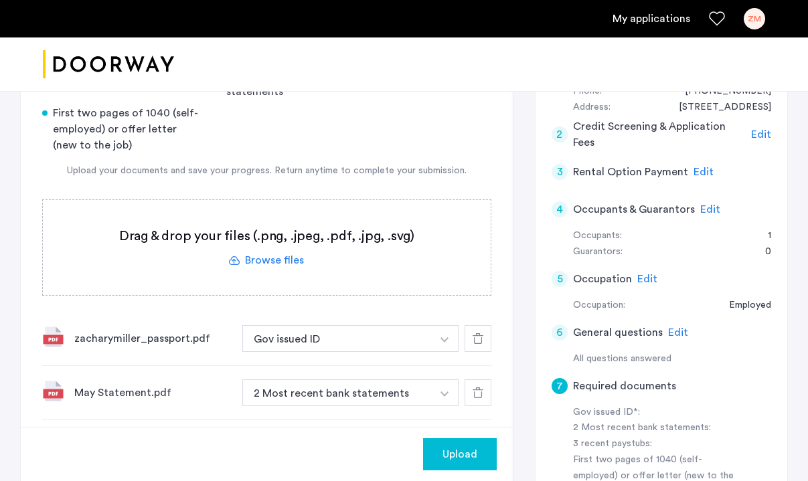
click at [260, 260] on label at bounding box center [267, 247] width 448 height 95
click at [0, 0] on input "file" at bounding box center [0, 0] width 0 height 0
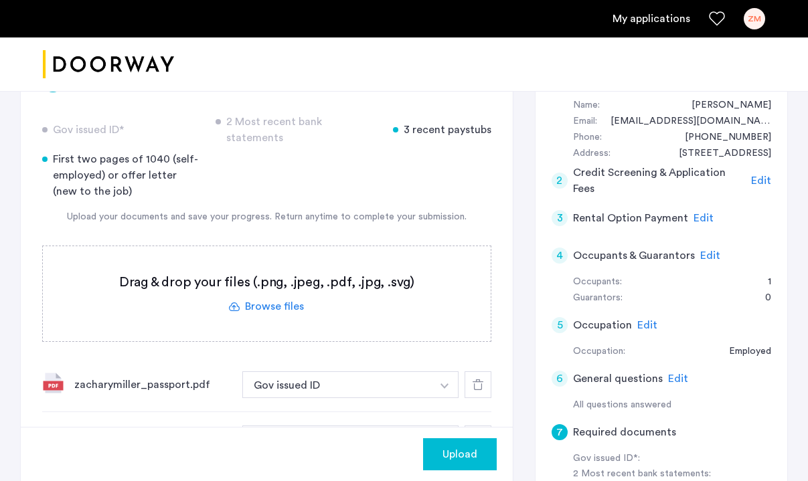
scroll to position [254, 0]
click at [276, 292] on label at bounding box center [267, 293] width 448 height 95
click at [0, 0] on input "file" at bounding box center [0, 0] width 0 height 0
click at [271, 288] on label at bounding box center [267, 293] width 448 height 95
click at [0, 0] on input "file" at bounding box center [0, 0] width 0 height 0
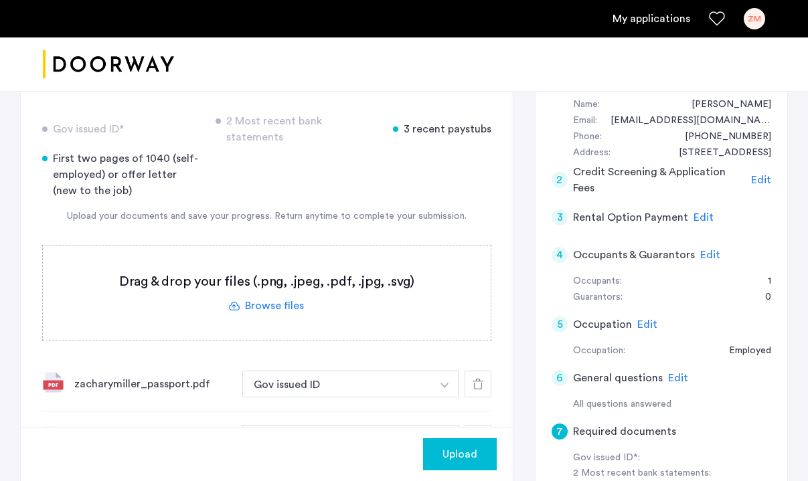
click at [264, 281] on label at bounding box center [267, 293] width 448 height 95
click at [0, 0] on input "file" at bounding box center [0, 0] width 0 height 0
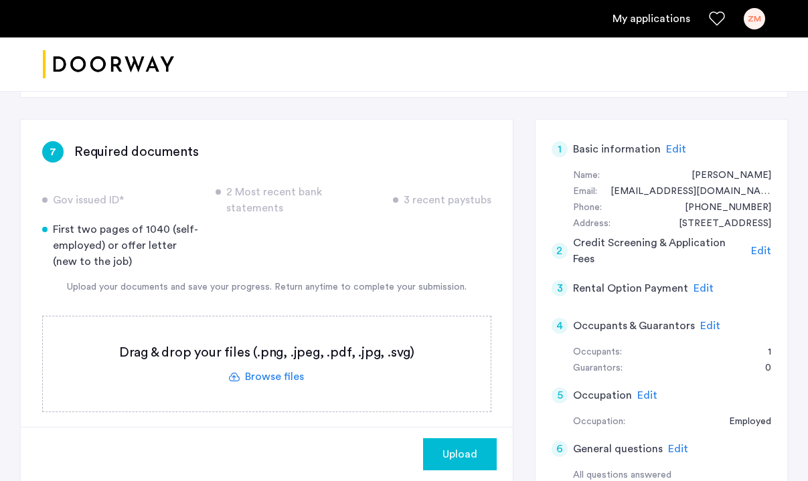
scroll to position [210, 0]
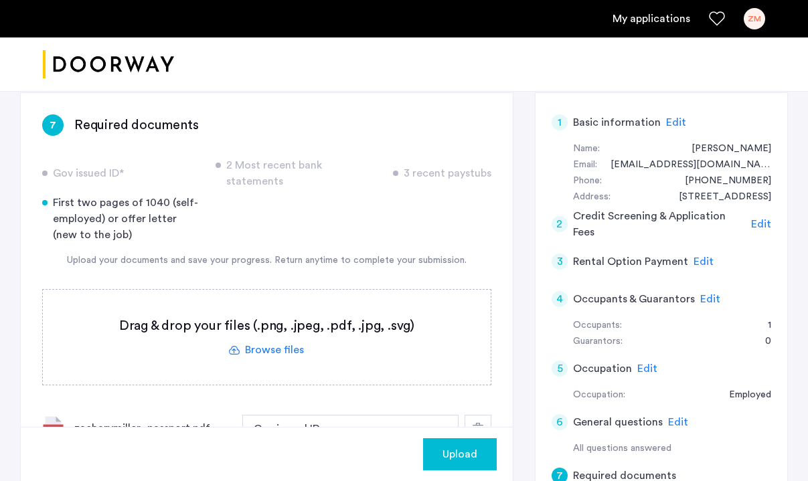
click at [263, 331] on label at bounding box center [267, 337] width 448 height 95
click at [0, 0] on input "file" at bounding box center [0, 0] width 0 height 0
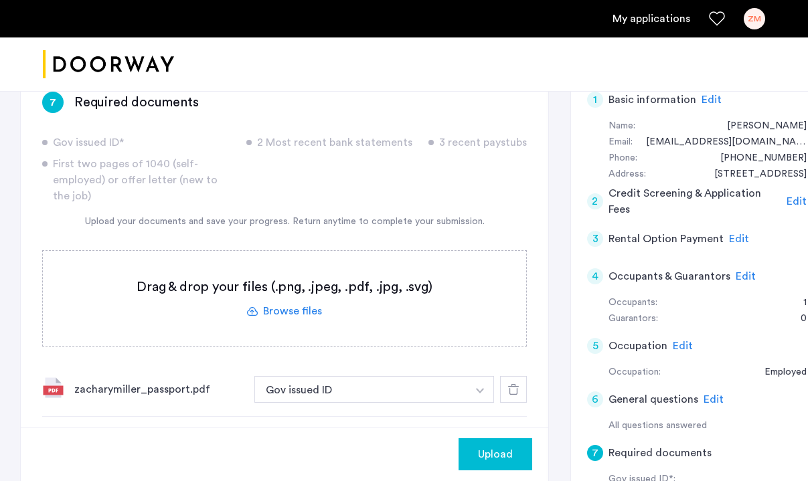
scroll to position [234, 0]
click at [673, 340] on span "Edit" at bounding box center [683, 345] width 20 height 11
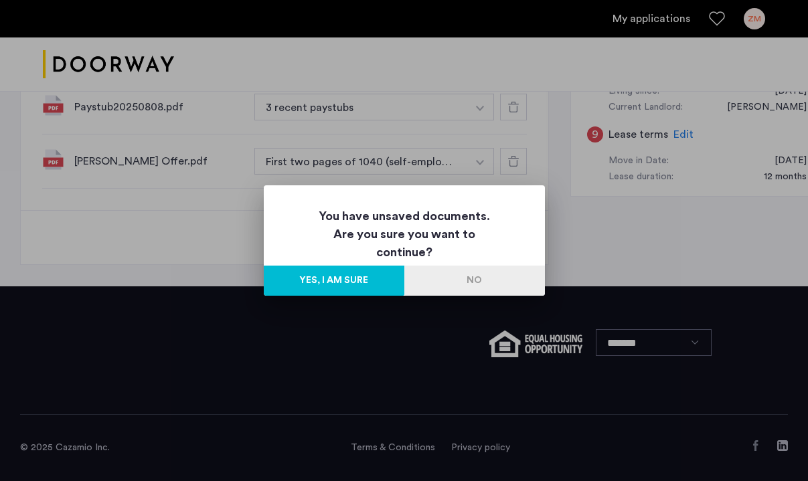
click at [472, 282] on button "No" at bounding box center [474, 281] width 141 height 30
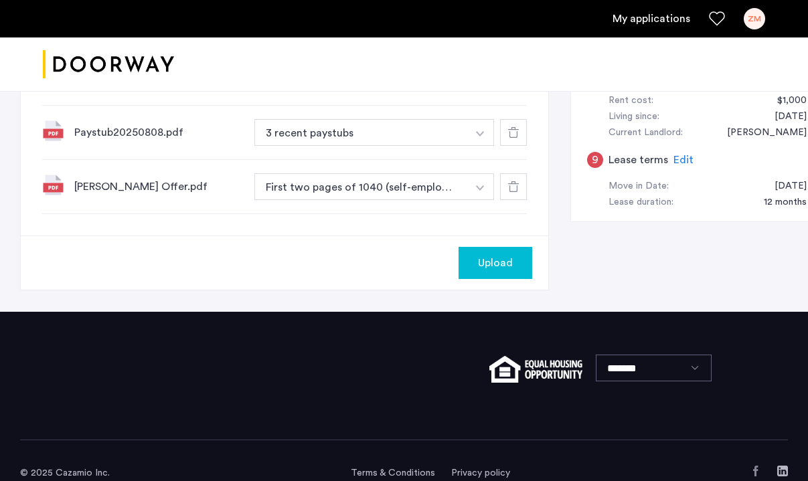
scroll to position [754, 0]
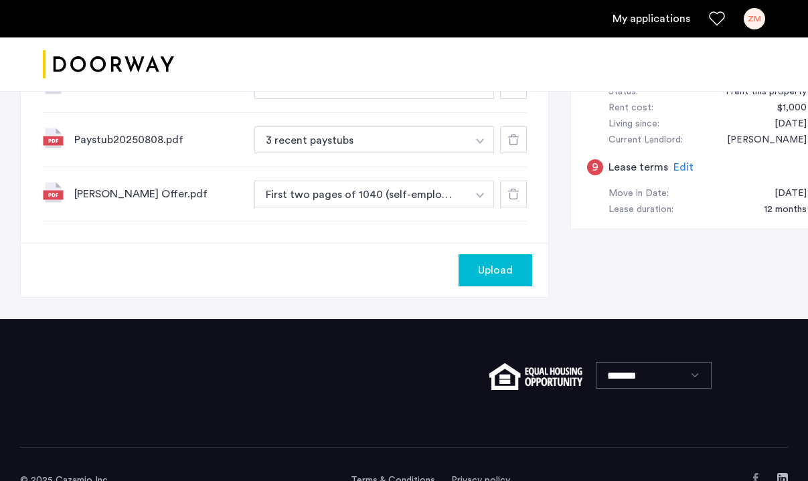
click at [478, 264] on span "Upload" at bounding box center [495, 270] width 35 height 16
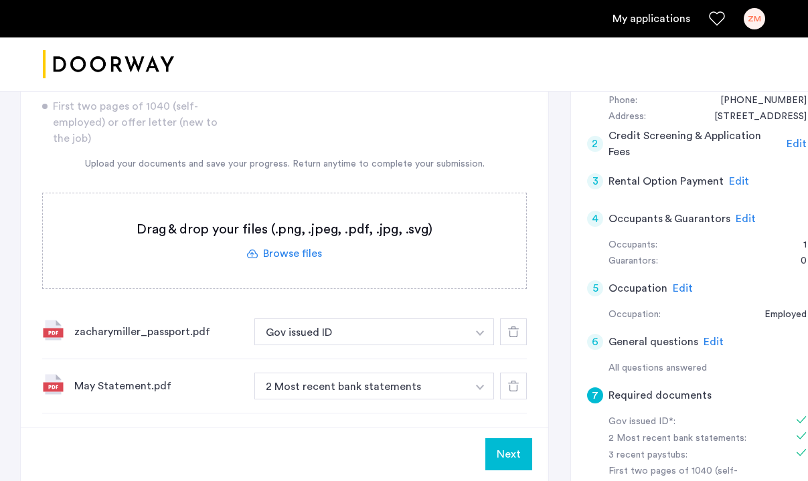
scroll to position [300, 0]
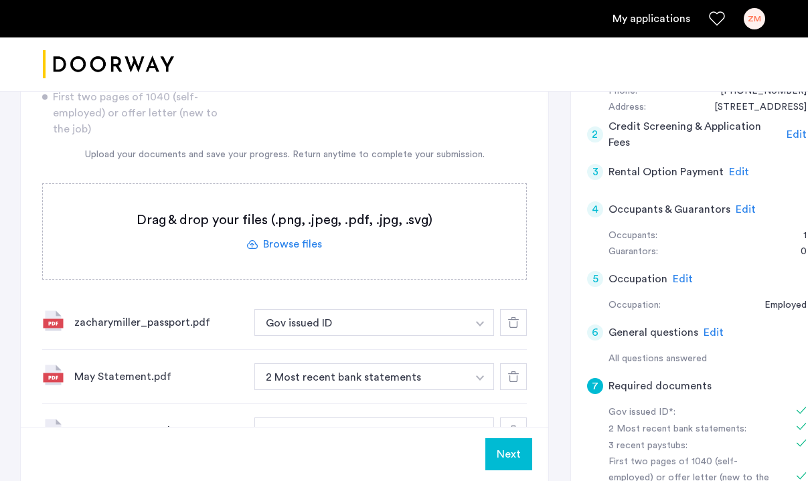
click at [673, 274] on span "Edit" at bounding box center [683, 279] width 20 height 11
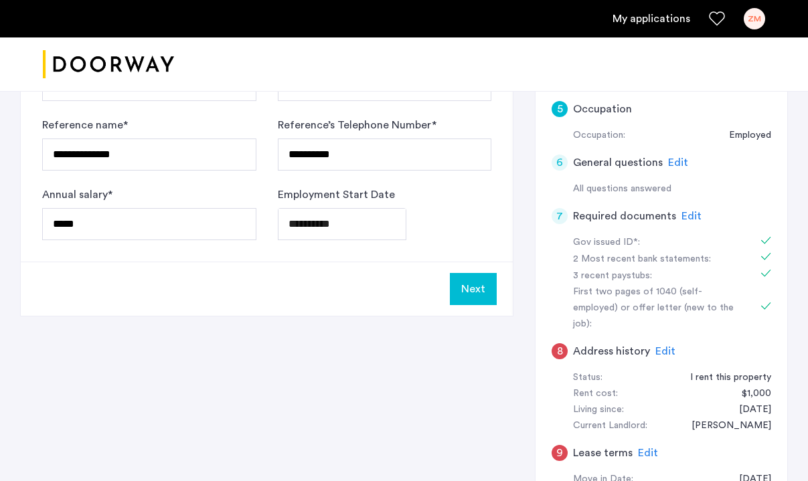
scroll to position [471, 0]
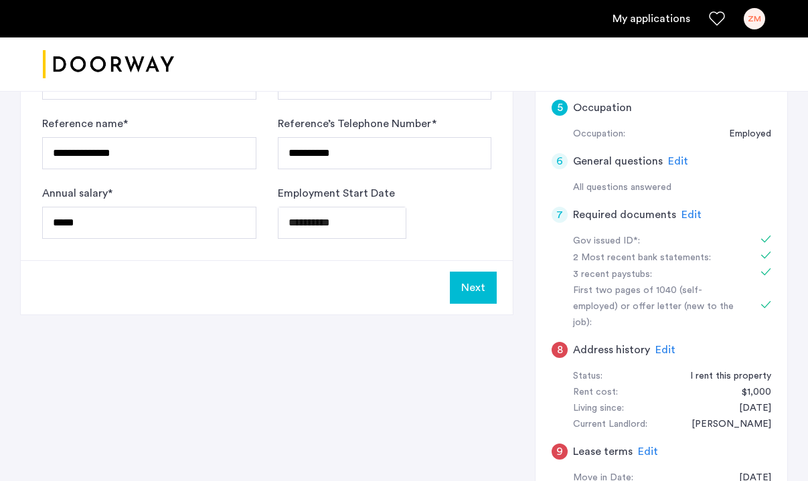
click at [475, 300] on button "Next" at bounding box center [473, 288] width 47 height 32
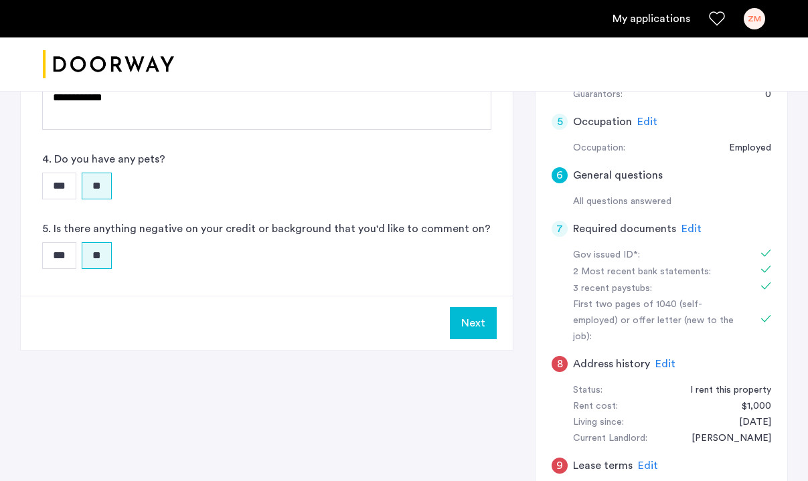
scroll to position [457, 0]
click at [456, 325] on button "Next" at bounding box center [473, 323] width 47 height 32
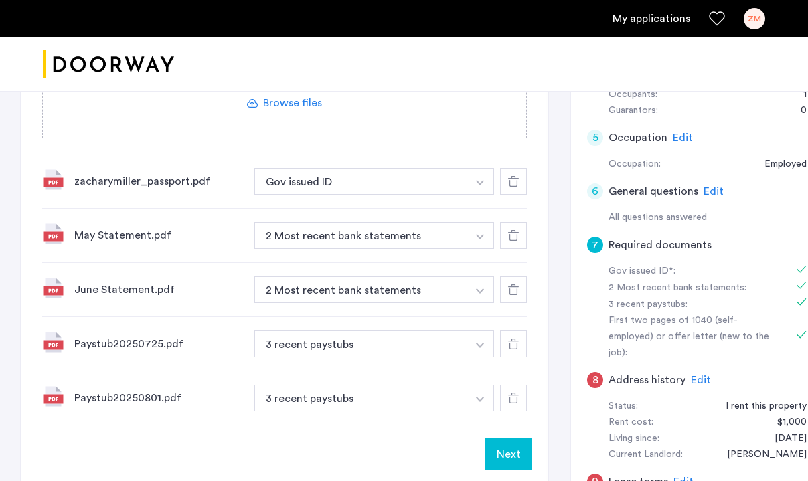
scroll to position [543, 0]
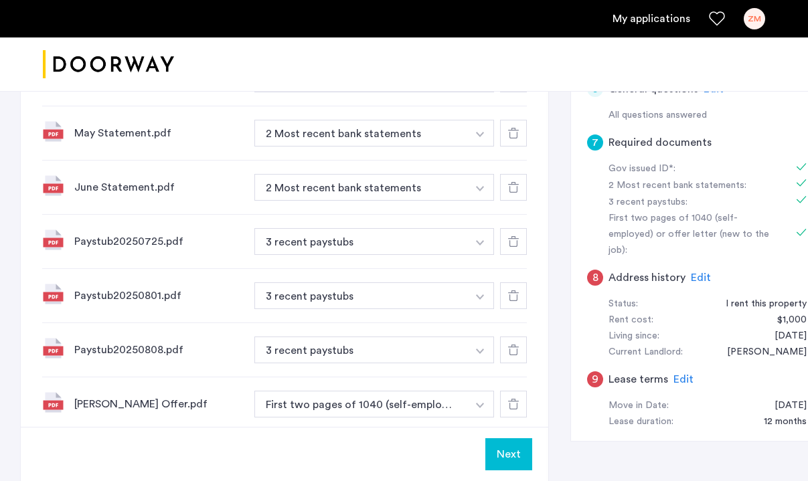
click at [691, 272] on span "Edit" at bounding box center [701, 277] width 20 height 11
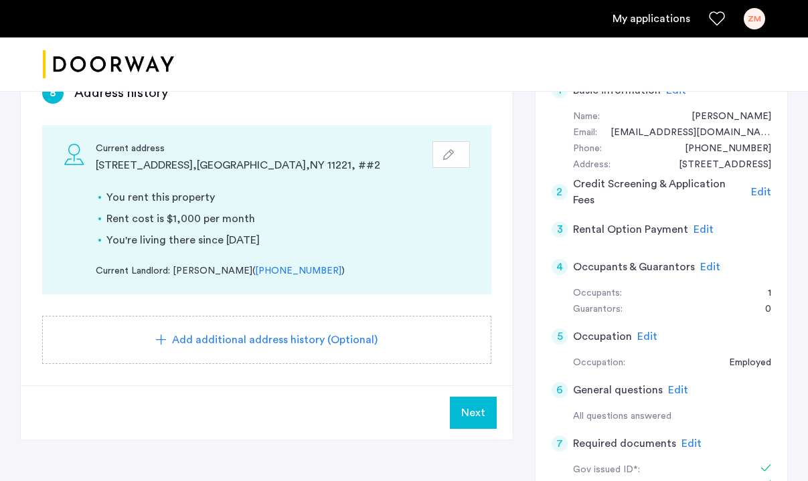
scroll to position [243, 0]
click at [462, 408] on span "Next" at bounding box center [473, 412] width 24 height 16
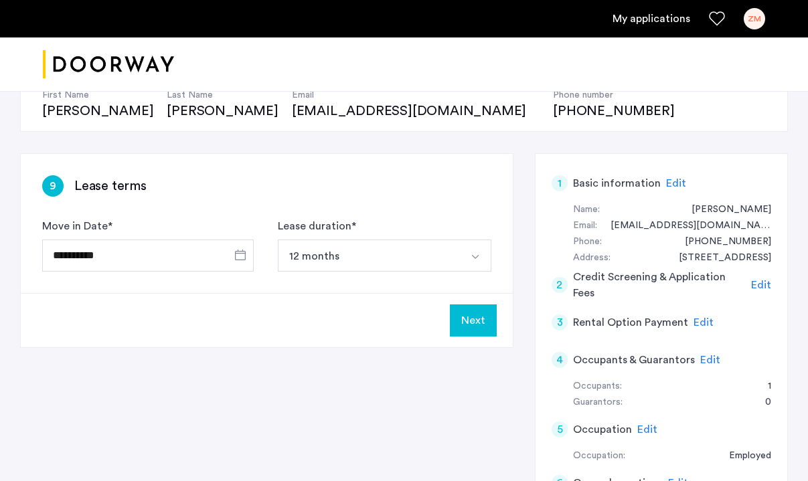
scroll to position [149, 0]
click at [482, 323] on button "Next" at bounding box center [473, 321] width 47 height 32
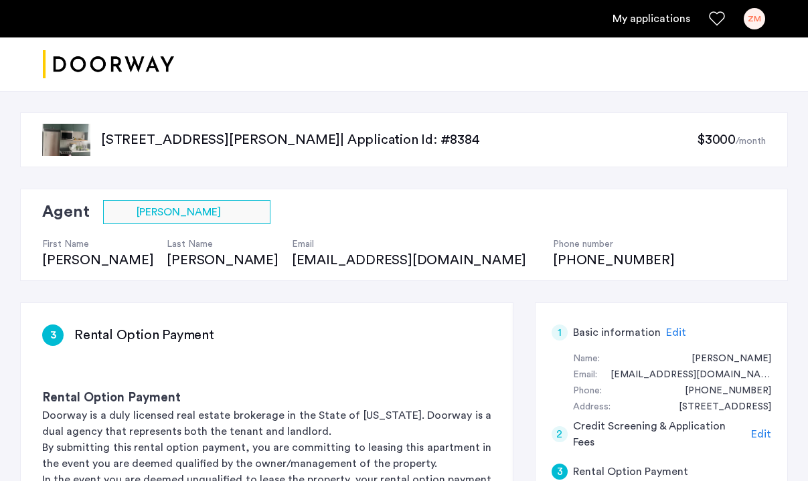
scroll to position [134, 0]
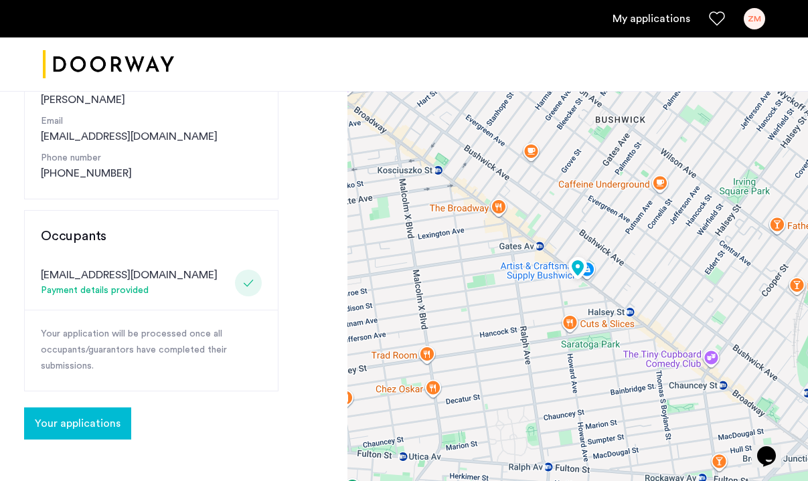
scroll to position [221, 0]
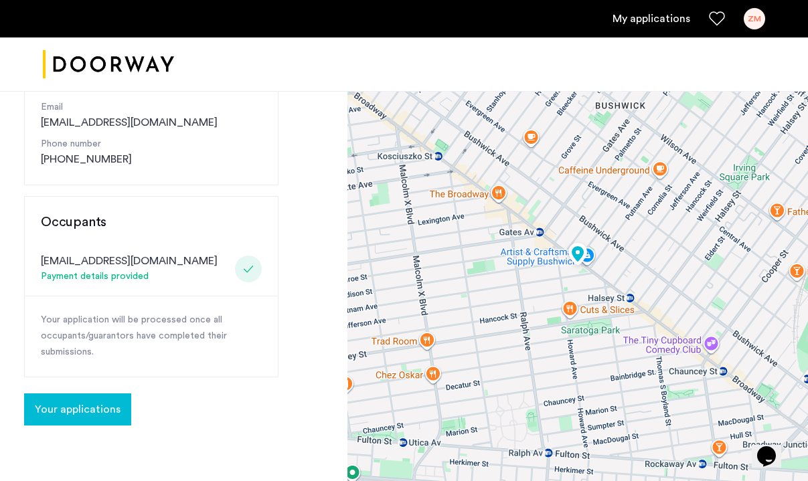
click at [93, 402] on span "Your applications" at bounding box center [78, 410] width 86 height 16
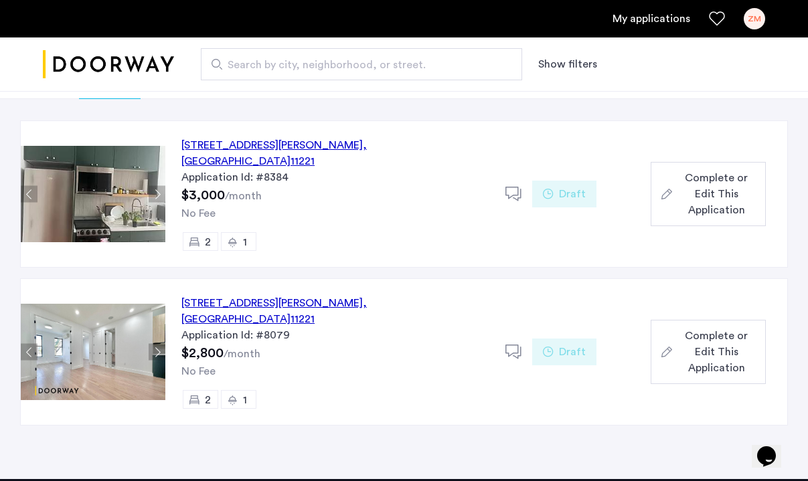
scroll to position [74, 0]
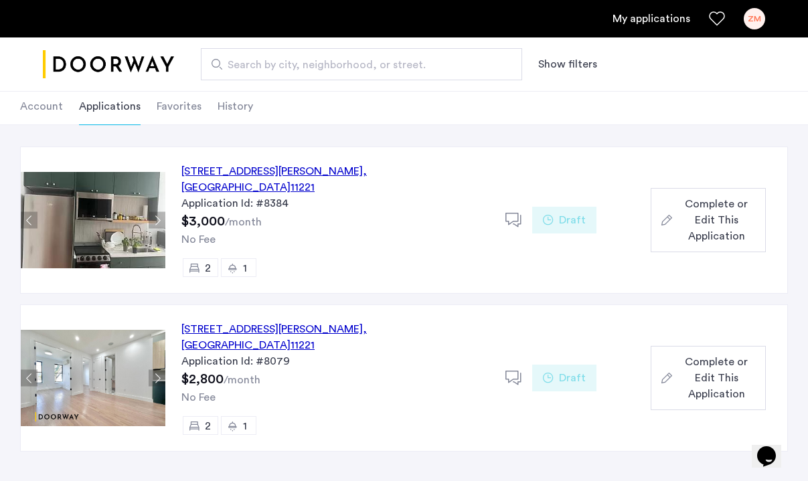
click at [706, 209] on span "Complete or Edit This Application" at bounding box center [716, 220] width 78 height 48
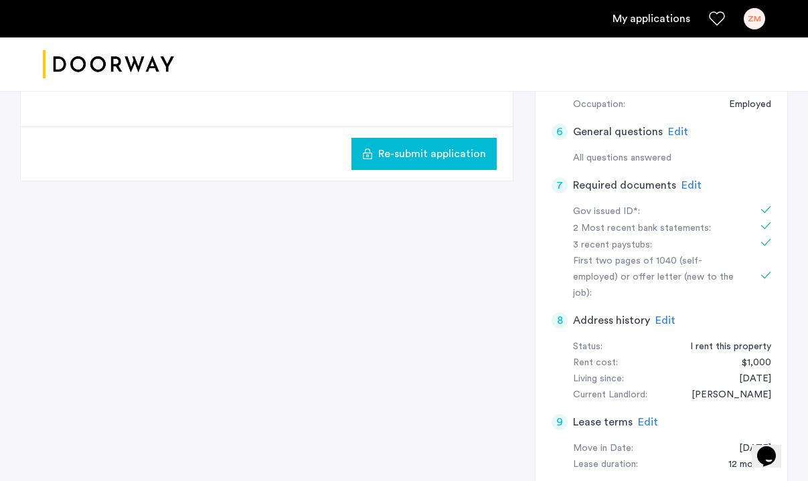
scroll to position [499, 0]
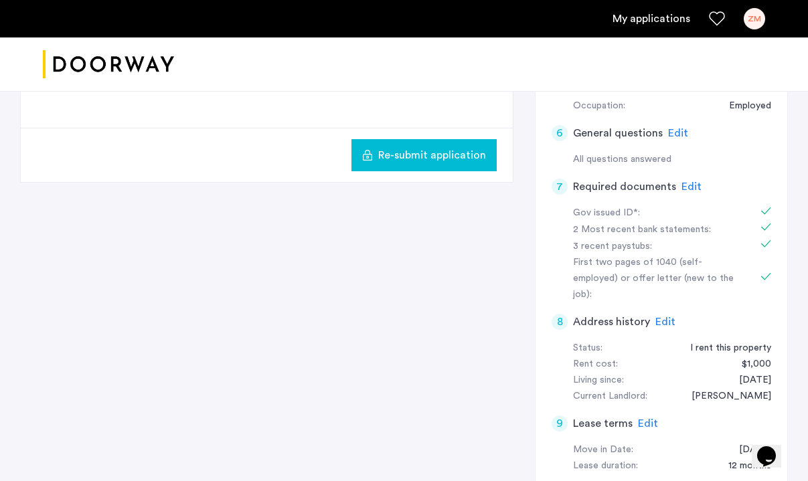
click at [420, 169] on button "Re-submit application" at bounding box center [423, 155] width 145 height 32
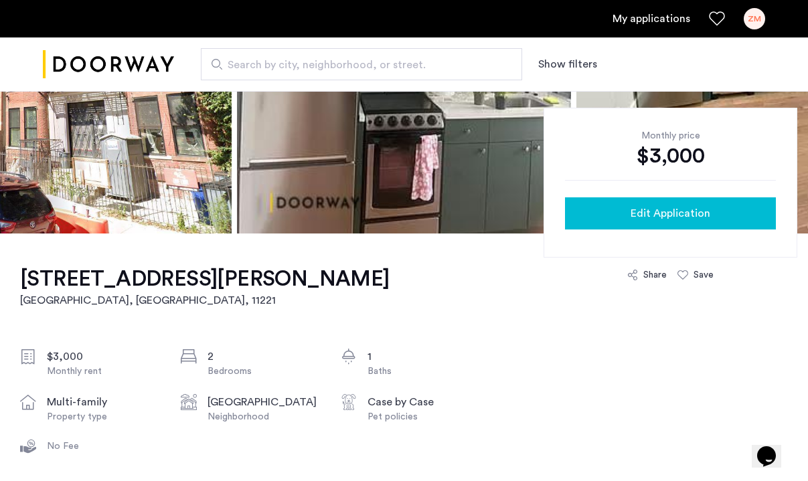
click at [666, 214] on span "Edit Application" at bounding box center [670, 213] width 80 height 16
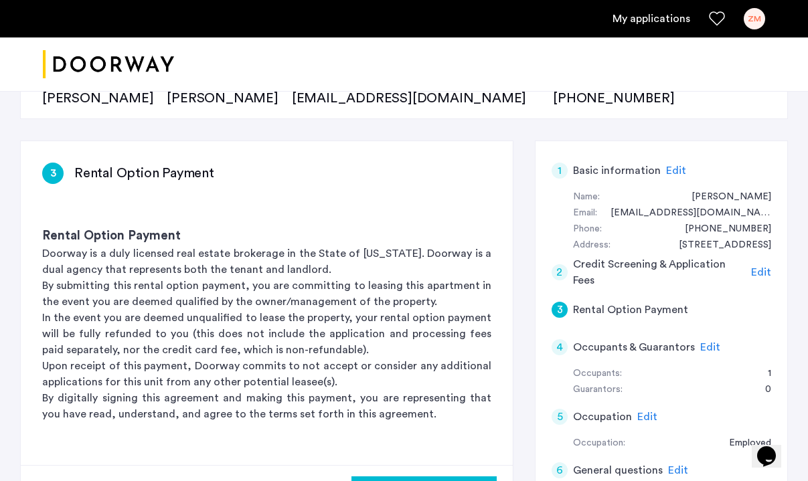
scroll to position [167, 0]
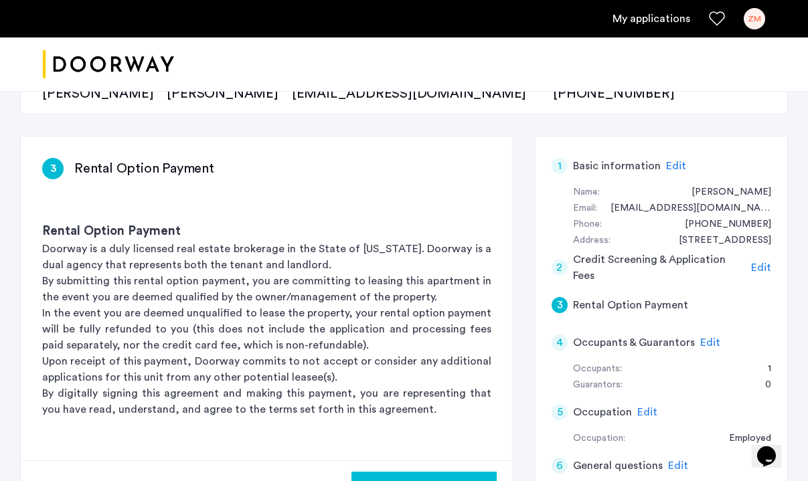
click at [705, 340] on span "Edit" at bounding box center [710, 342] width 20 height 11
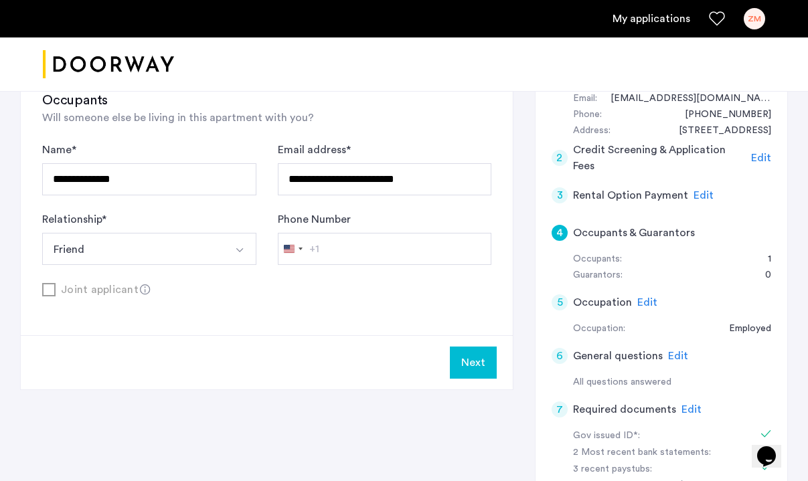
scroll to position [278, 0]
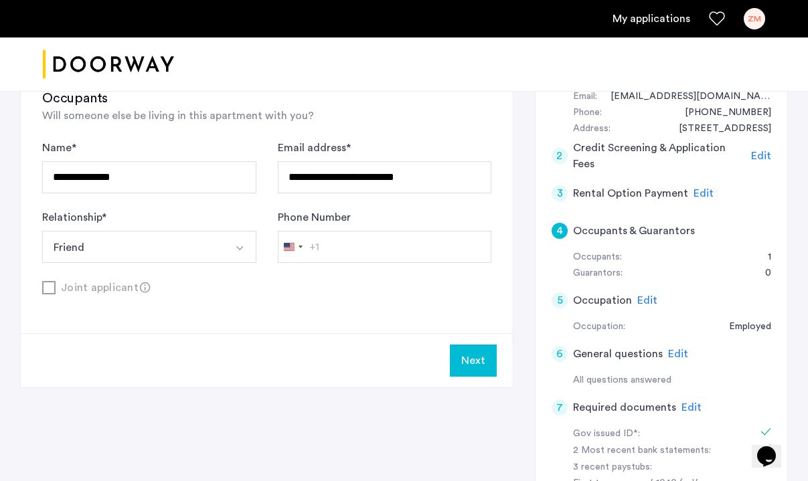
click at [342, 247] on input "Phone Number" at bounding box center [385, 247] width 214 height 32
click at [309, 252] on div "+1" at bounding box center [314, 247] width 10 height 16
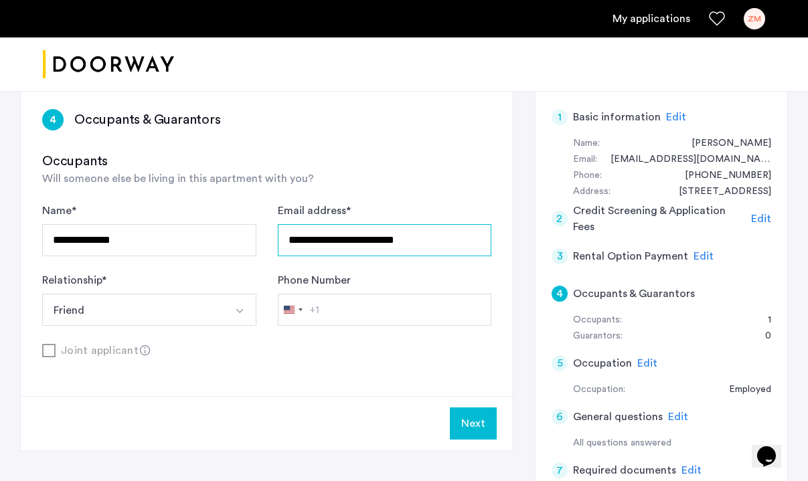
scroll to position [221, 0]
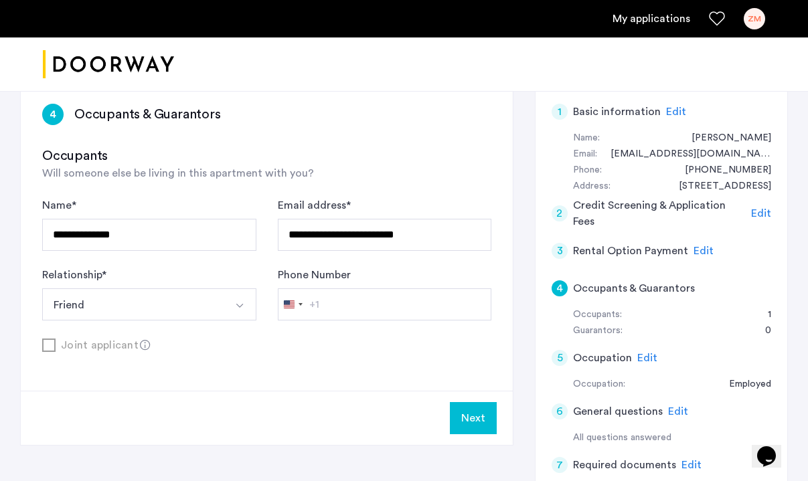
click at [640, 353] on span "Edit" at bounding box center [647, 358] width 20 height 11
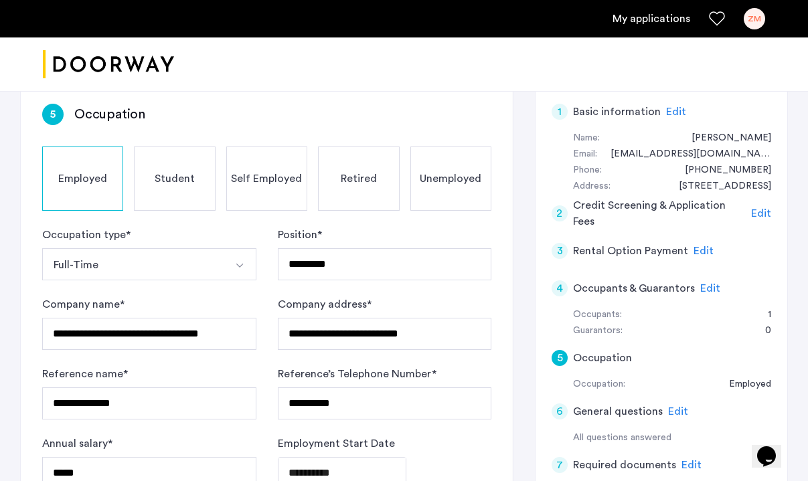
click at [711, 287] on span "Edit" at bounding box center [710, 288] width 20 height 11
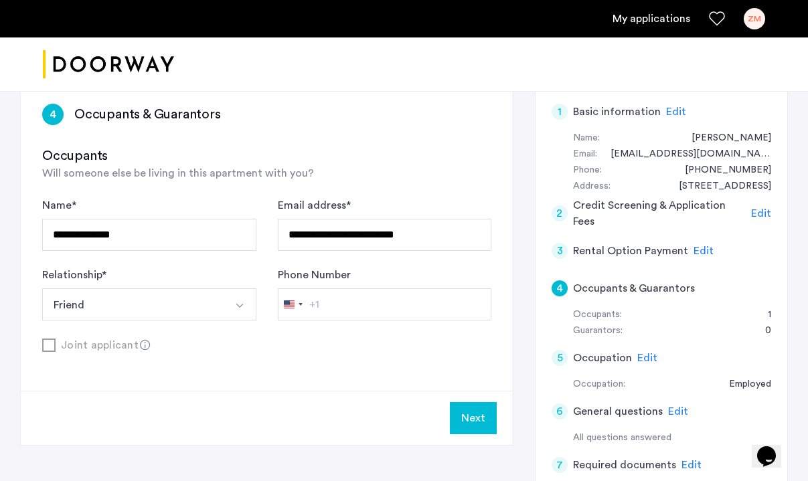
click at [414, 298] on input "Phone Number" at bounding box center [385, 304] width 214 height 32
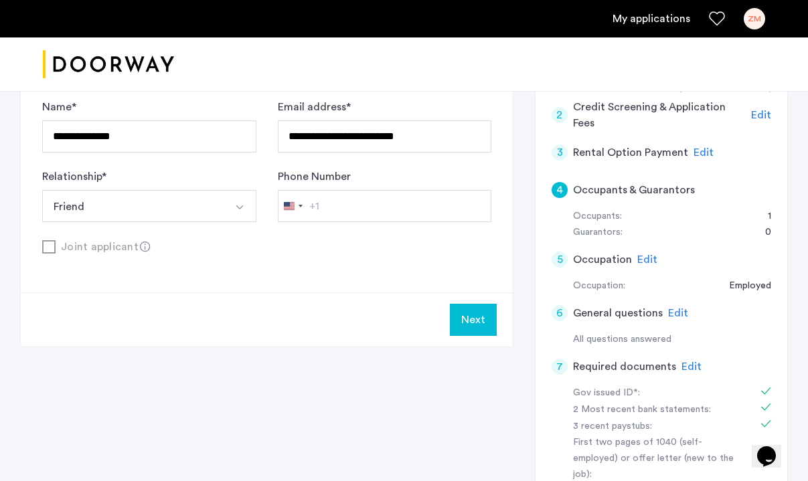
scroll to position [246, 0]
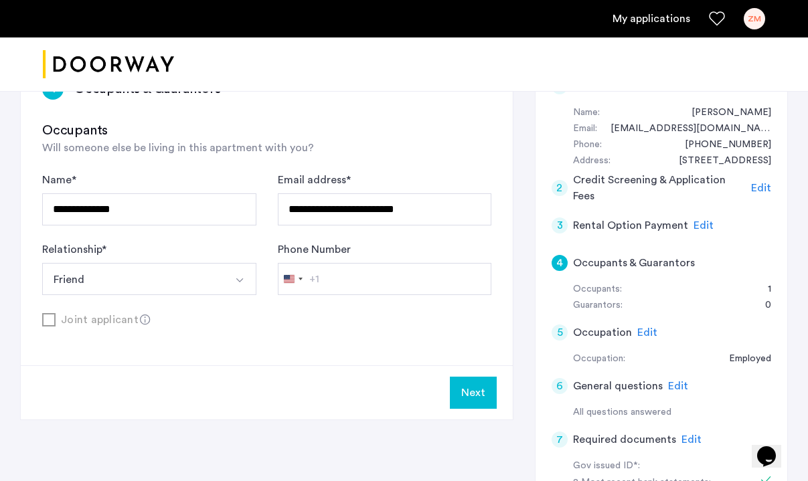
click at [317, 286] on div "+1" at bounding box center [314, 279] width 10 height 16
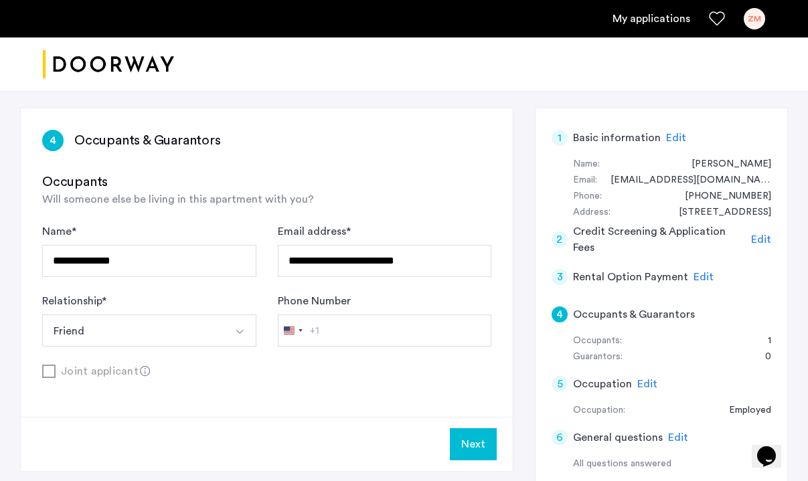
scroll to position [184, 0]
